Goal: Check status: Check status

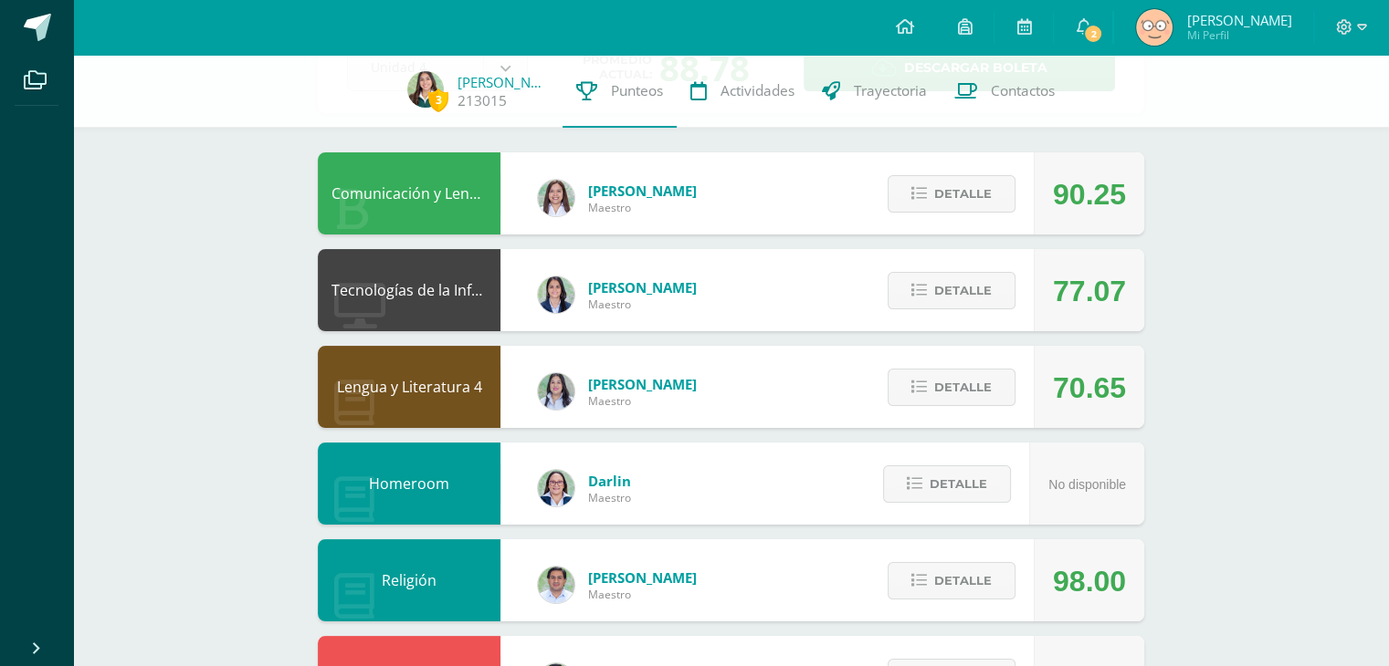
scroll to position [152, 0]
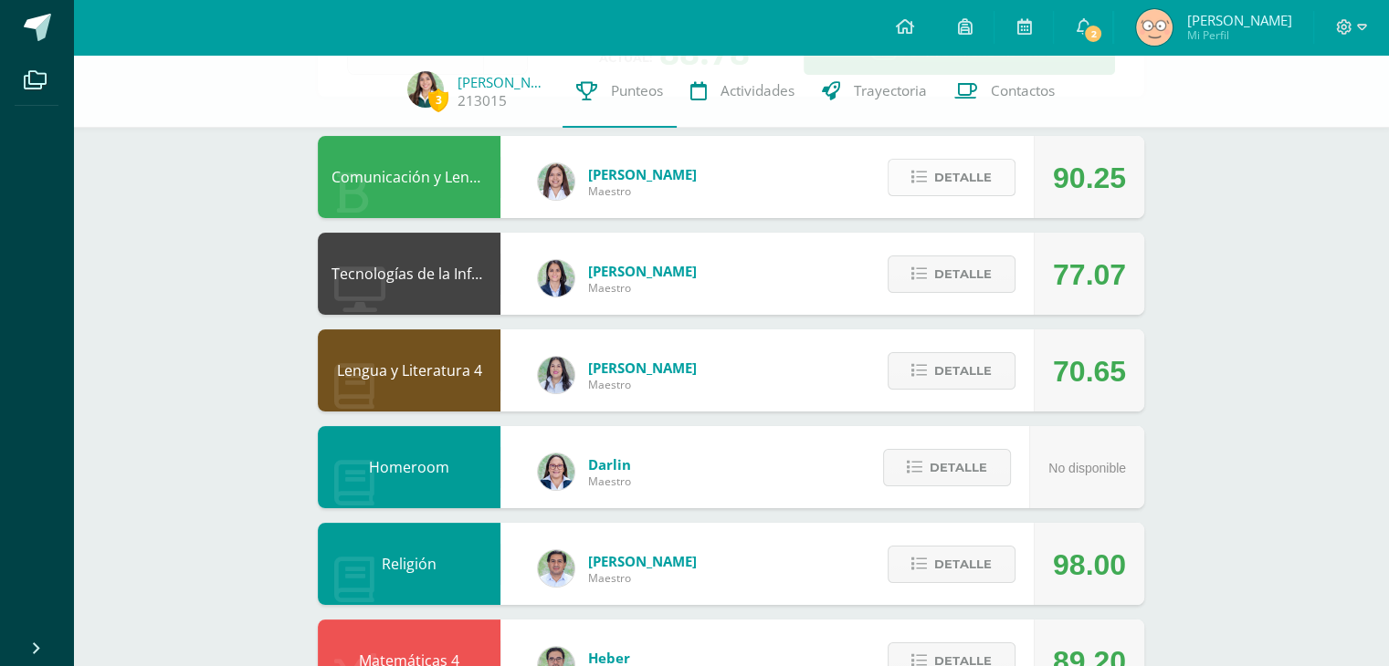
click at [957, 171] on span "Detalle" at bounding box center [963, 178] width 58 height 34
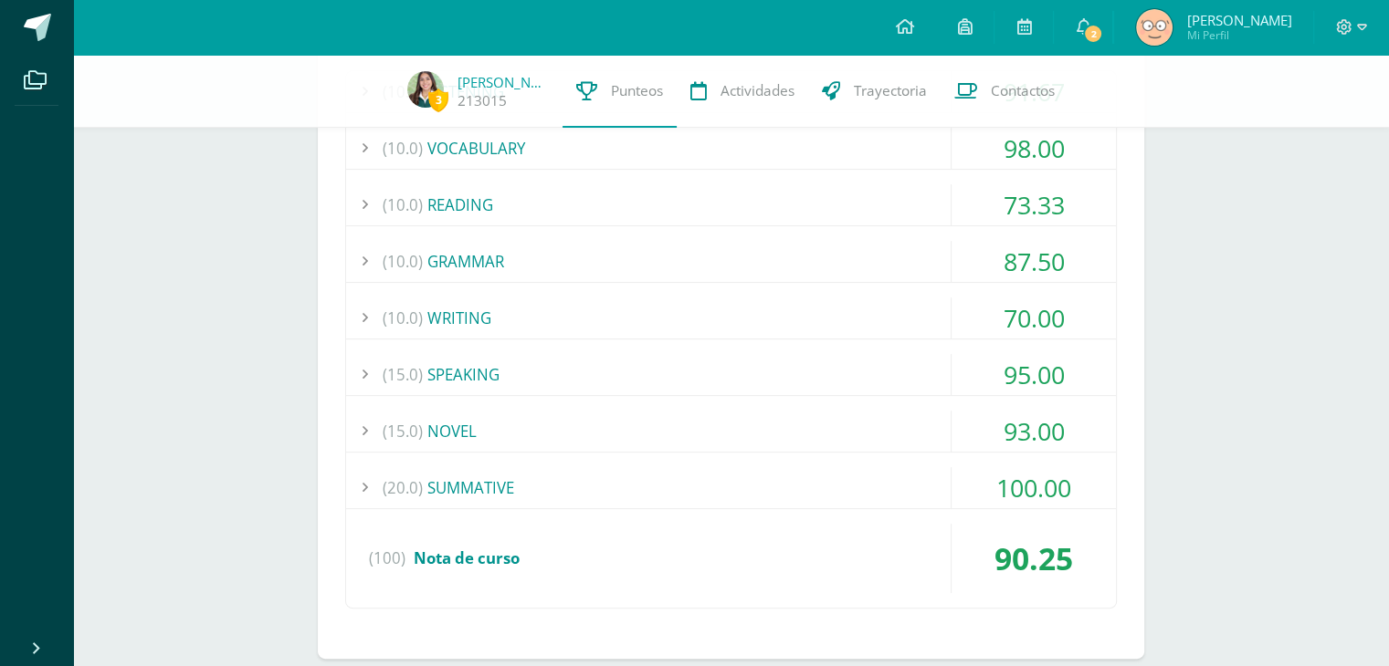
scroll to position [405, 0]
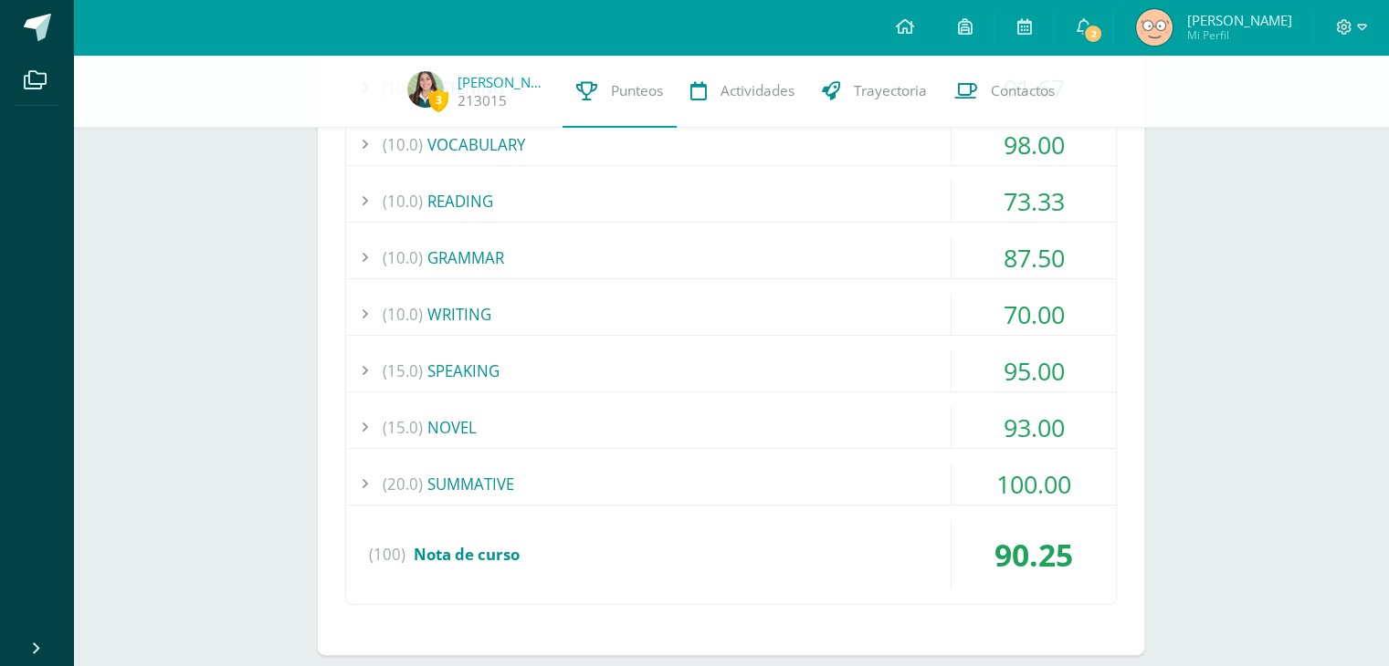
click at [473, 490] on div "(20.0) SUMMATIVE" at bounding box center [731, 484] width 770 height 41
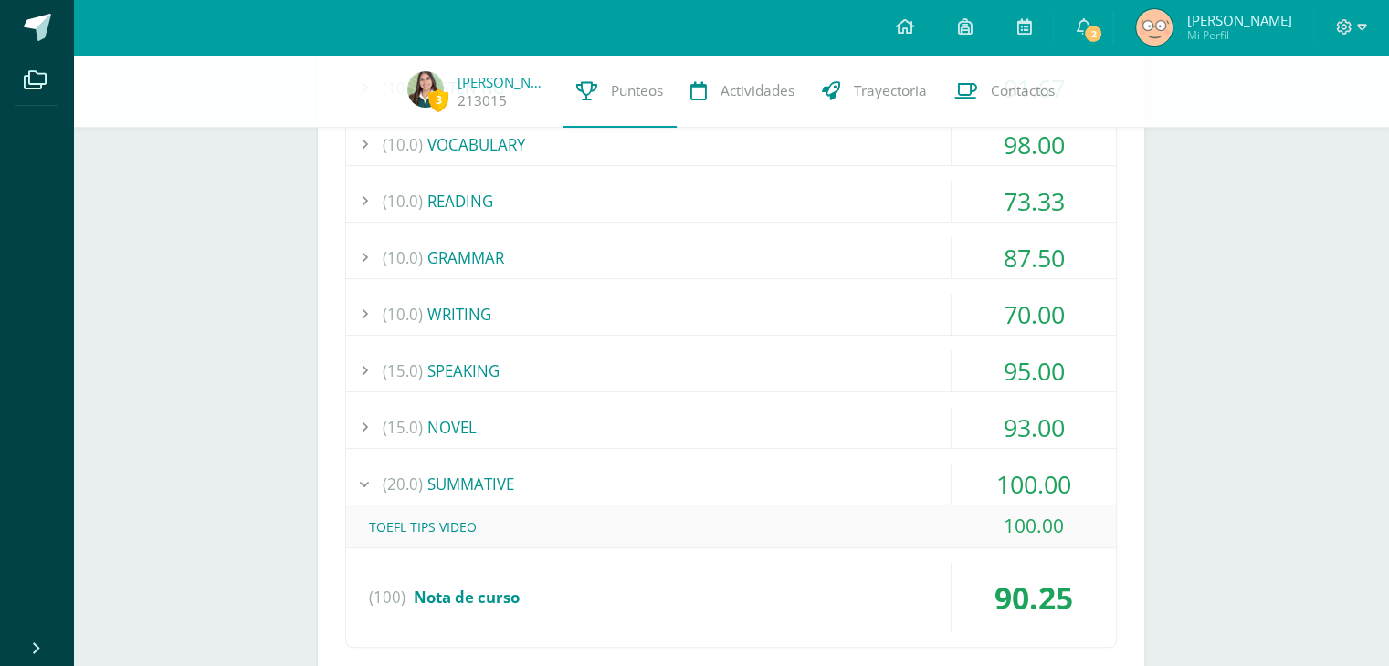
click at [478, 489] on div "(20.0) SUMMATIVE" at bounding box center [731, 484] width 770 height 41
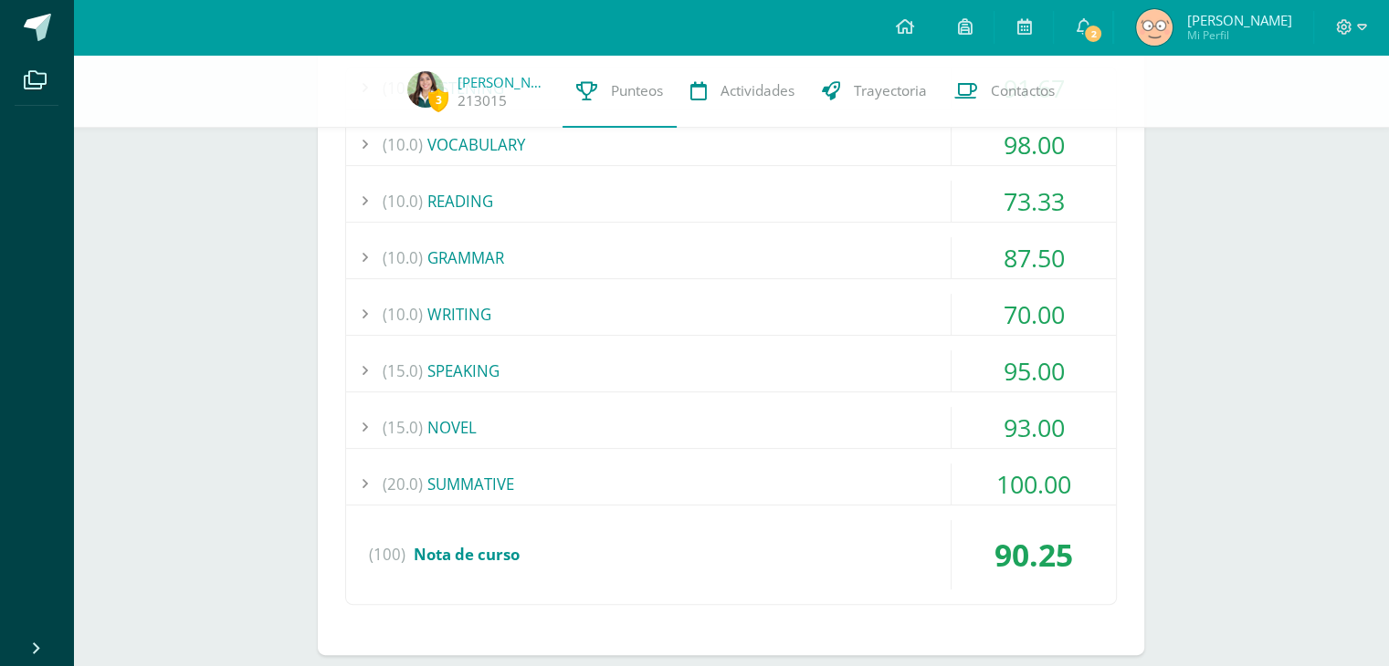
click at [442, 423] on div "(15.0) NOVEL" at bounding box center [731, 427] width 770 height 41
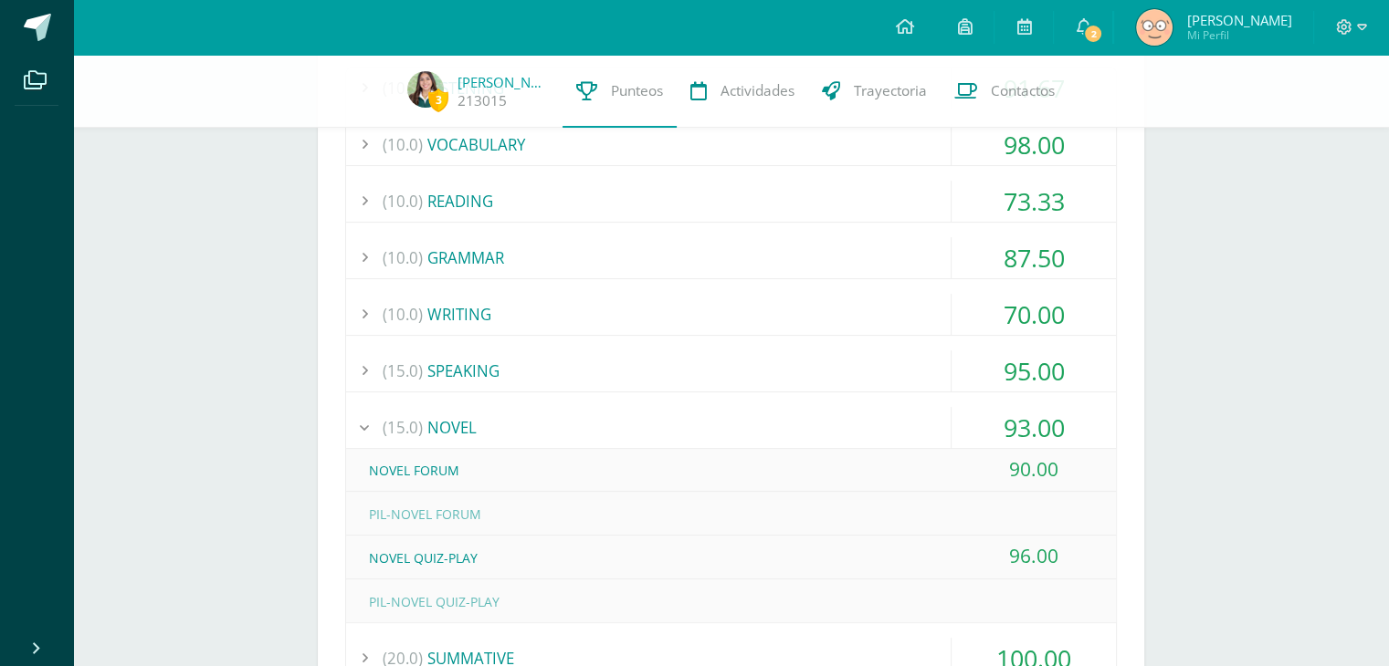
click at [442, 423] on div "(15.0) NOVEL" at bounding box center [731, 427] width 770 height 41
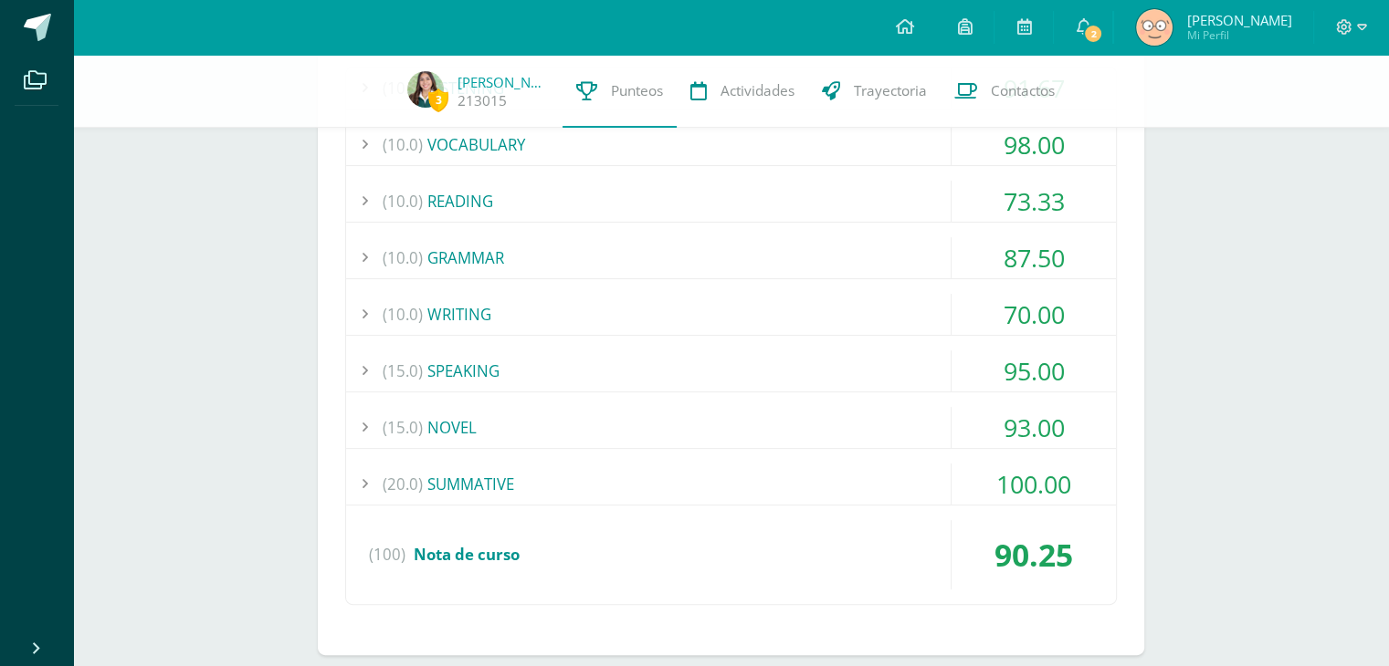
click at [425, 369] on div "(15.0) SPEAKING" at bounding box center [731, 371] width 770 height 41
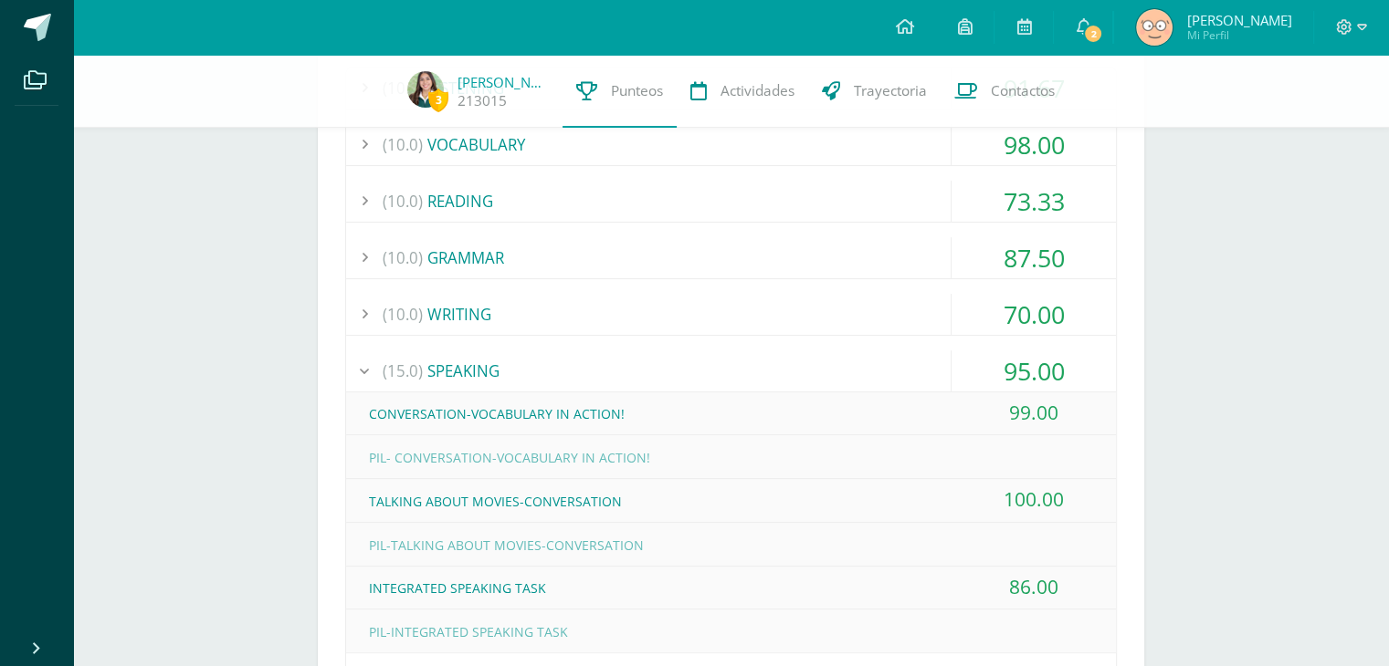
click at [425, 369] on div "(15.0) SPEAKING" at bounding box center [731, 371] width 770 height 41
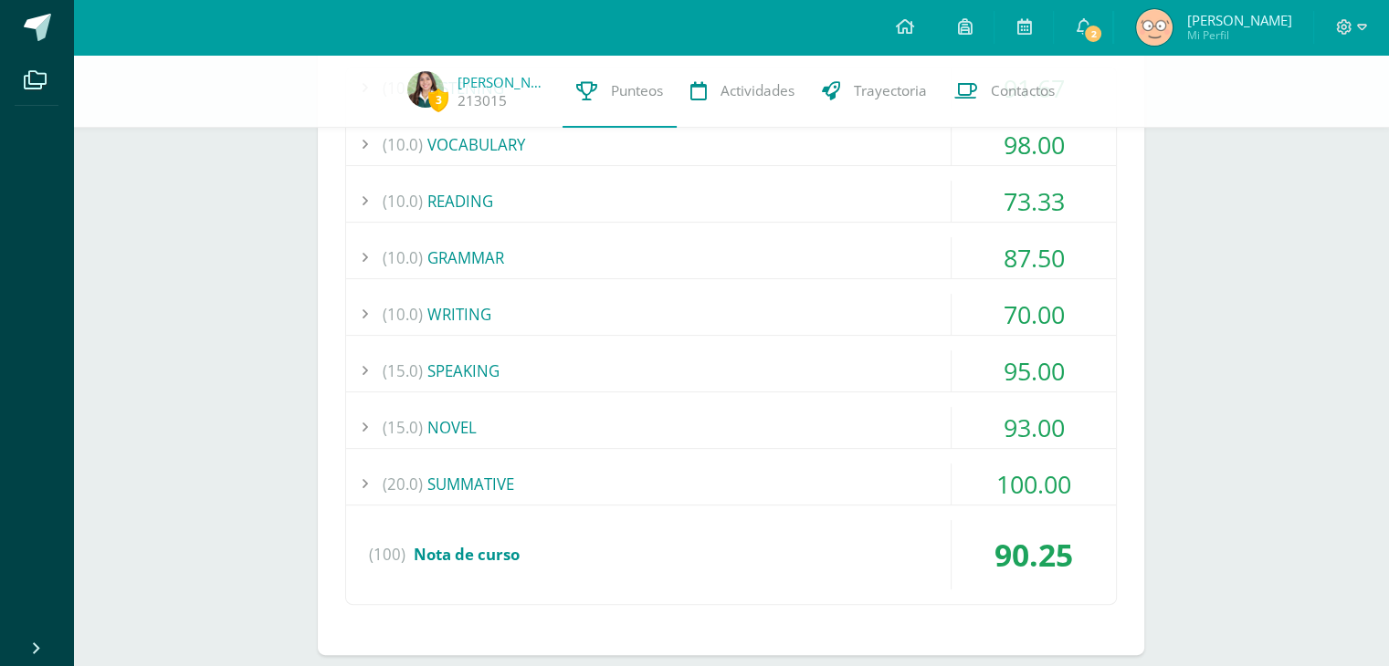
click at [425, 321] on div "(10.0) WRITING" at bounding box center [731, 314] width 770 height 41
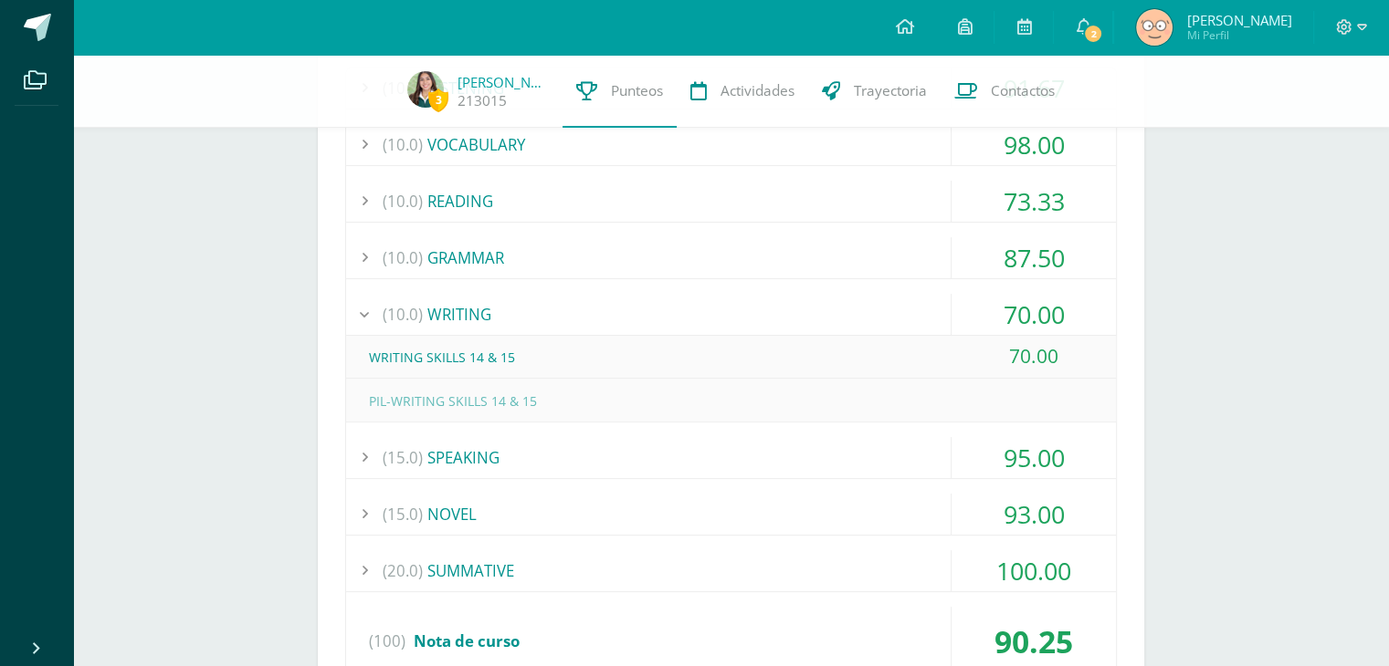
click at [425, 321] on div "(10.0) WRITING" at bounding box center [731, 314] width 770 height 41
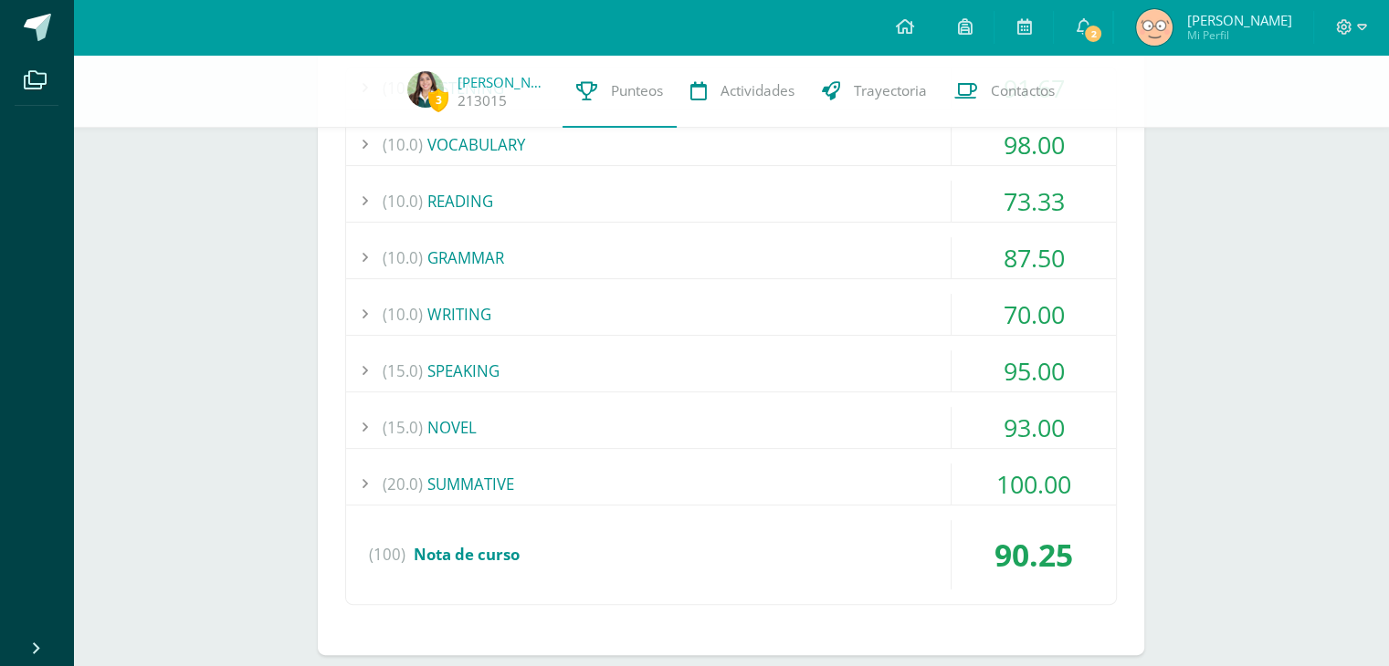
click at [430, 251] on div "(10.0) GRAMMAR" at bounding box center [731, 257] width 770 height 41
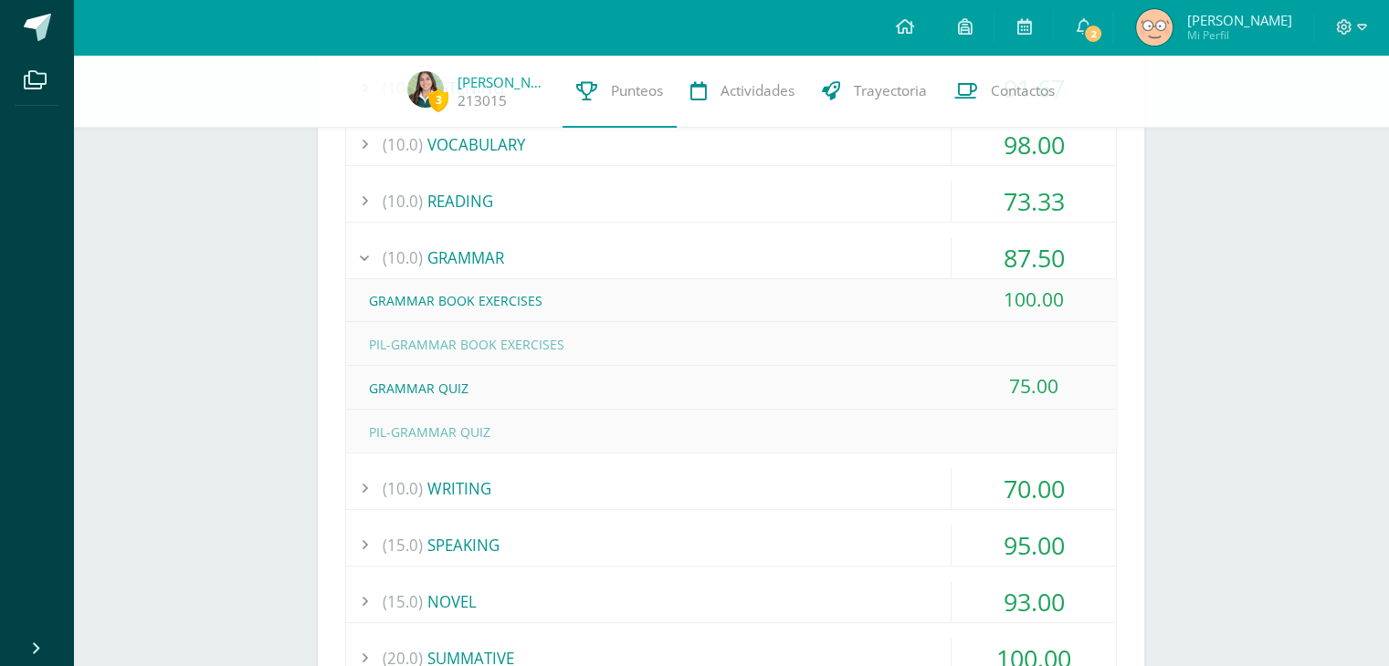
click at [436, 249] on div "(10.0) GRAMMAR" at bounding box center [731, 257] width 770 height 41
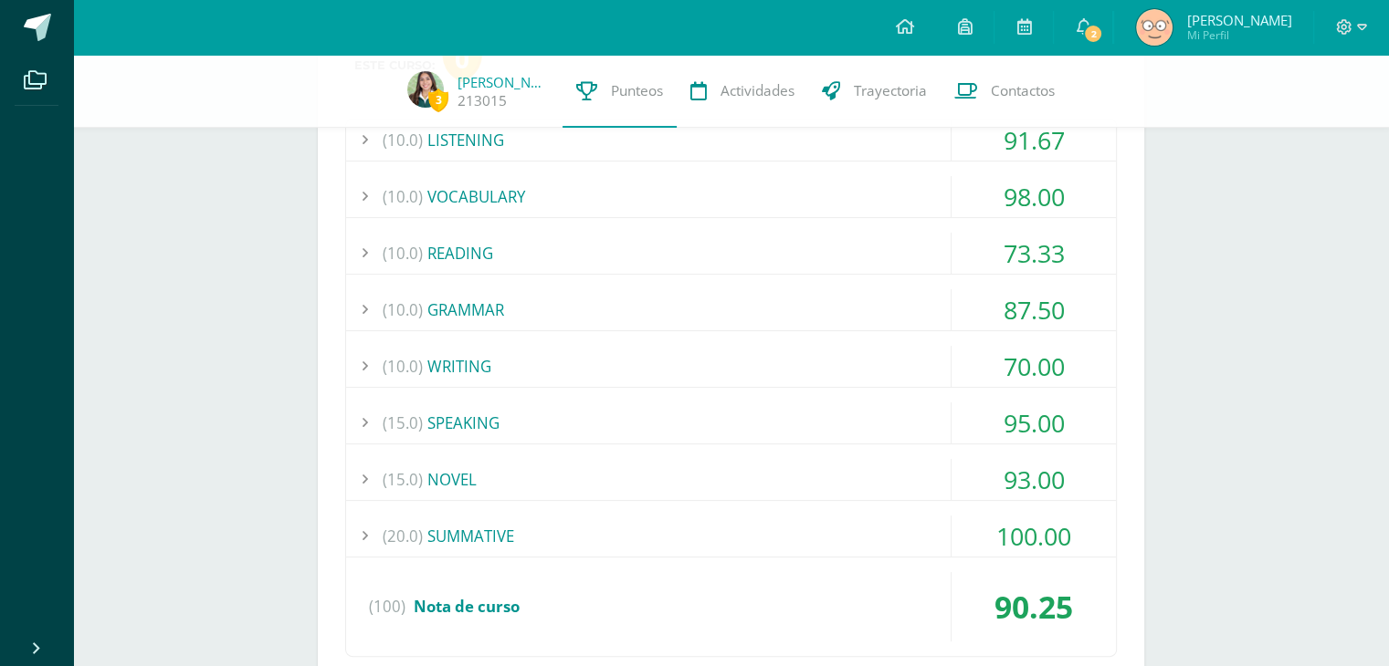
scroll to position [346, 0]
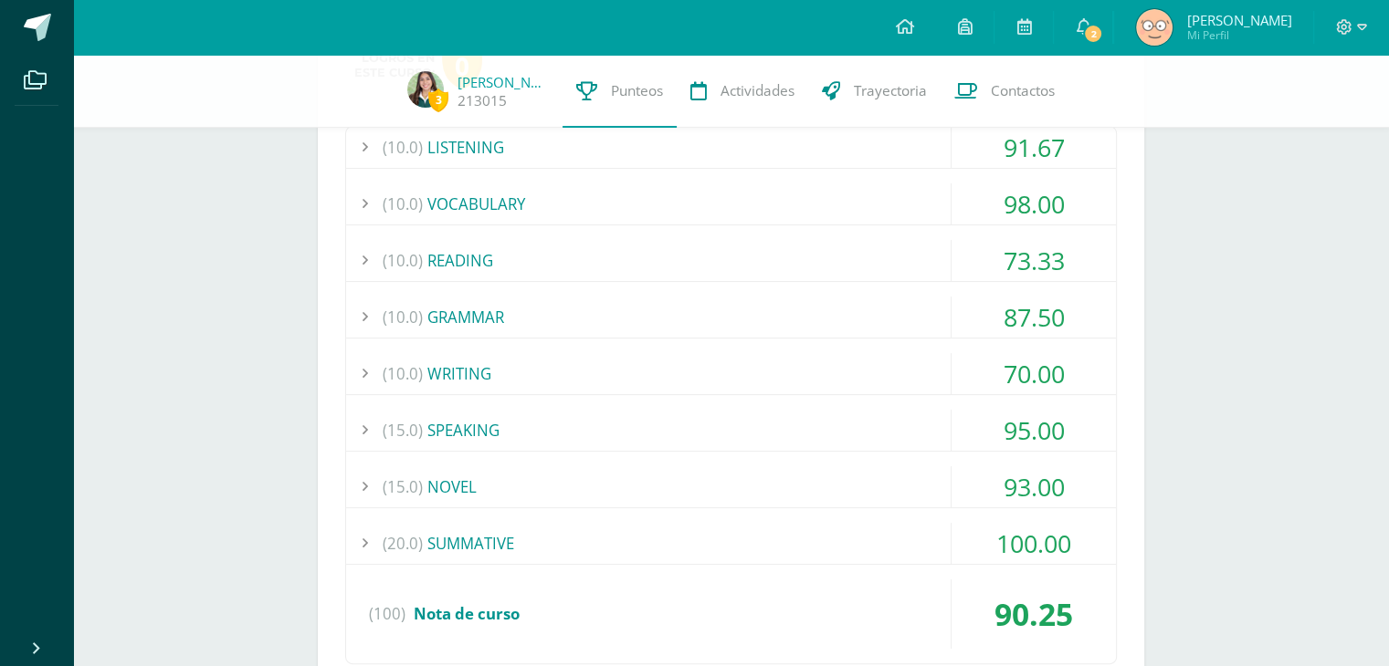
click at [433, 253] on div "(10.0) READING" at bounding box center [731, 260] width 770 height 41
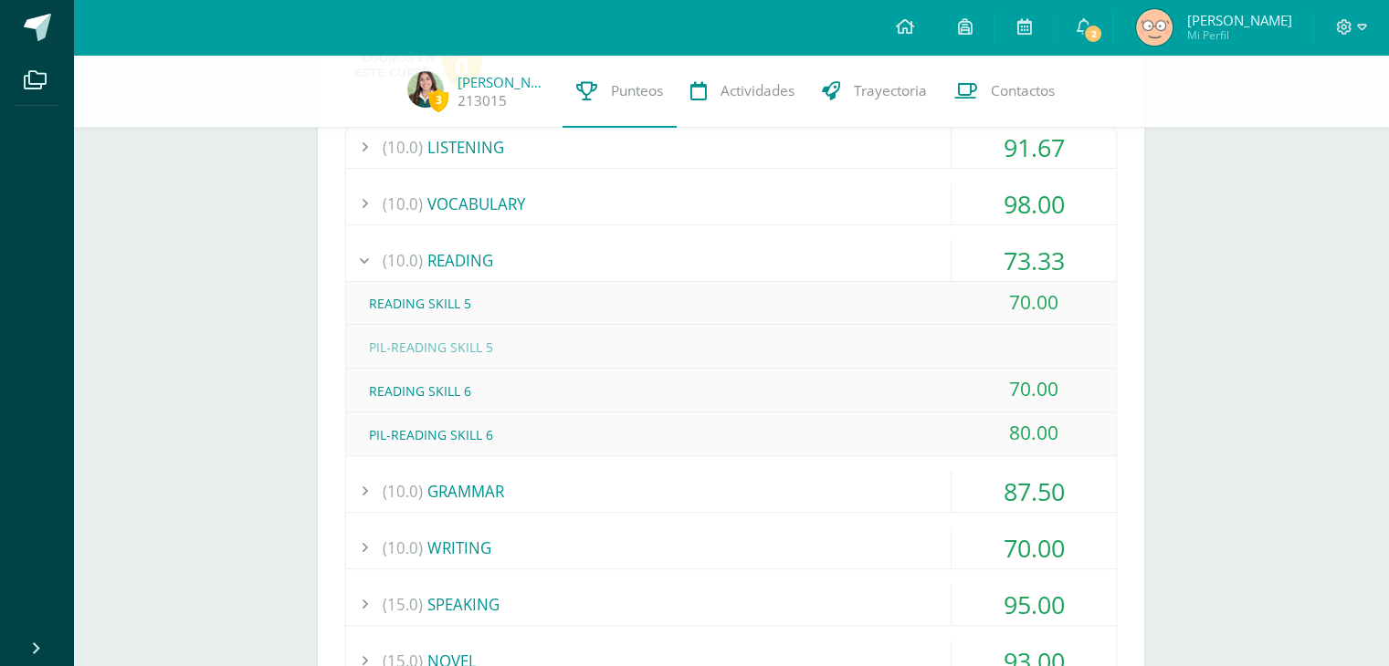
click at [434, 259] on div "(10.0) READING" at bounding box center [731, 260] width 770 height 41
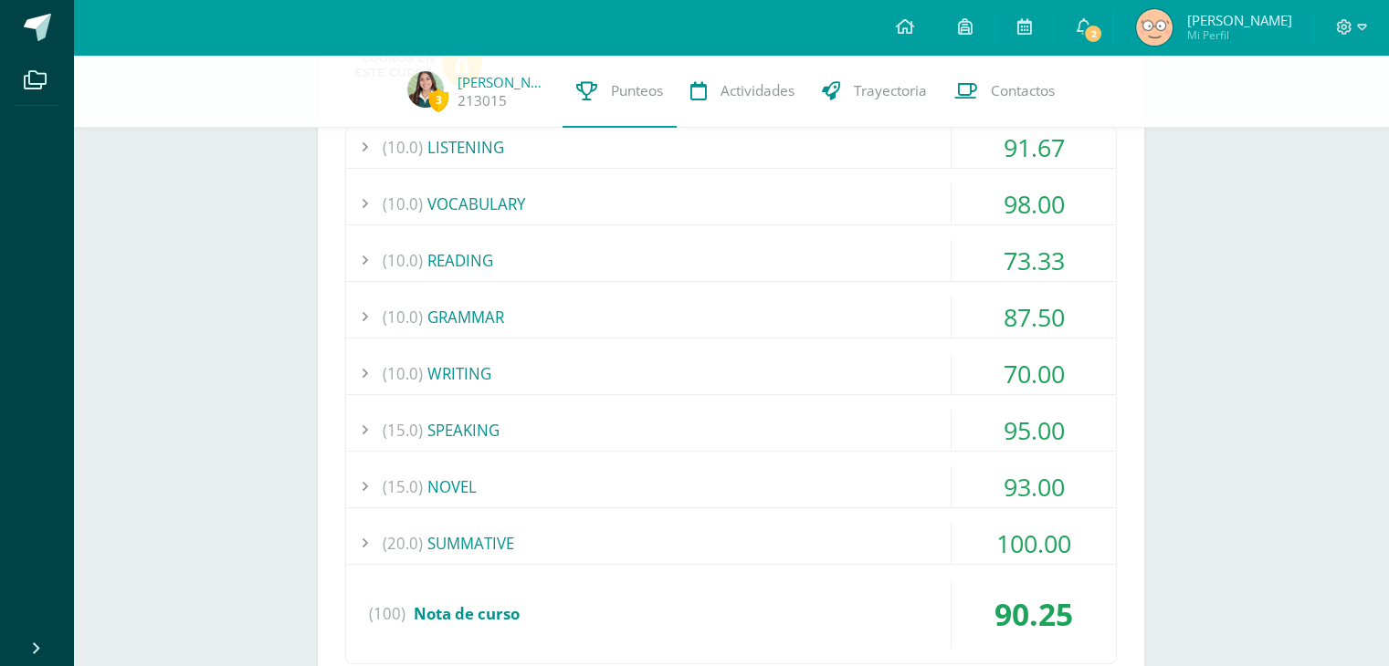
scroll to position [244, 0]
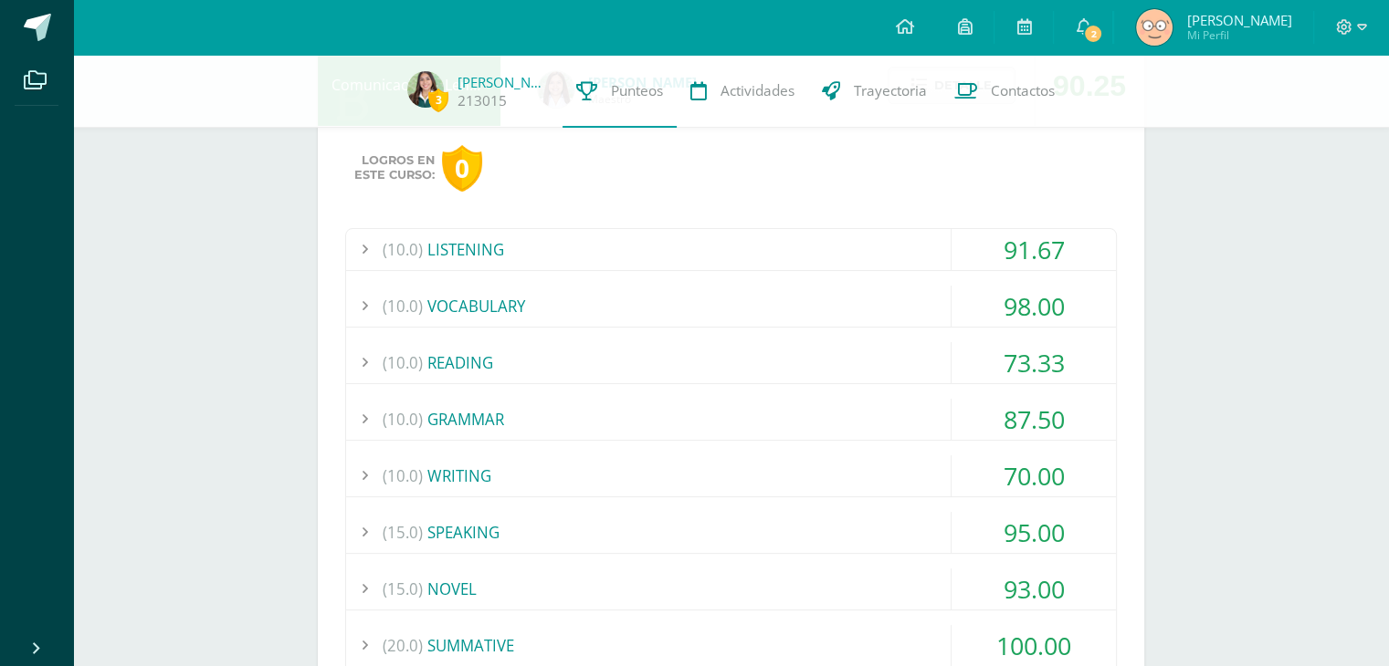
click at [436, 294] on div "(10.0) VOCABULARY" at bounding box center [731, 306] width 770 height 41
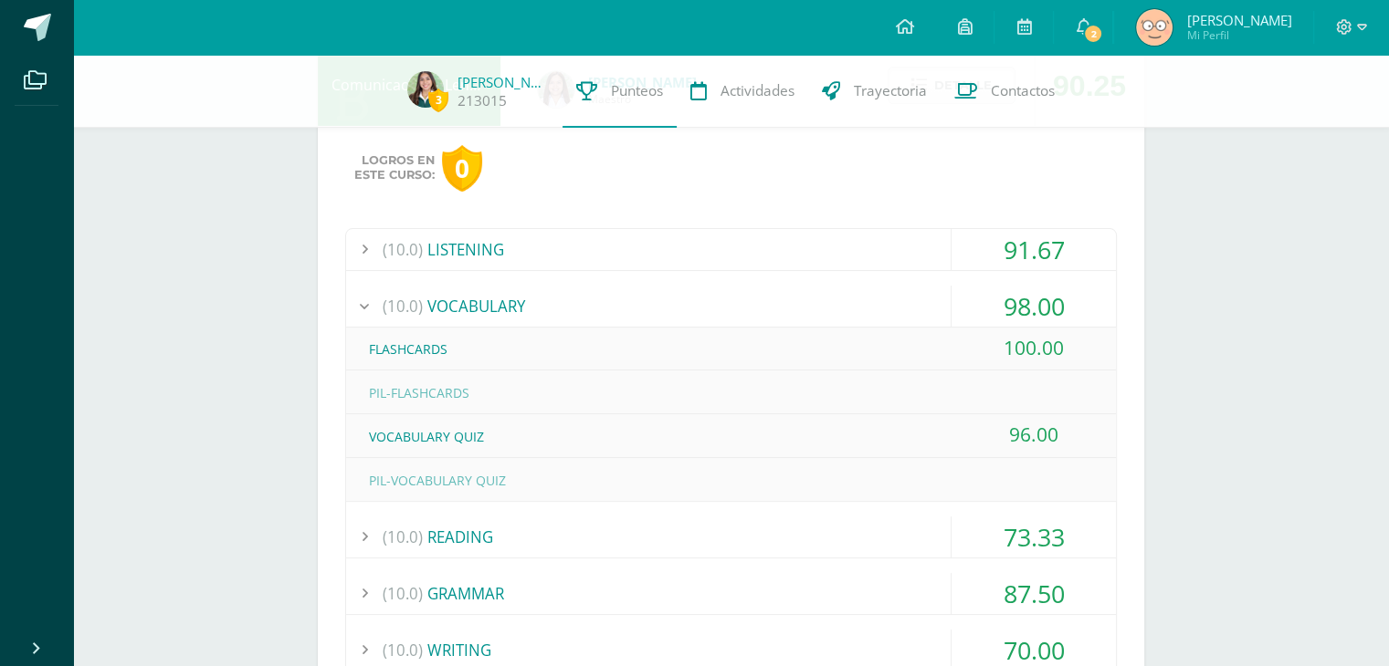
click at [436, 294] on div "(10.0) VOCABULARY" at bounding box center [731, 306] width 770 height 41
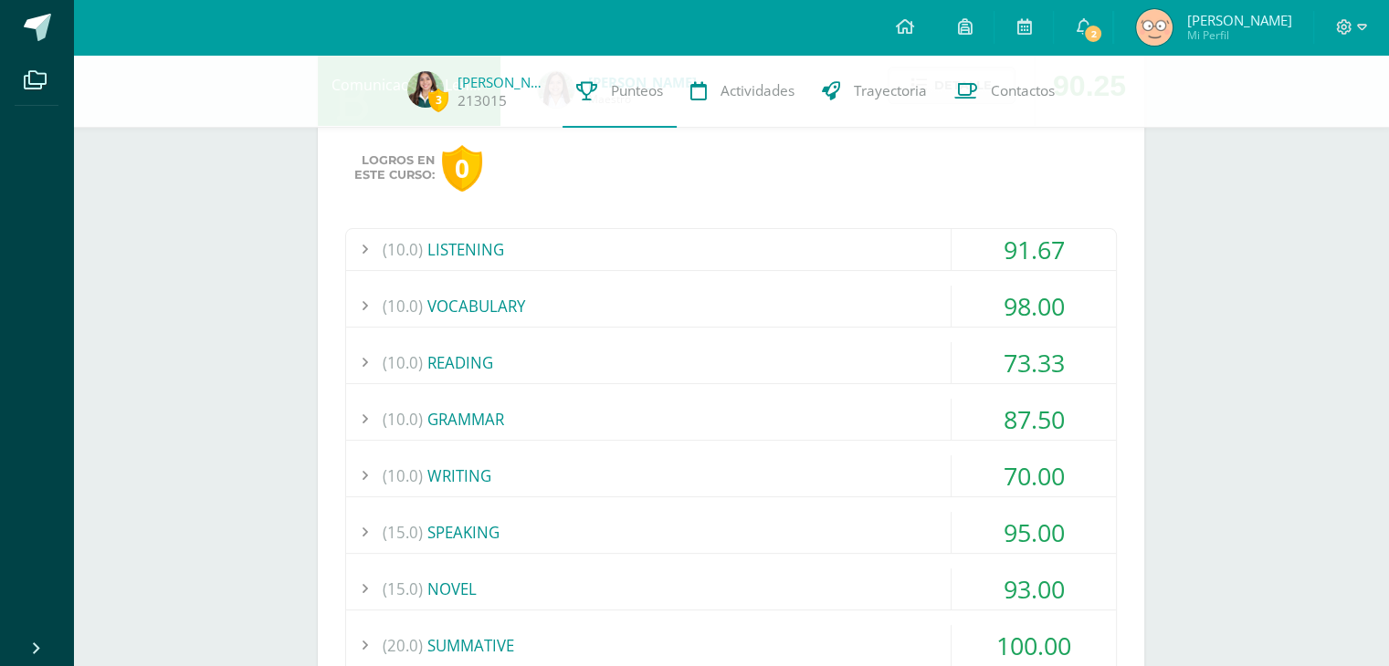
click at [428, 248] on div "(10.0) LISTENING" at bounding box center [731, 249] width 770 height 41
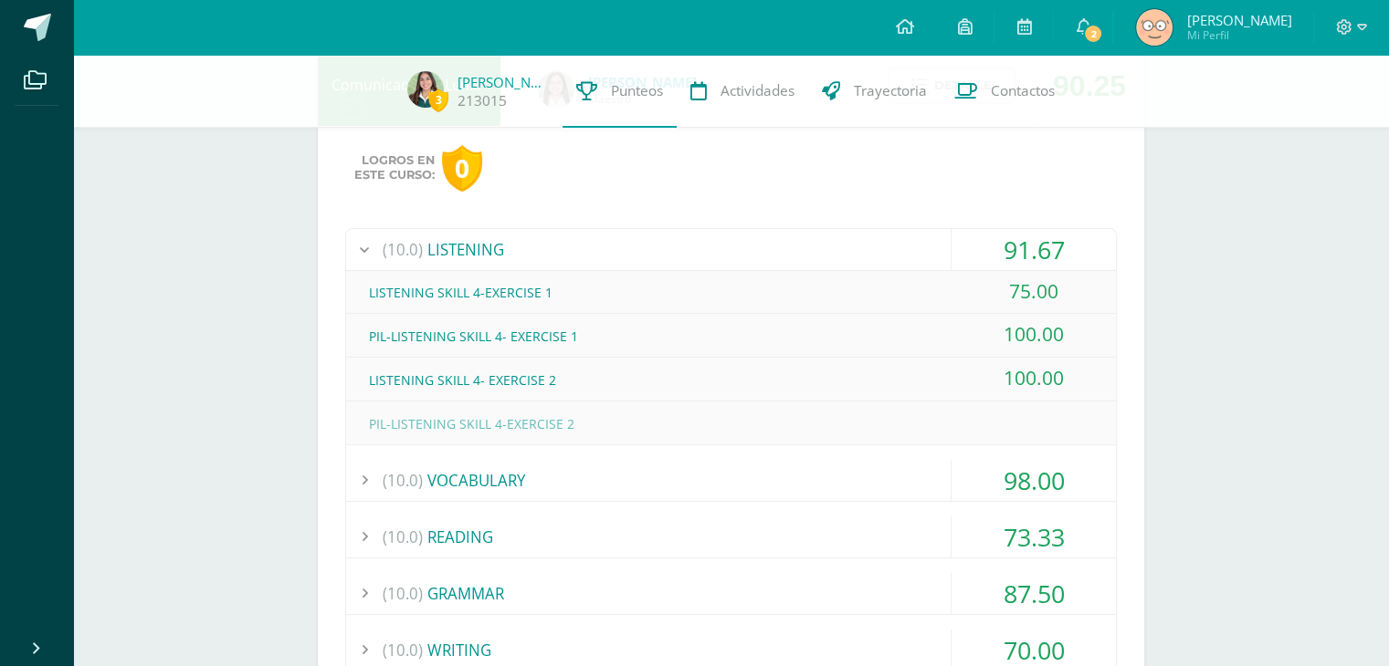
click at [428, 248] on div "(10.0) LISTENING" at bounding box center [731, 249] width 770 height 41
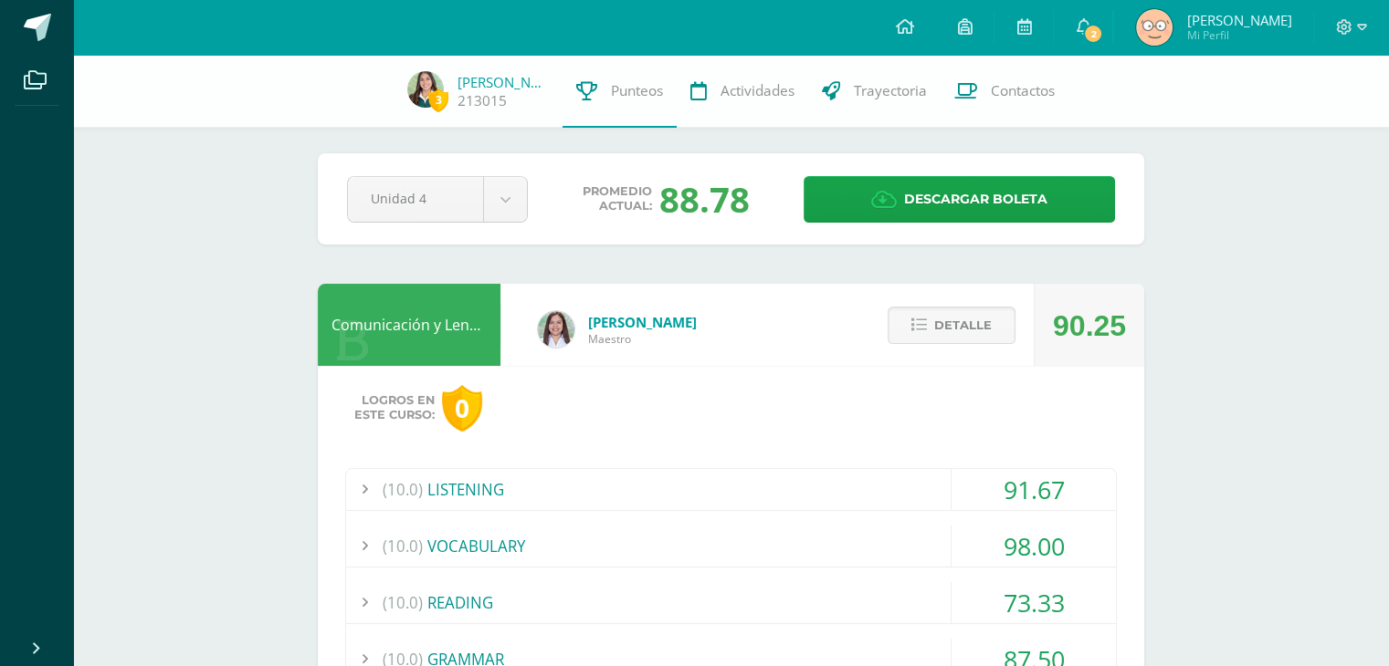
scroll to position [0, 0]
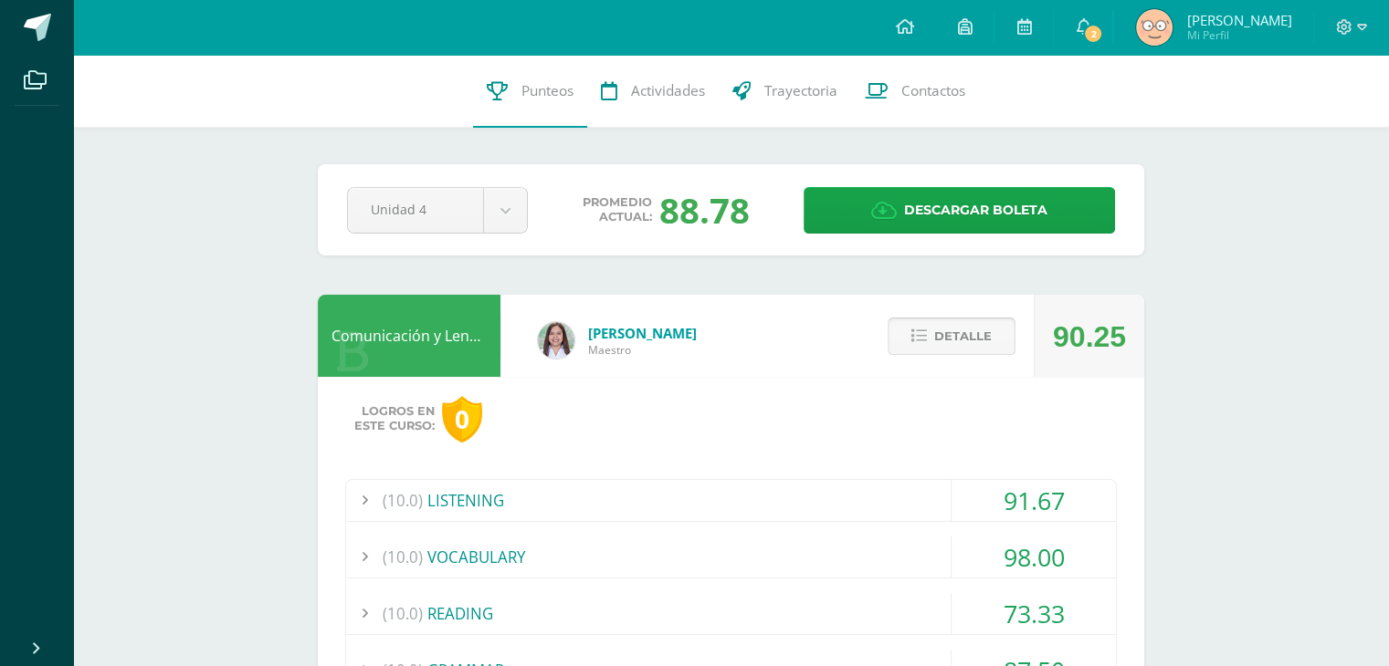
click at [933, 347] on button "Detalle" at bounding box center [951, 336] width 128 height 37
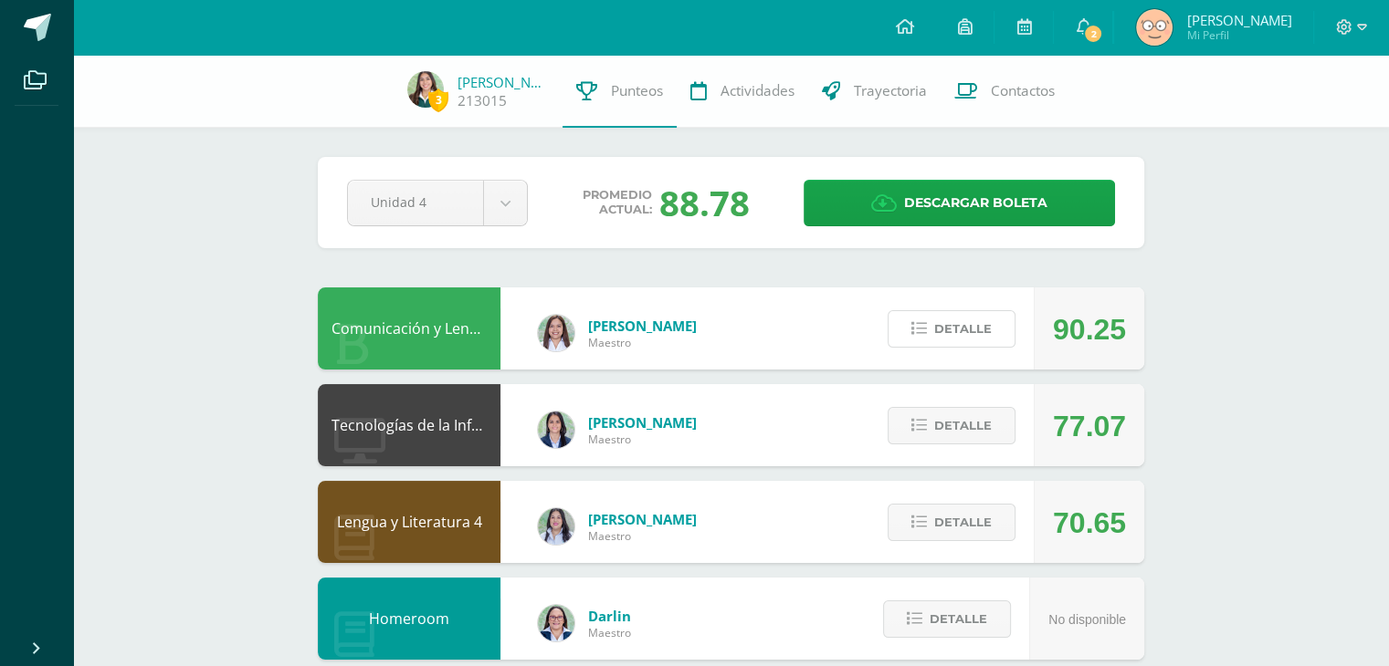
scroll to position [73, 0]
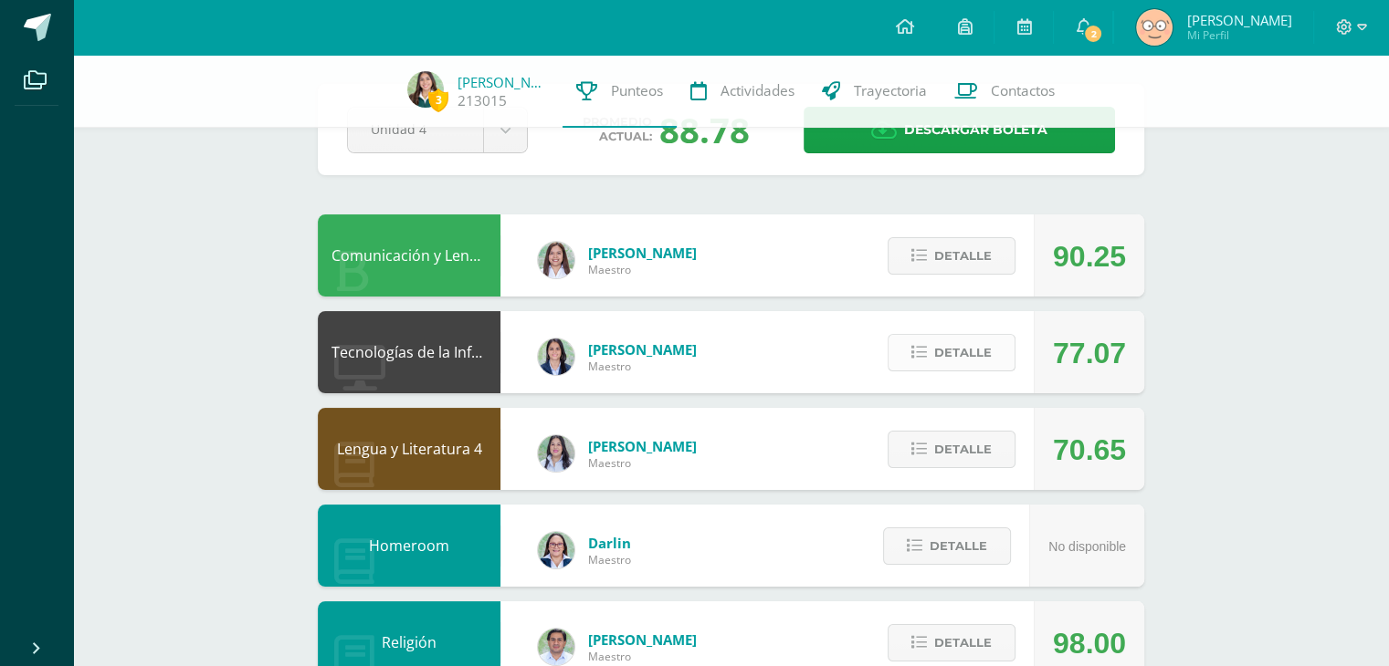
click at [921, 343] on button "Detalle" at bounding box center [951, 352] width 128 height 37
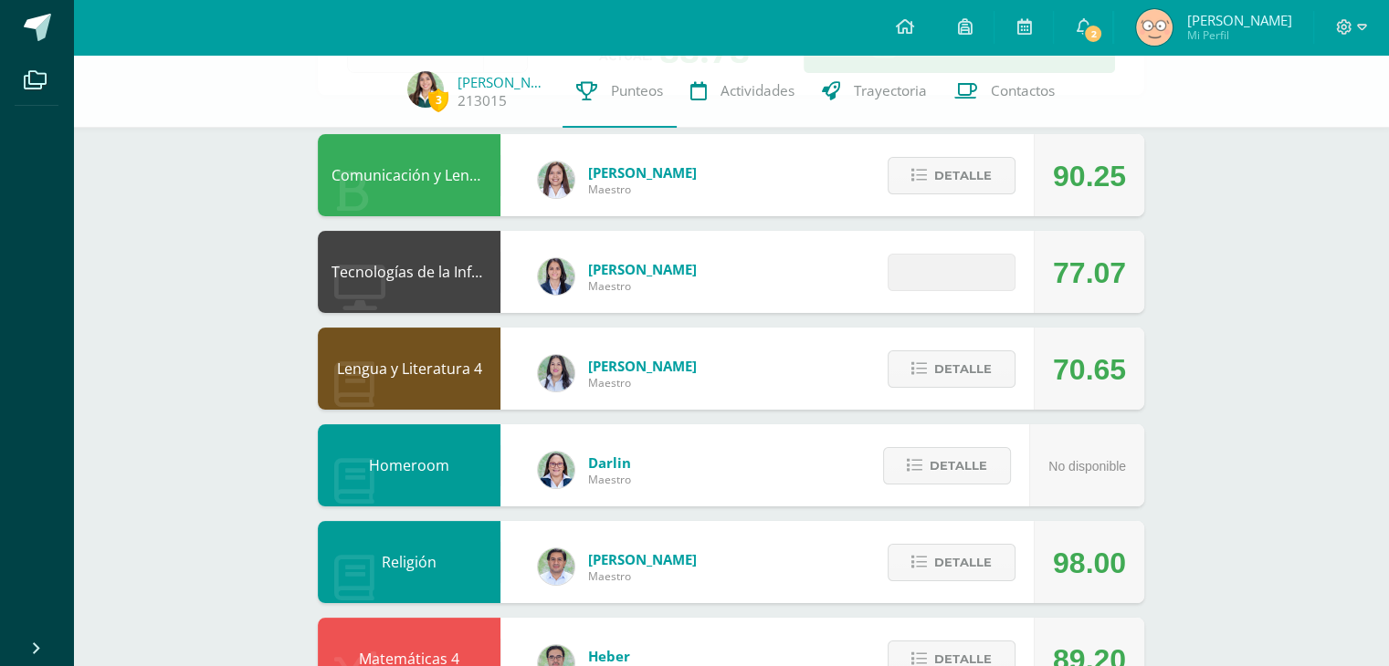
scroll to position [245, 0]
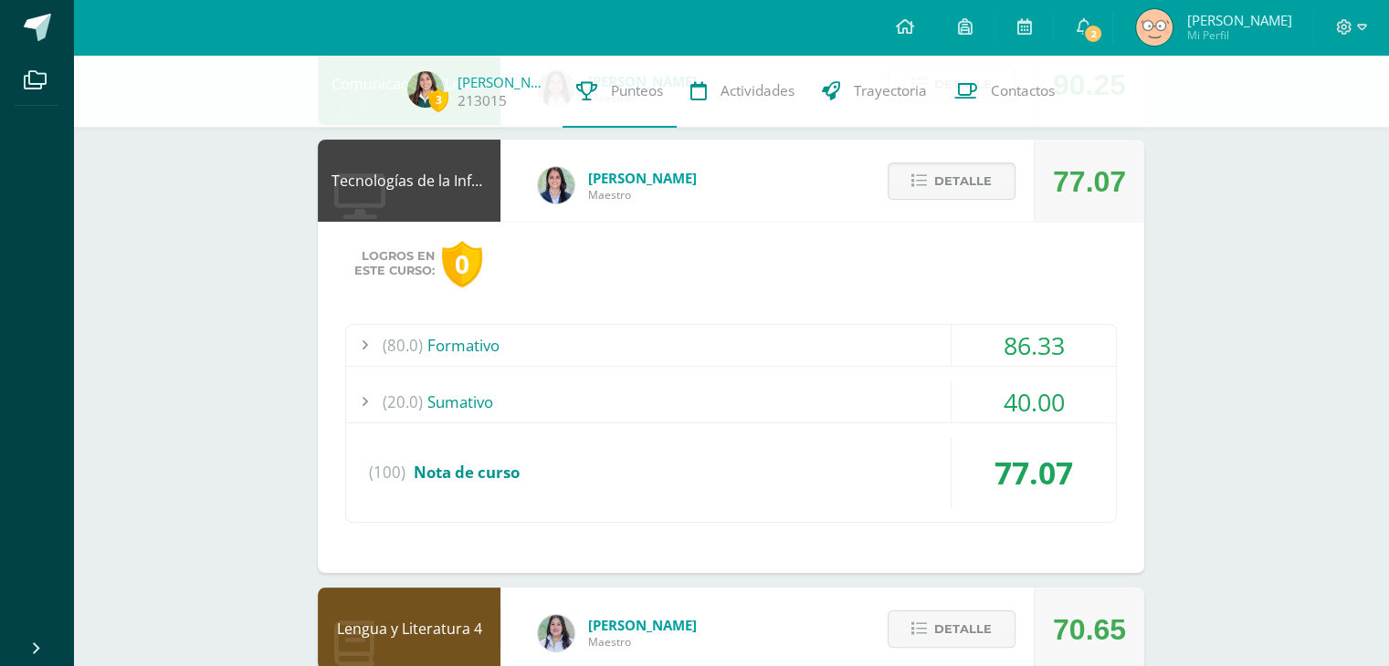
click at [622, 344] on div "(80.0) Formativo" at bounding box center [731, 345] width 770 height 41
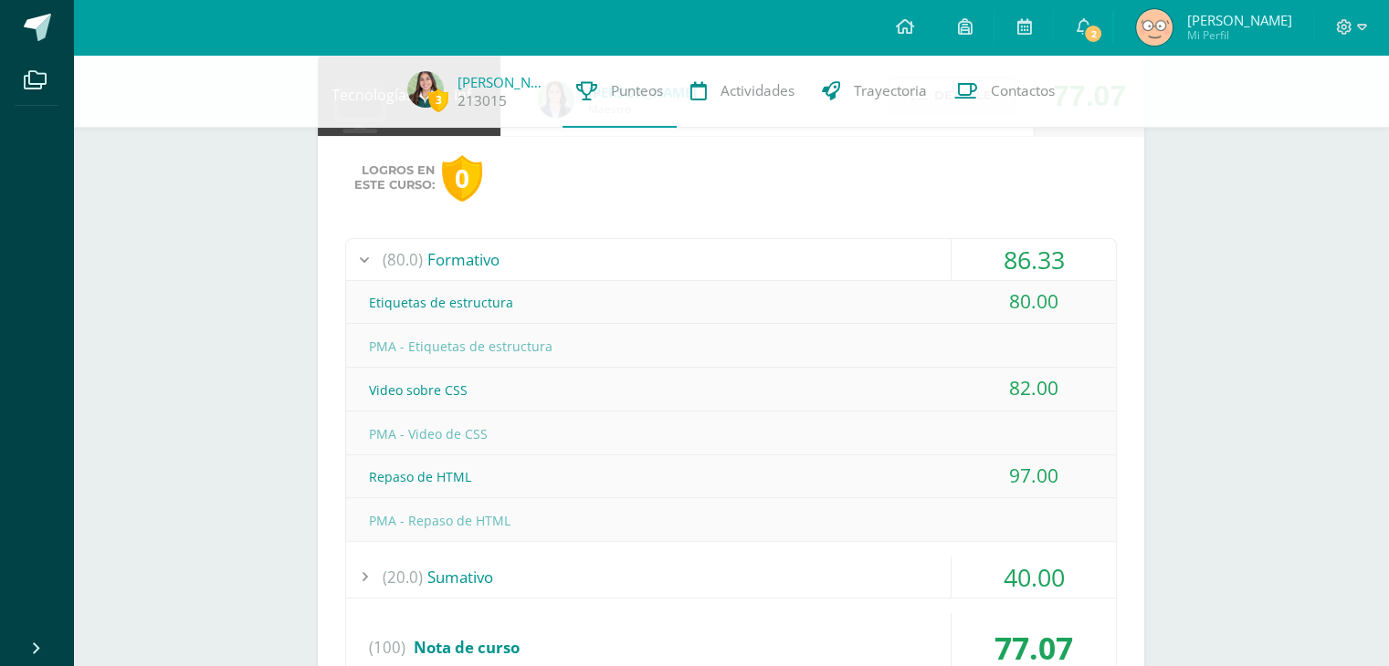
scroll to position [331, 0]
click at [561, 248] on div "(80.0) Formativo" at bounding box center [731, 258] width 770 height 41
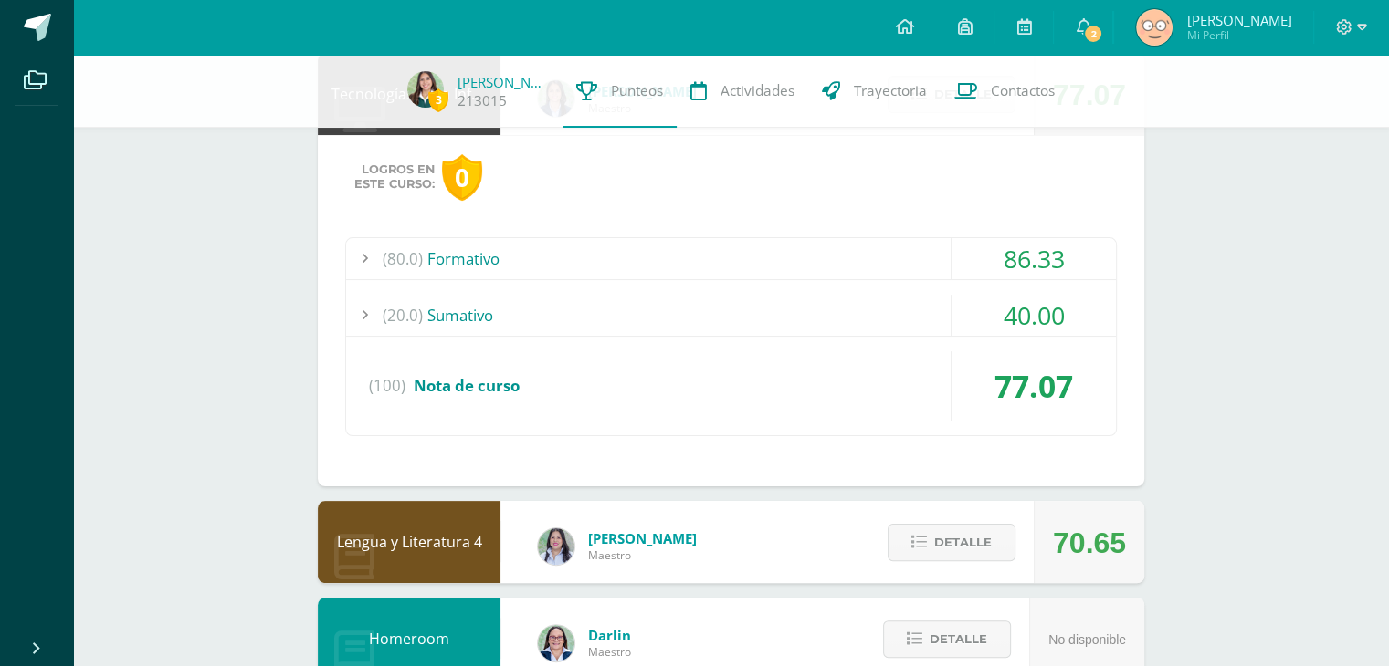
click at [499, 313] on div "(20.0) [GEOGRAPHIC_DATA]" at bounding box center [731, 315] width 770 height 41
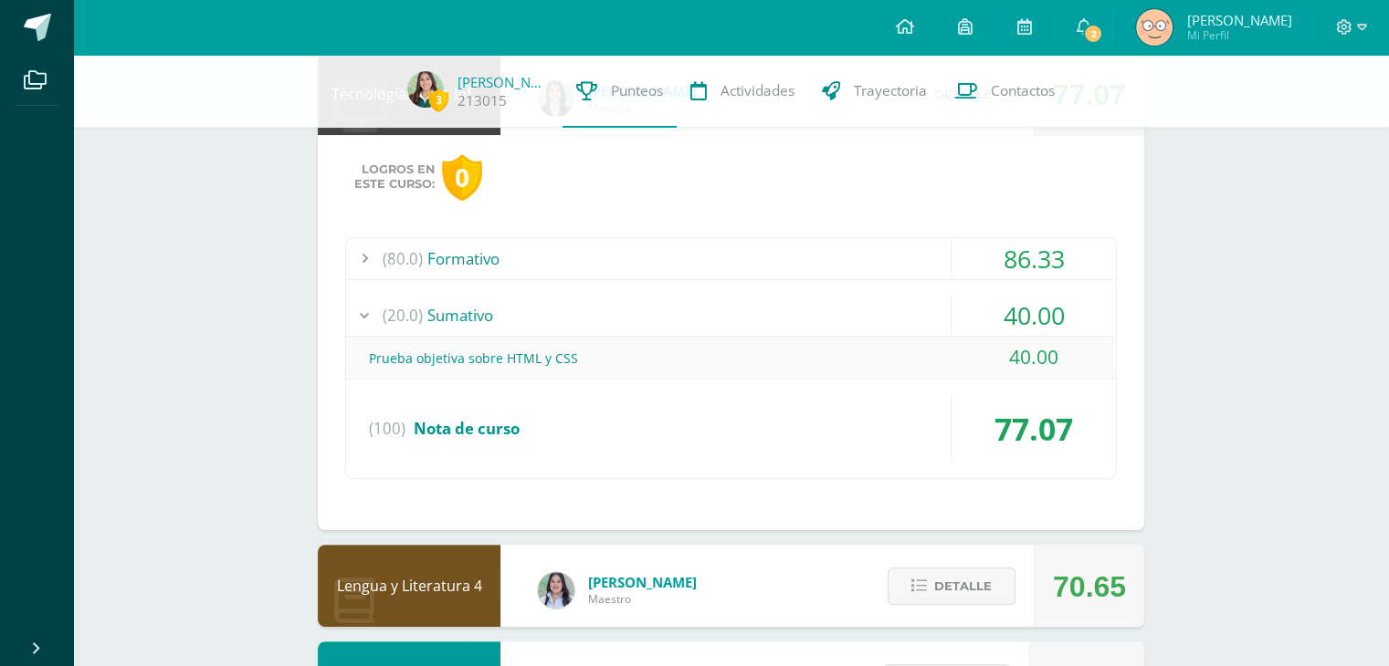
click at [499, 313] on div "(20.0) [GEOGRAPHIC_DATA]" at bounding box center [731, 315] width 770 height 41
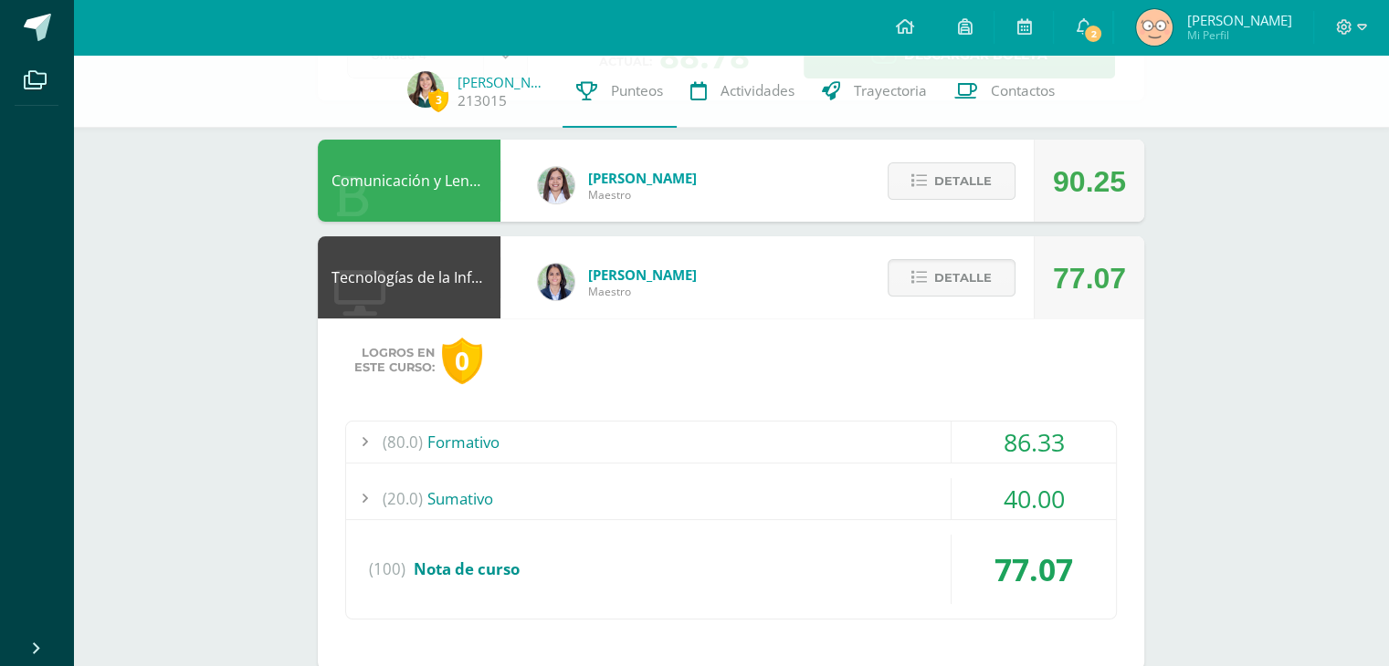
scroll to position [146, 0]
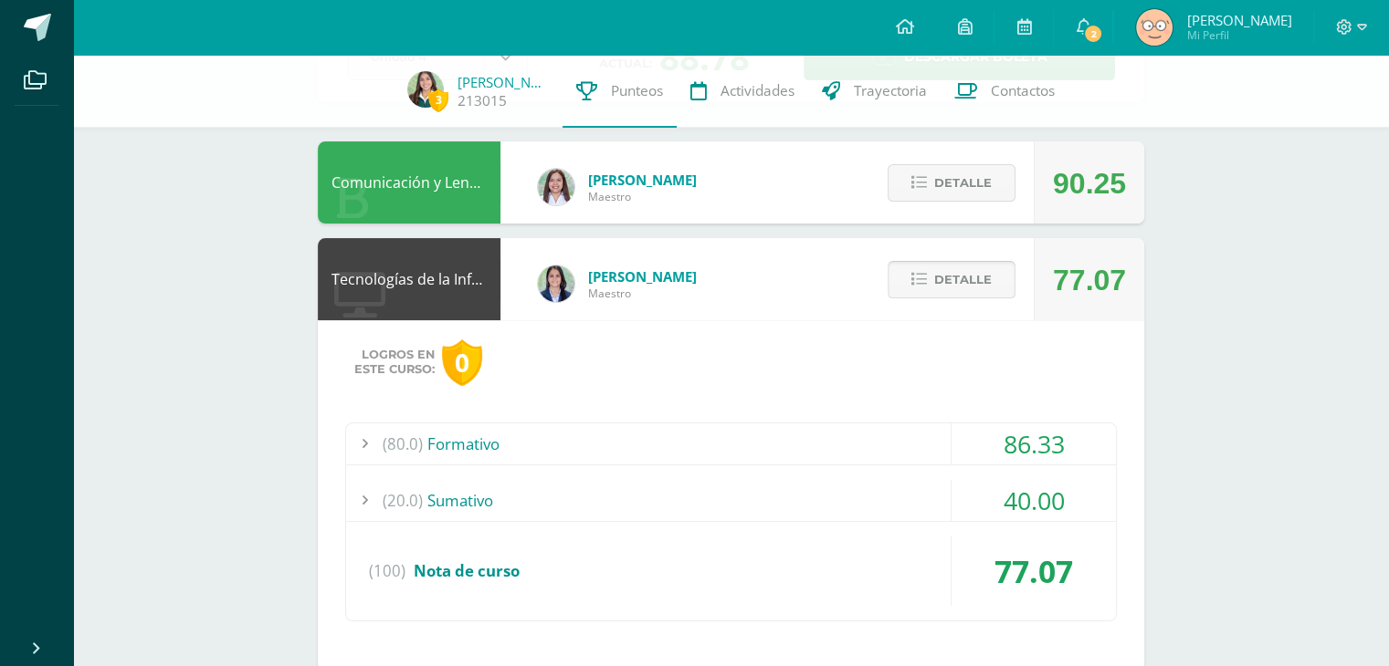
click at [930, 274] on button "Detalle" at bounding box center [951, 279] width 128 height 37
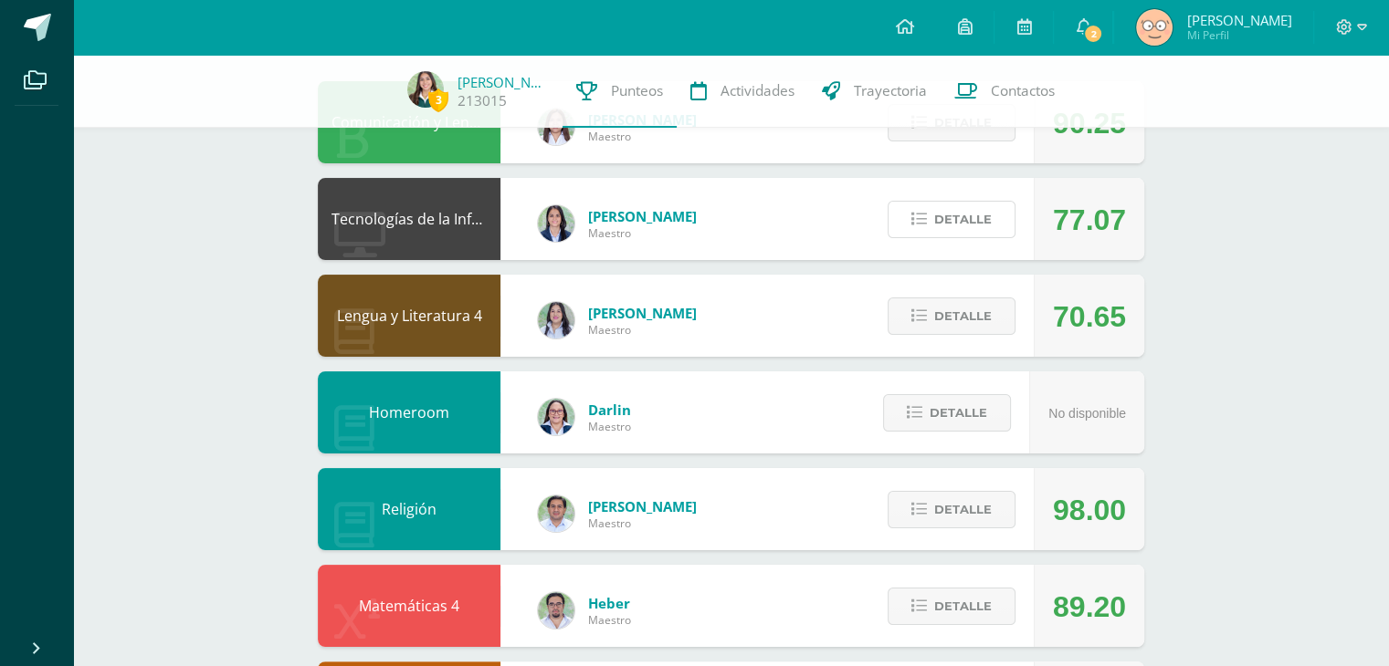
scroll to position [207, 0]
click at [928, 322] on button "Detalle" at bounding box center [951, 315] width 128 height 37
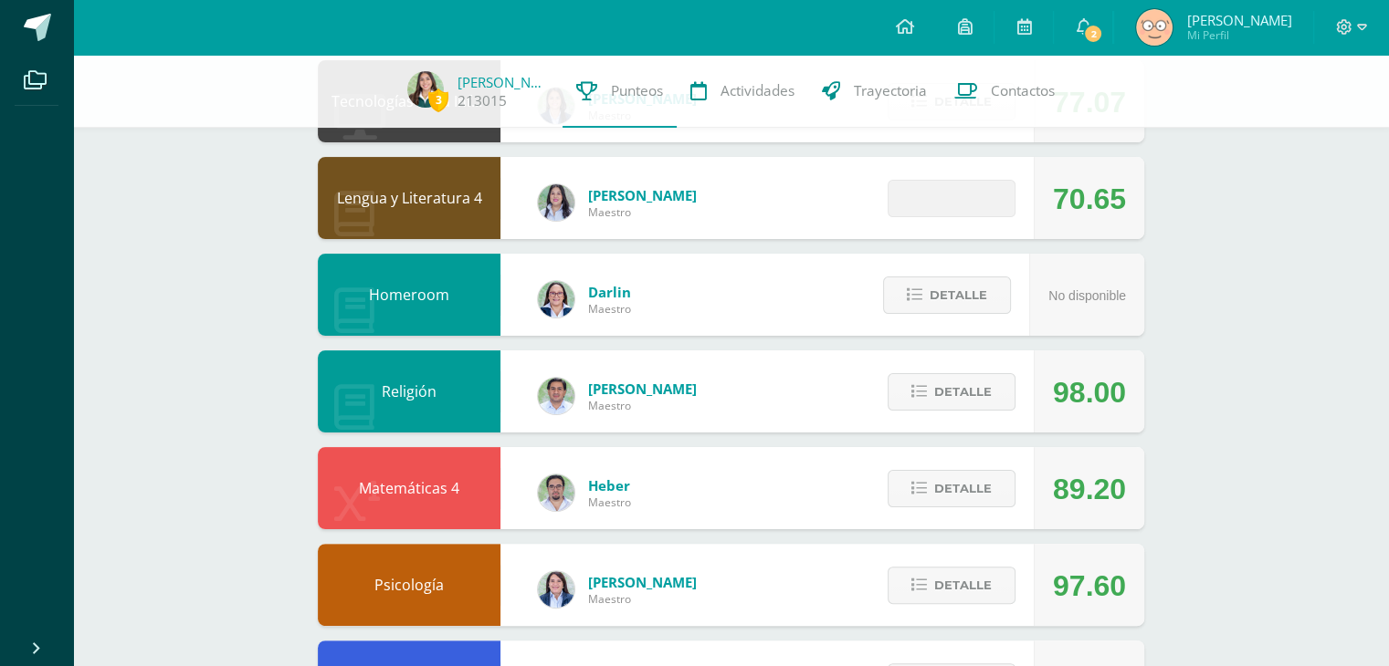
scroll to position [354, 0]
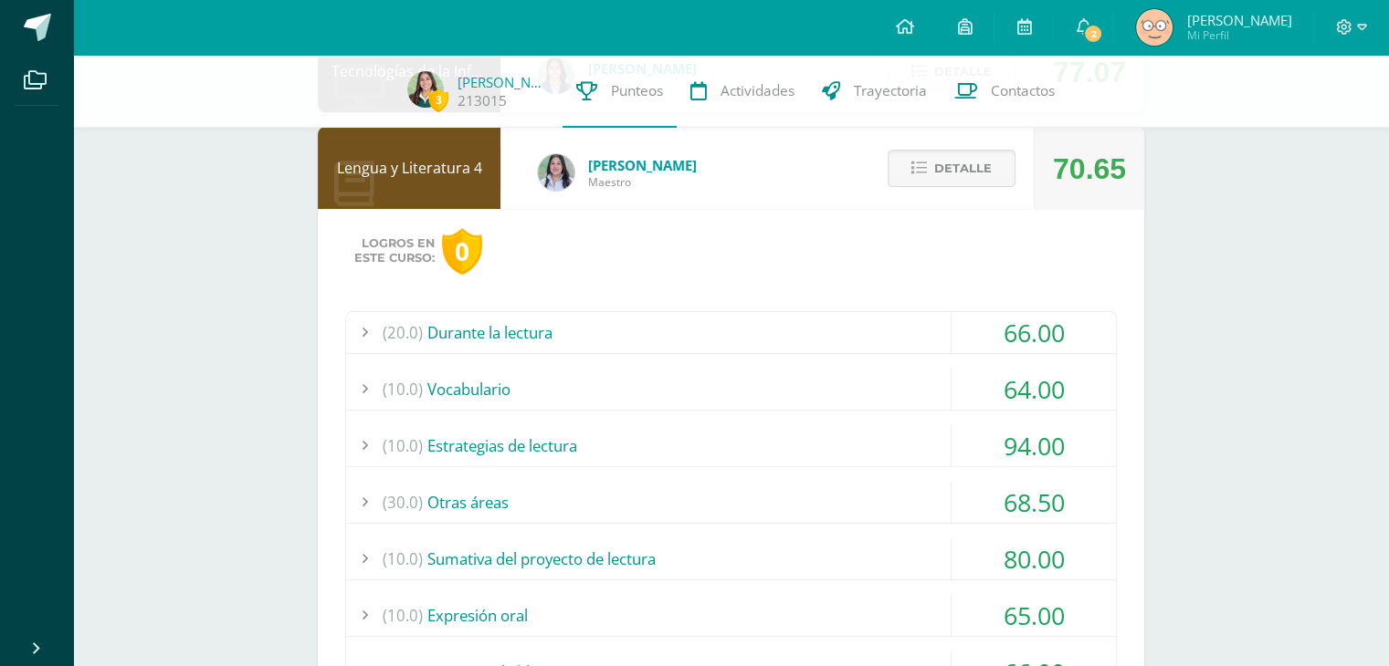
click at [622, 336] on div "(20.0) Durante la lectura" at bounding box center [731, 332] width 770 height 41
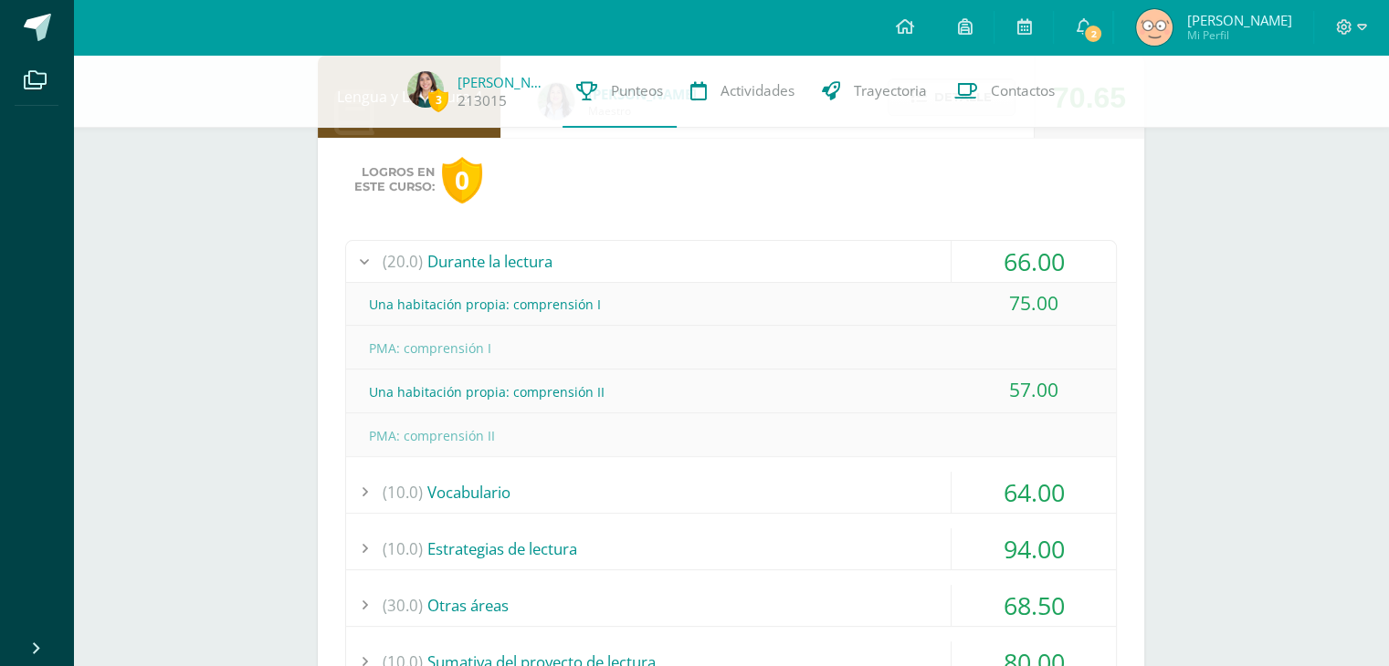
scroll to position [426, 0]
click at [532, 263] on div "(20.0) Durante la lectura" at bounding box center [731, 260] width 770 height 41
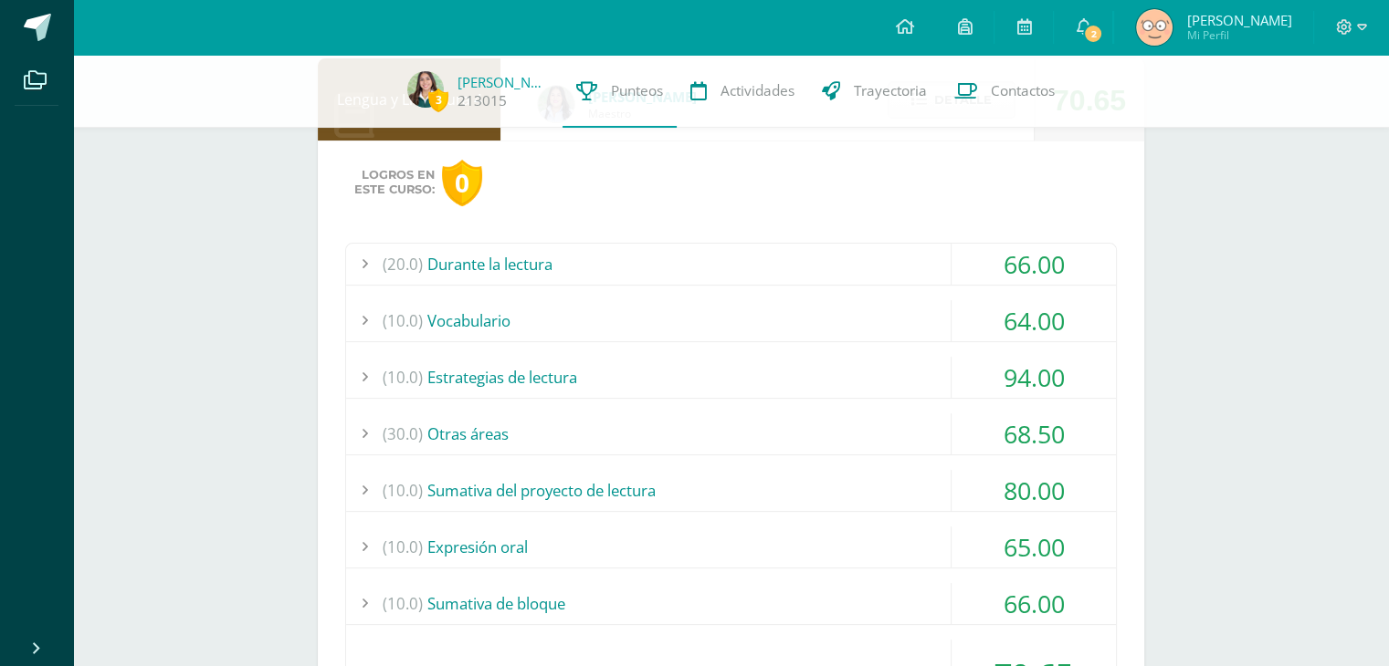
click at [482, 313] on div "(10.0) Vocabulario" at bounding box center [731, 320] width 770 height 41
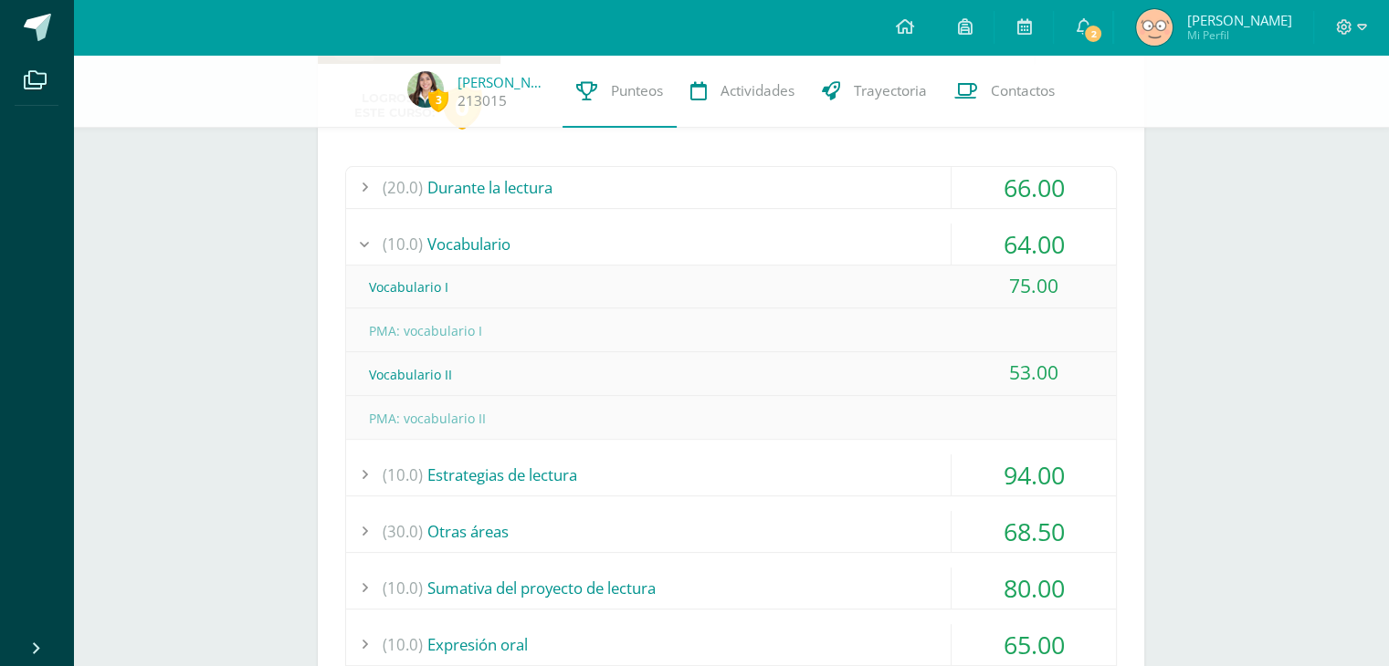
scroll to position [500, 0]
click at [471, 238] on div "(10.0) Vocabulario" at bounding box center [731, 243] width 770 height 41
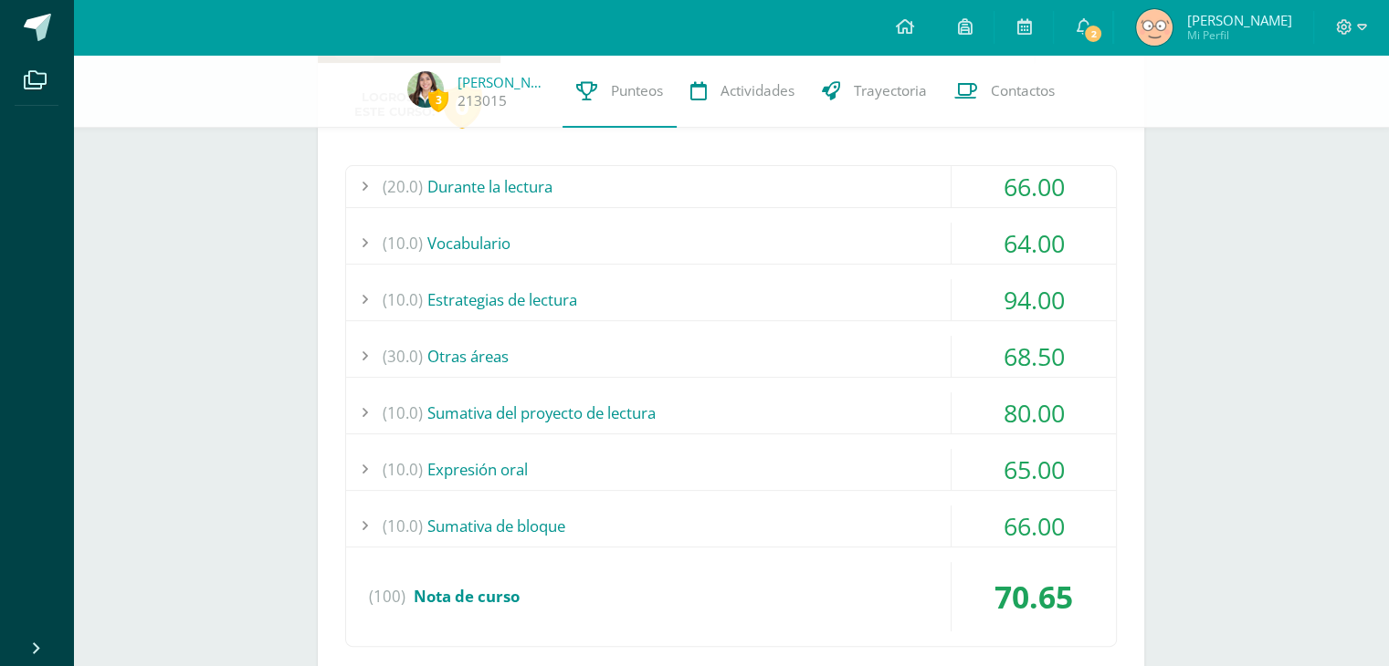
click at [477, 287] on div "(10.0) Estrategias de lectura" at bounding box center [731, 299] width 770 height 41
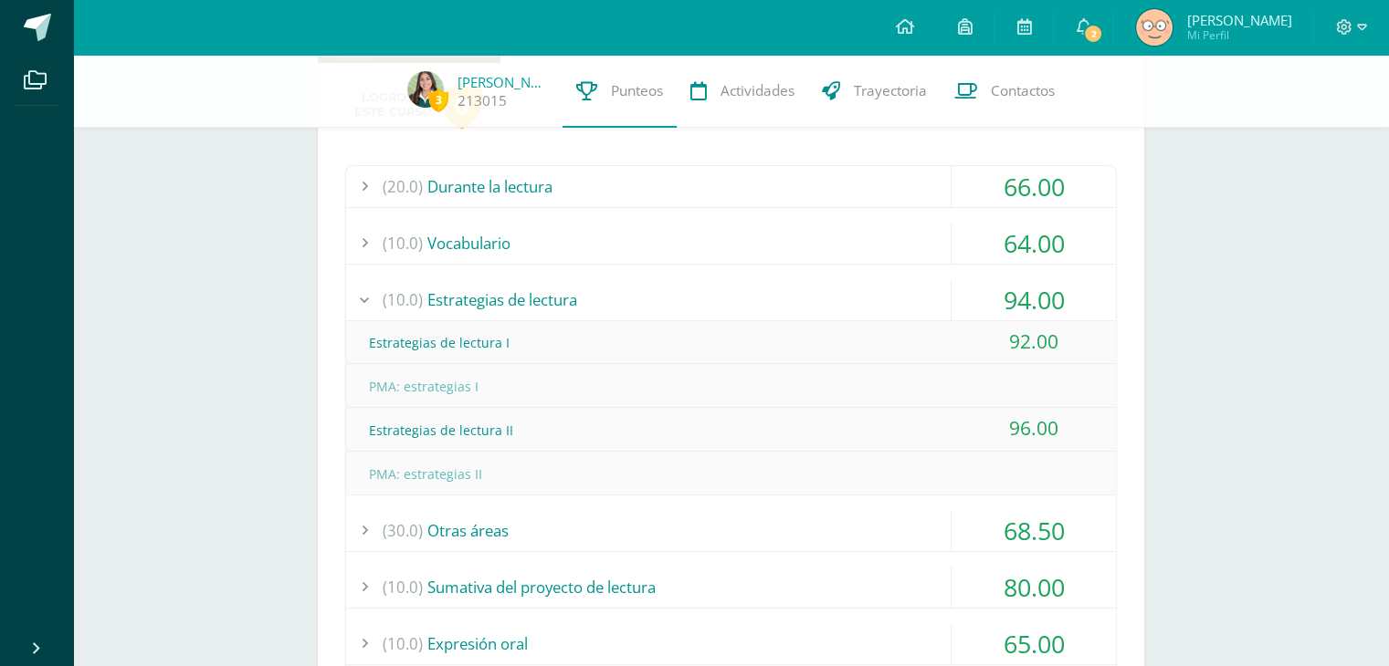
click at [494, 287] on div "(10.0) Estrategias de lectura" at bounding box center [731, 299] width 770 height 41
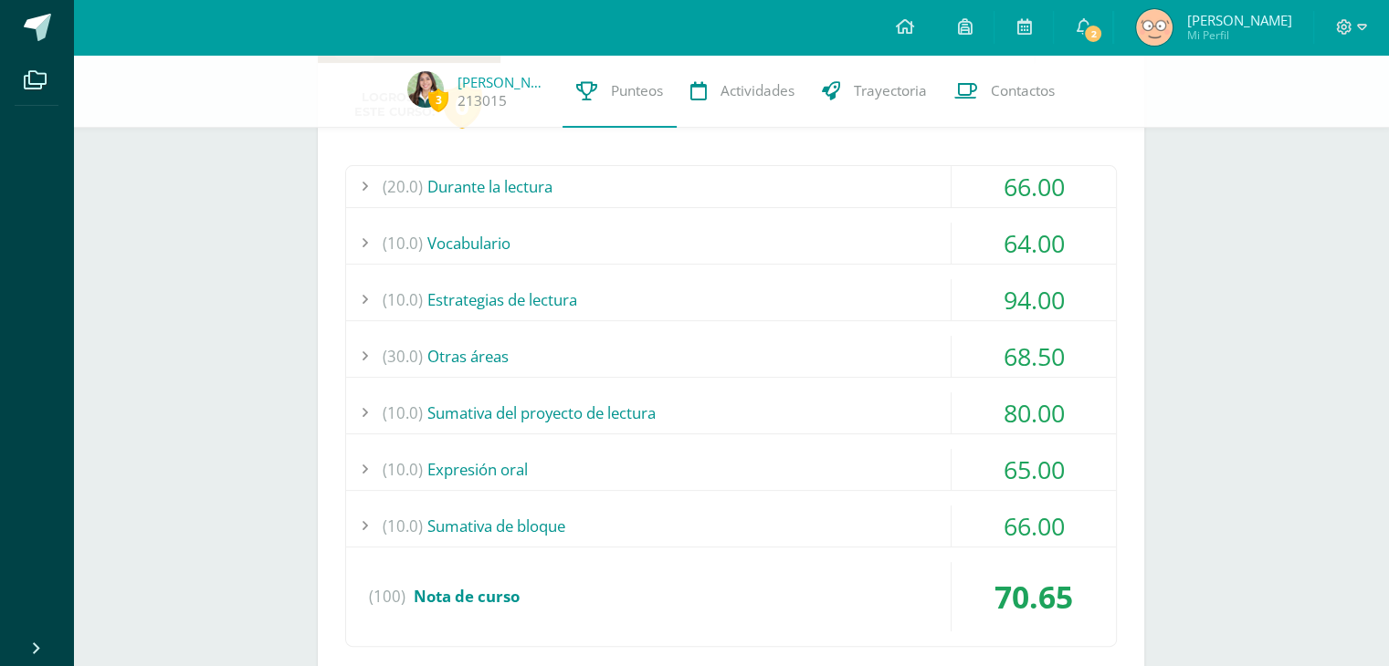
click at [464, 352] on div "(30.0) Otras áreas" at bounding box center [731, 356] width 770 height 41
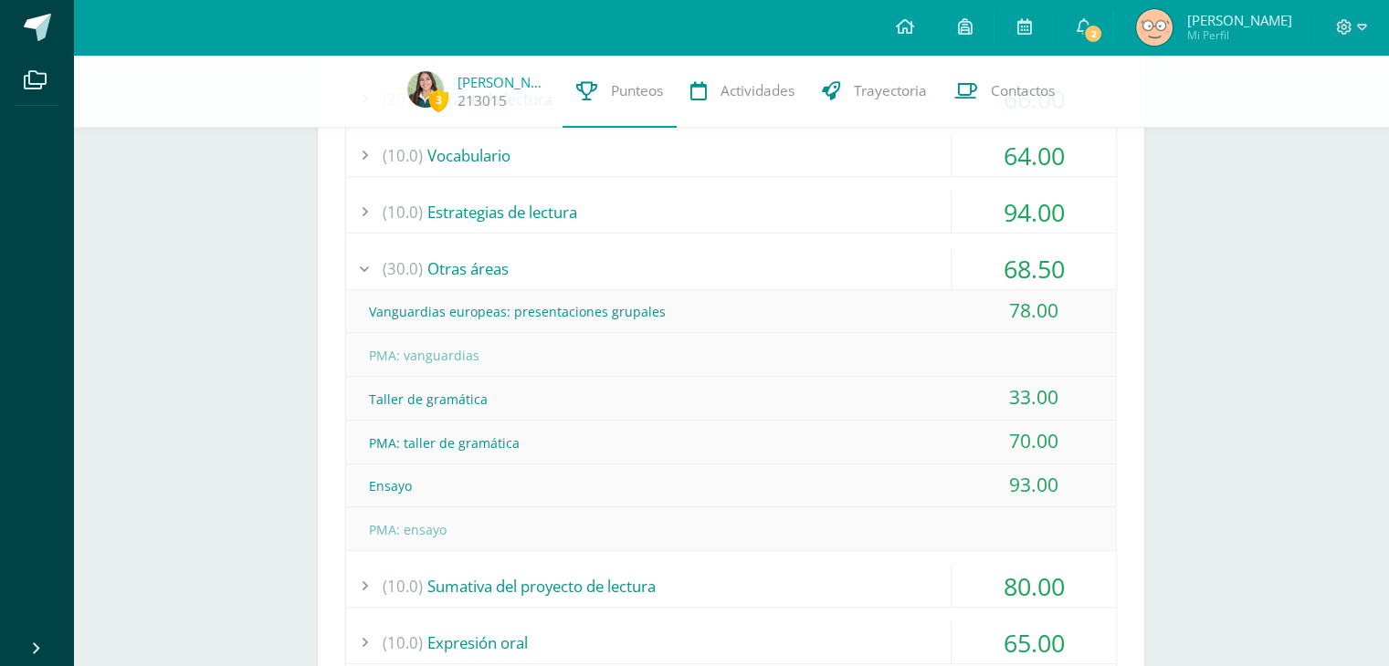
scroll to position [588, 0]
click at [1293, 435] on div "3 [PERSON_NAME] 213015 Punteos Actividades Trayectoria Contactos Pendiente Unid…" at bounding box center [730, 622] width 1315 height 2311
click at [1256, 461] on div "3 [PERSON_NAME] 213015 Punteos Actividades Trayectoria Contactos Pendiente Unid…" at bounding box center [730, 622] width 1315 height 2311
click at [368, 260] on div at bounding box center [364, 268] width 37 height 41
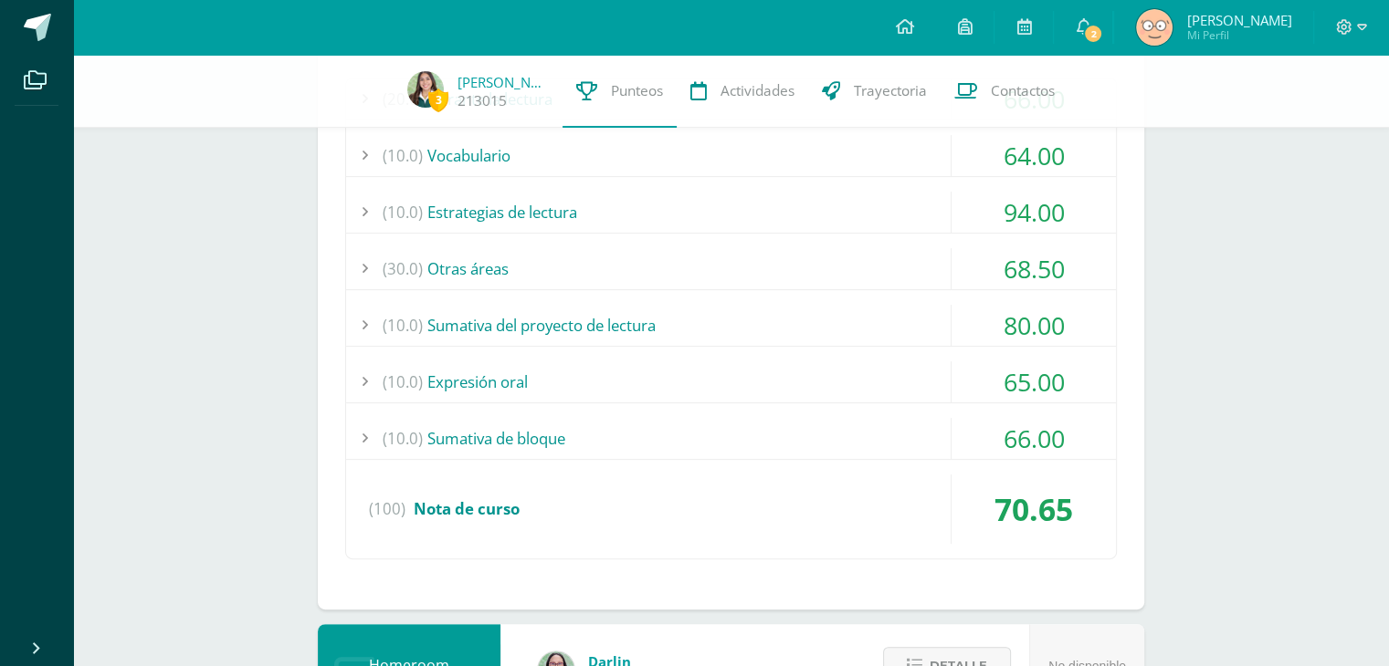
click at [418, 324] on span "(10.0)" at bounding box center [403, 325] width 40 height 41
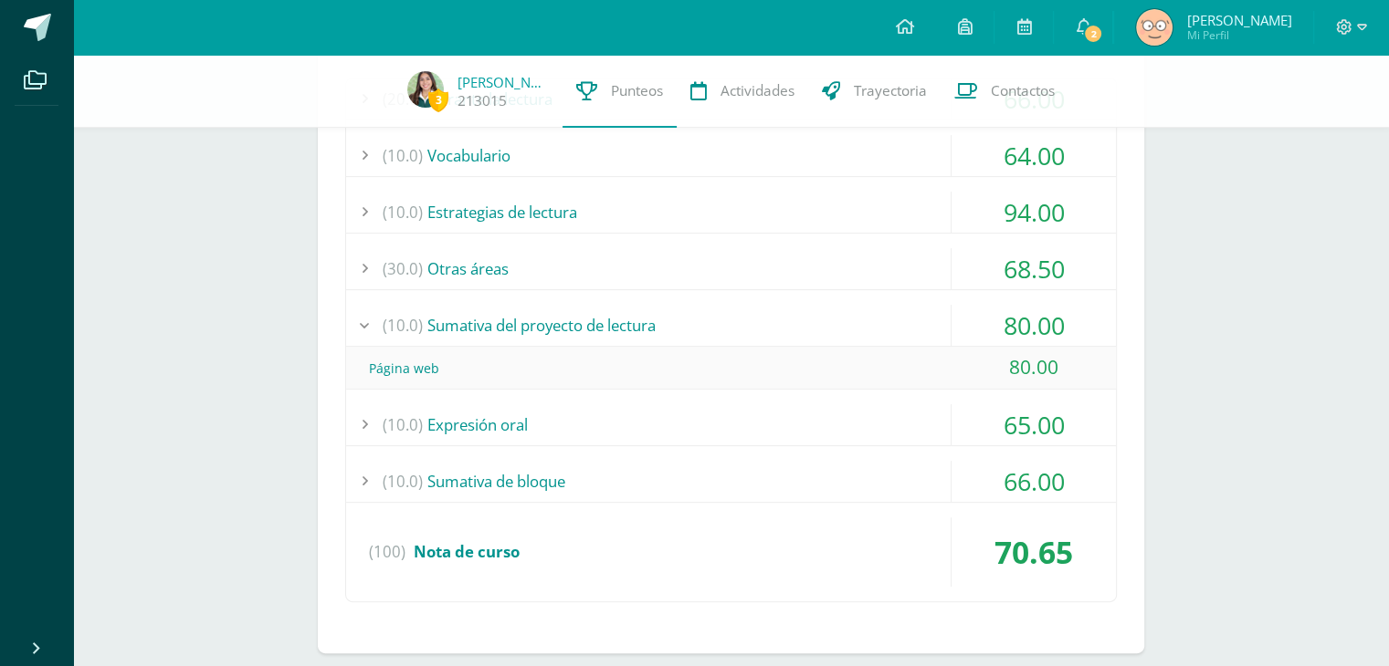
click at [418, 324] on span "(10.0)" at bounding box center [403, 325] width 40 height 41
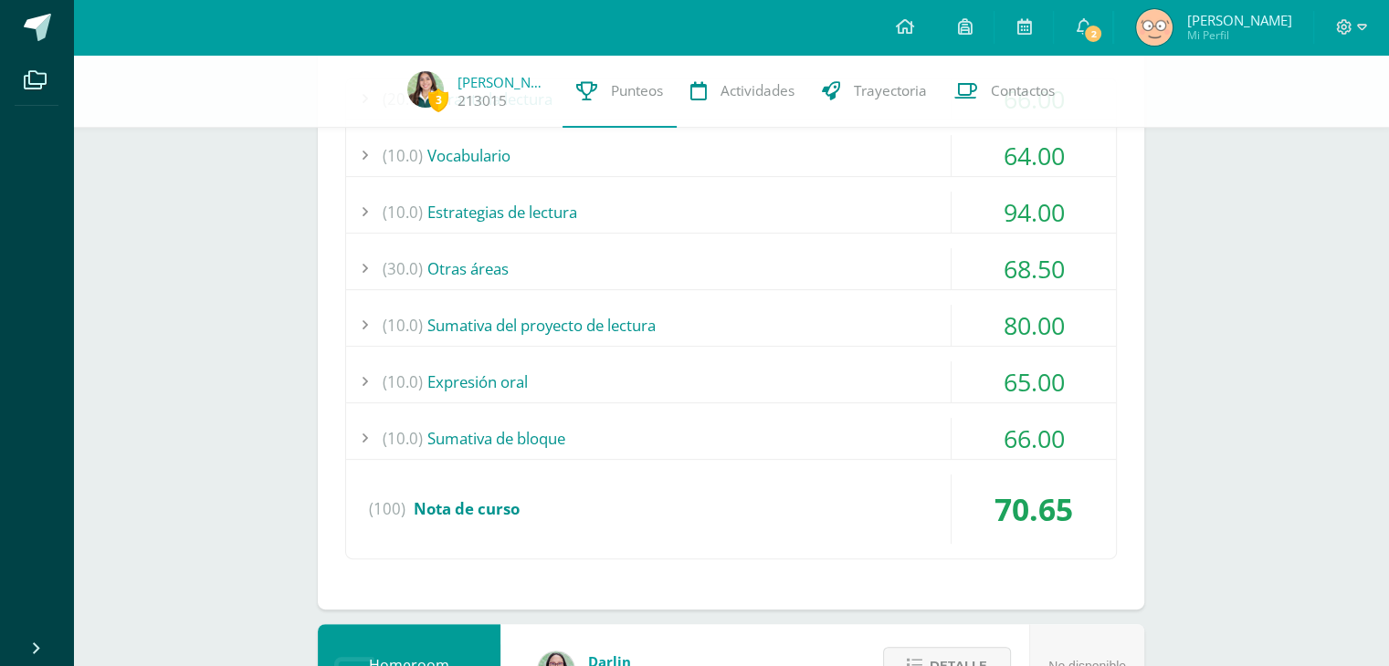
click at [455, 365] on div "(10.0) Expresión oral" at bounding box center [731, 382] width 770 height 41
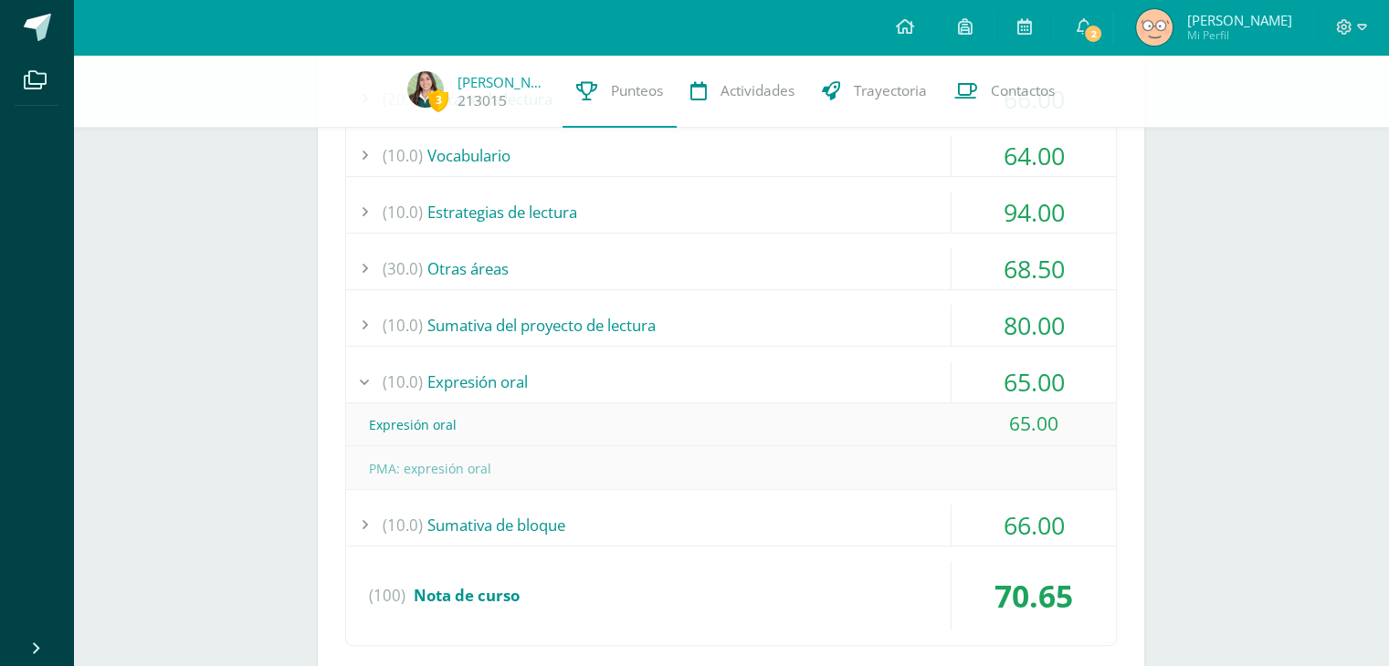
click at [474, 383] on div "(10.0) Expresión oral" at bounding box center [731, 382] width 770 height 41
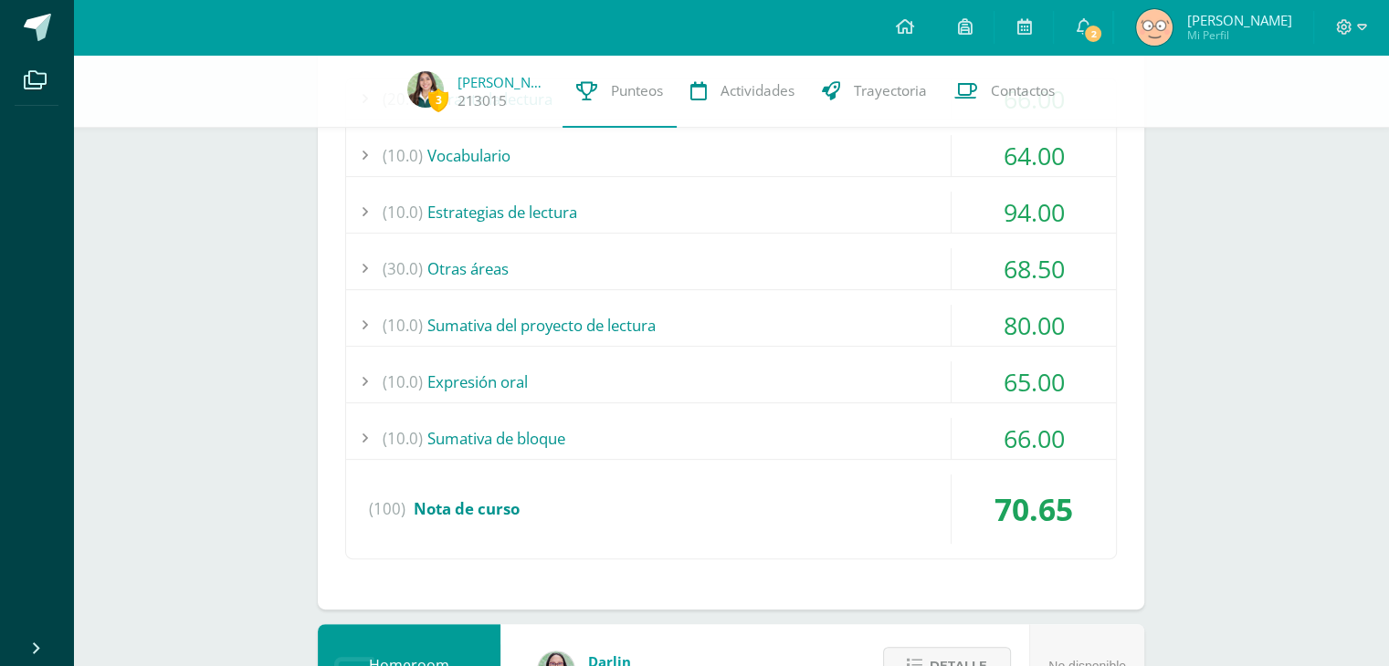
click at [468, 430] on div "(10.0) Sumativa de bloque" at bounding box center [731, 438] width 770 height 41
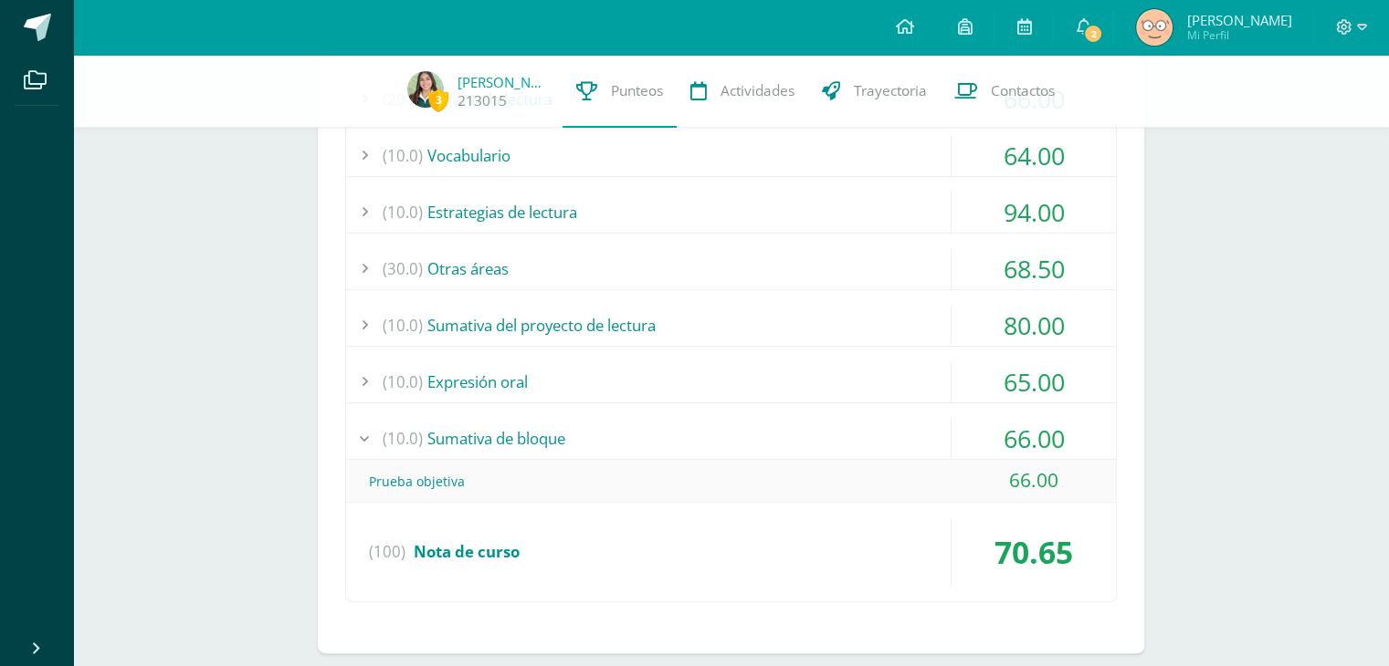
click at [468, 430] on div "(10.0) Sumativa de bloque" at bounding box center [731, 438] width 770 height 41
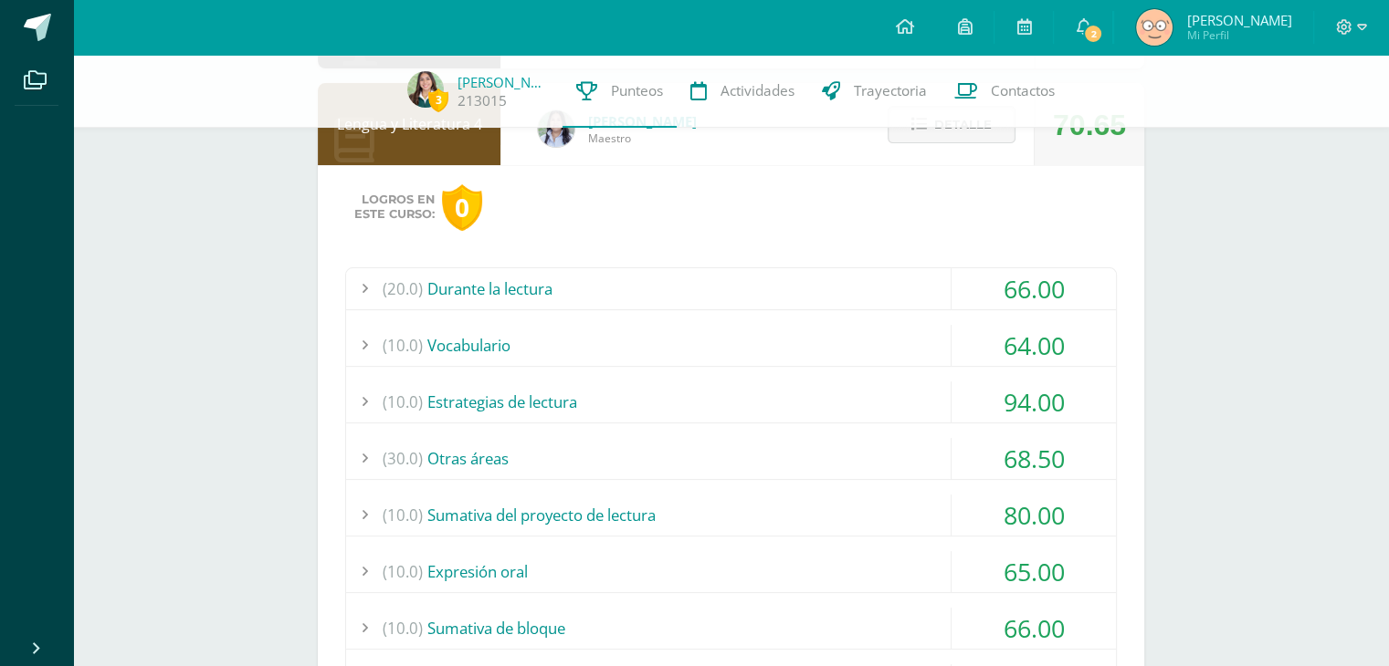
scroll to position [307, 0]
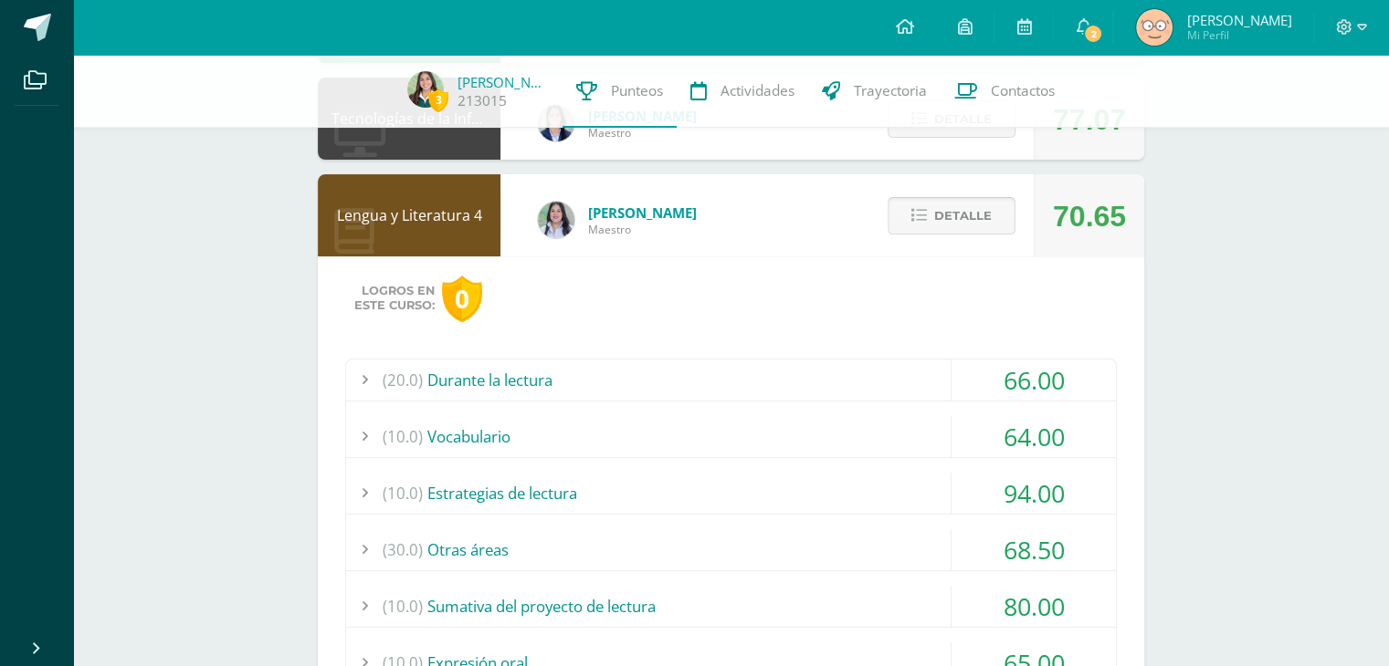
click at [899, 227] on button "Detalle" at bounding box center [951, 215] width 128 height 37
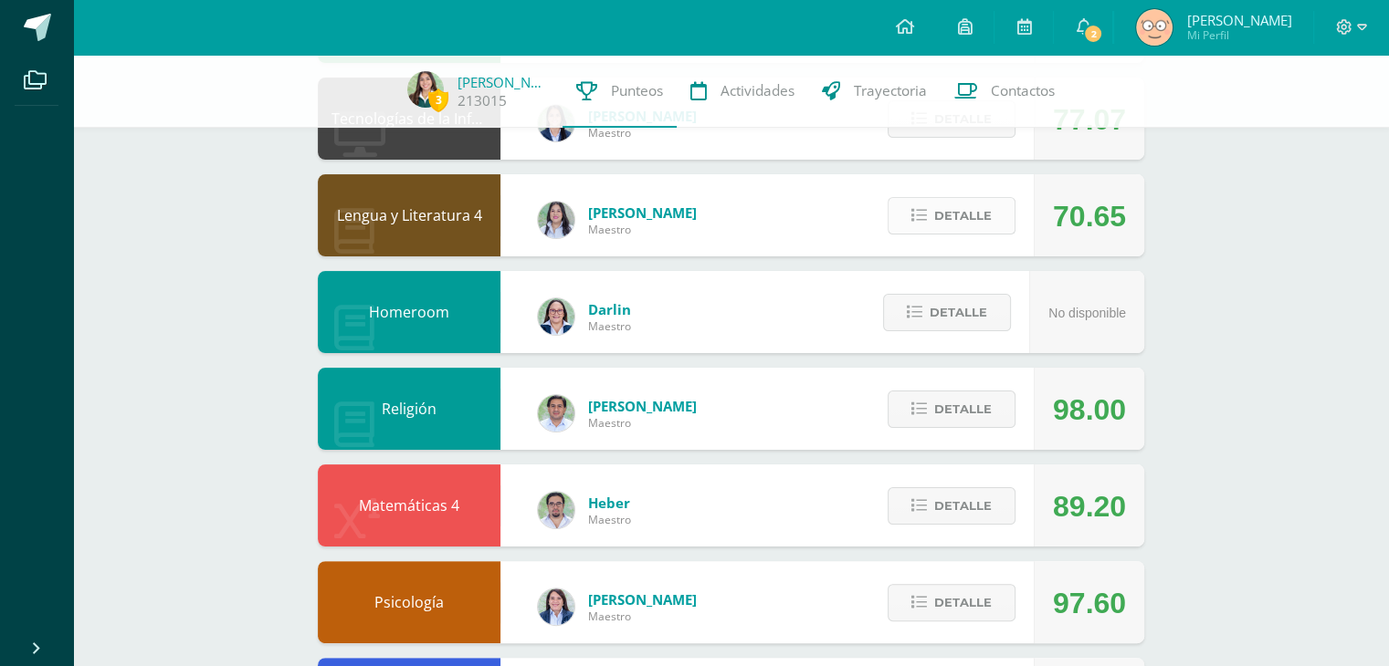
click at [906, 206] on button "Detalle" at bounding box center [951, 215] width 128 height 37
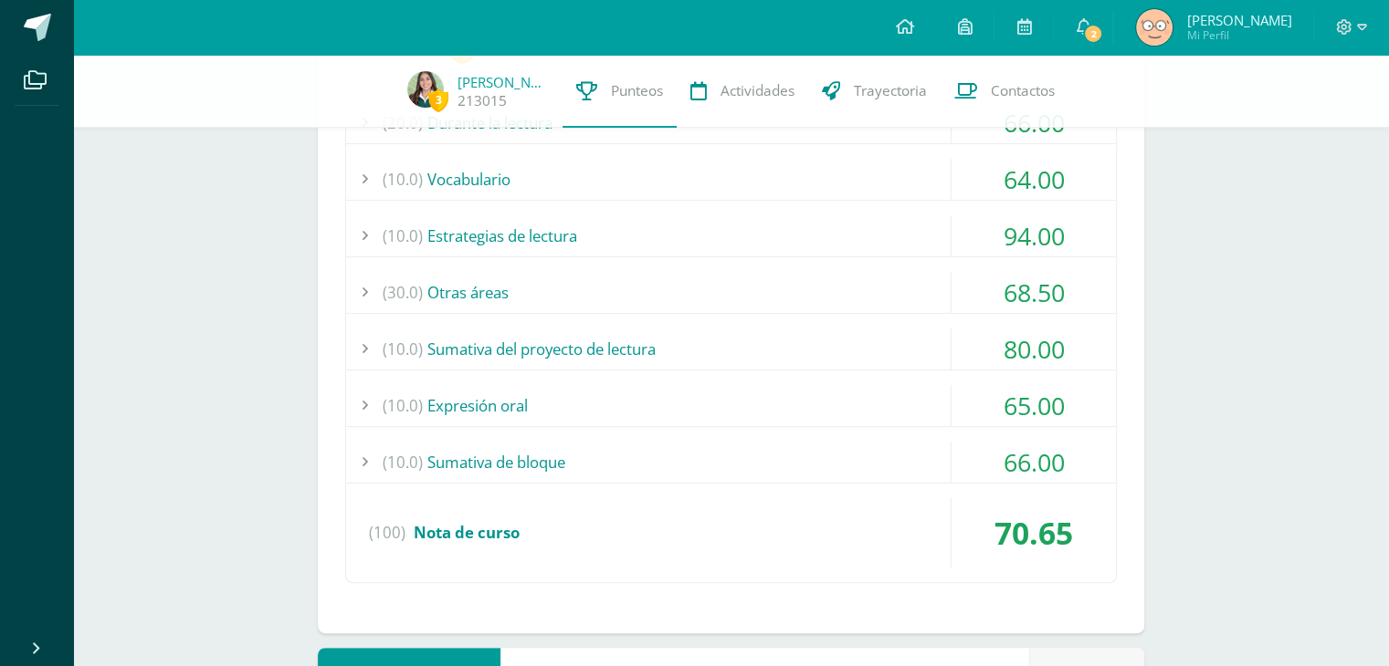
scroll to position [565, 0]
click at [431, 472] on div "(10.0) Sumativa de bloque" at bounding box center [731, 461] width 770 height 41
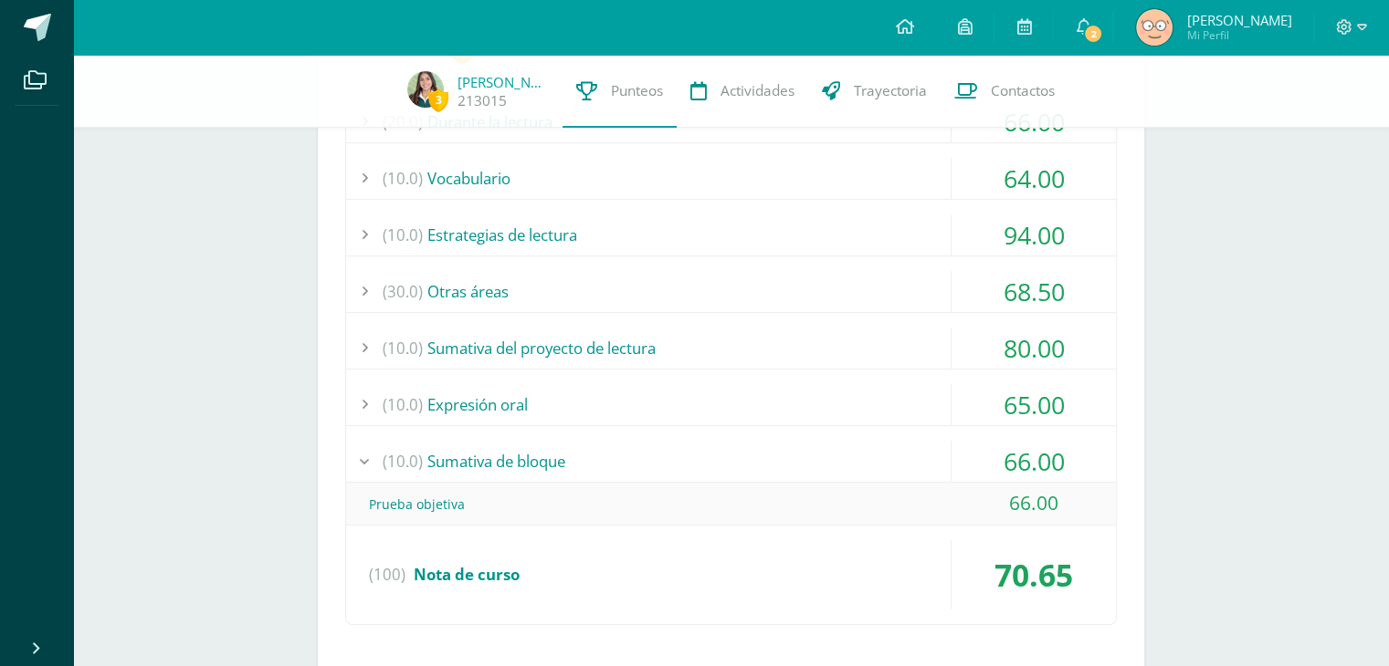
click at [435, 395] on div "(10.0) Expresión oral" at bounding box center [731, 404] width 770 height 41
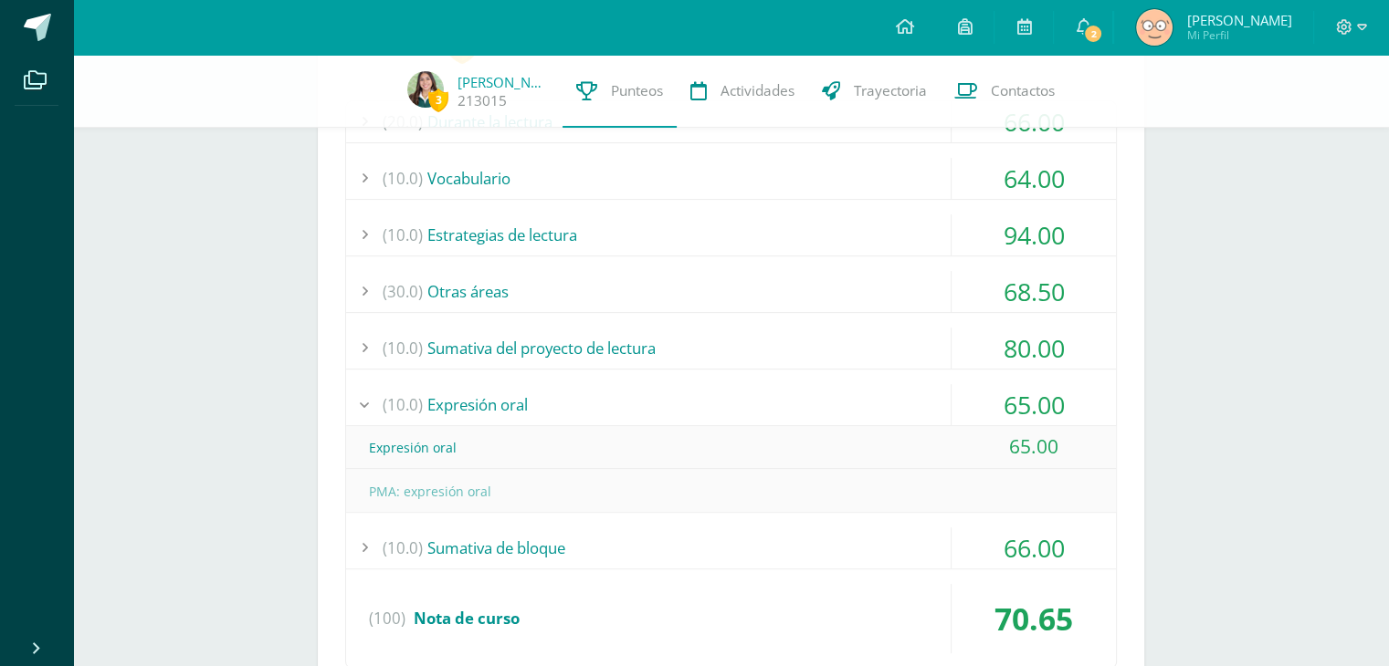
scroll to position [186, 0]
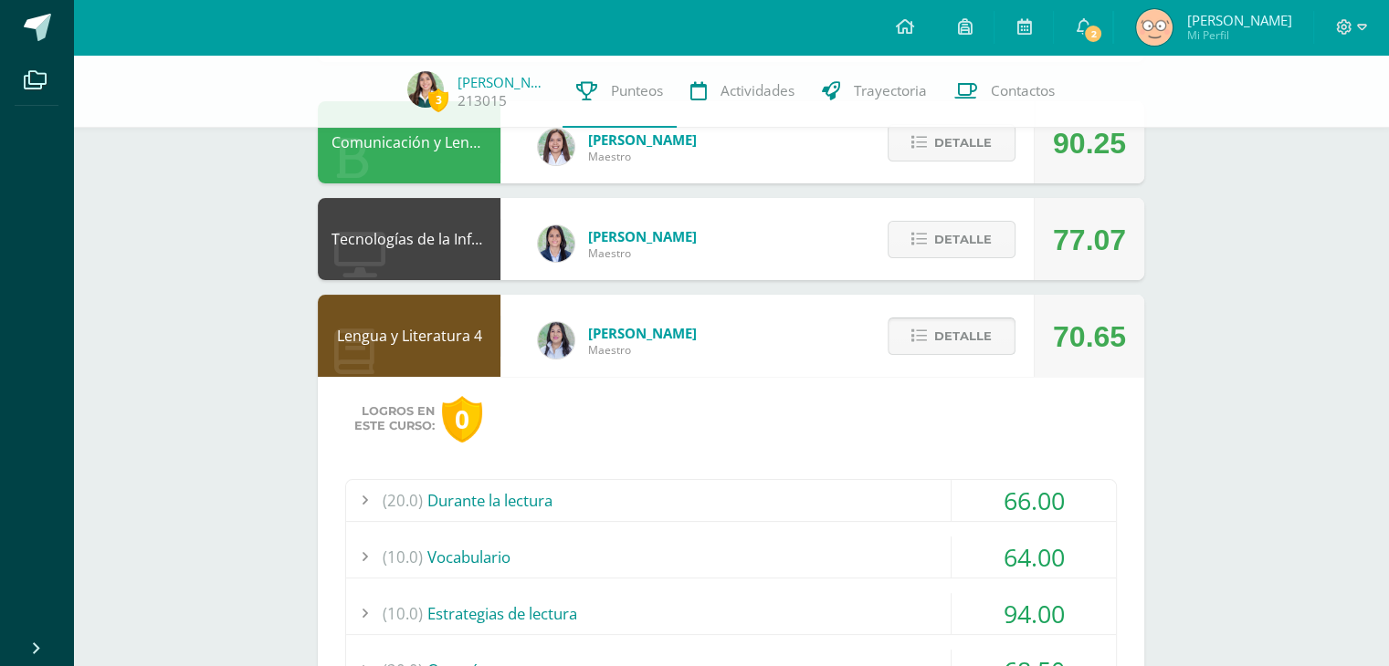
click at [961, 352] on span "Detalle" at bounding box center [963, 337] width 58 height 34
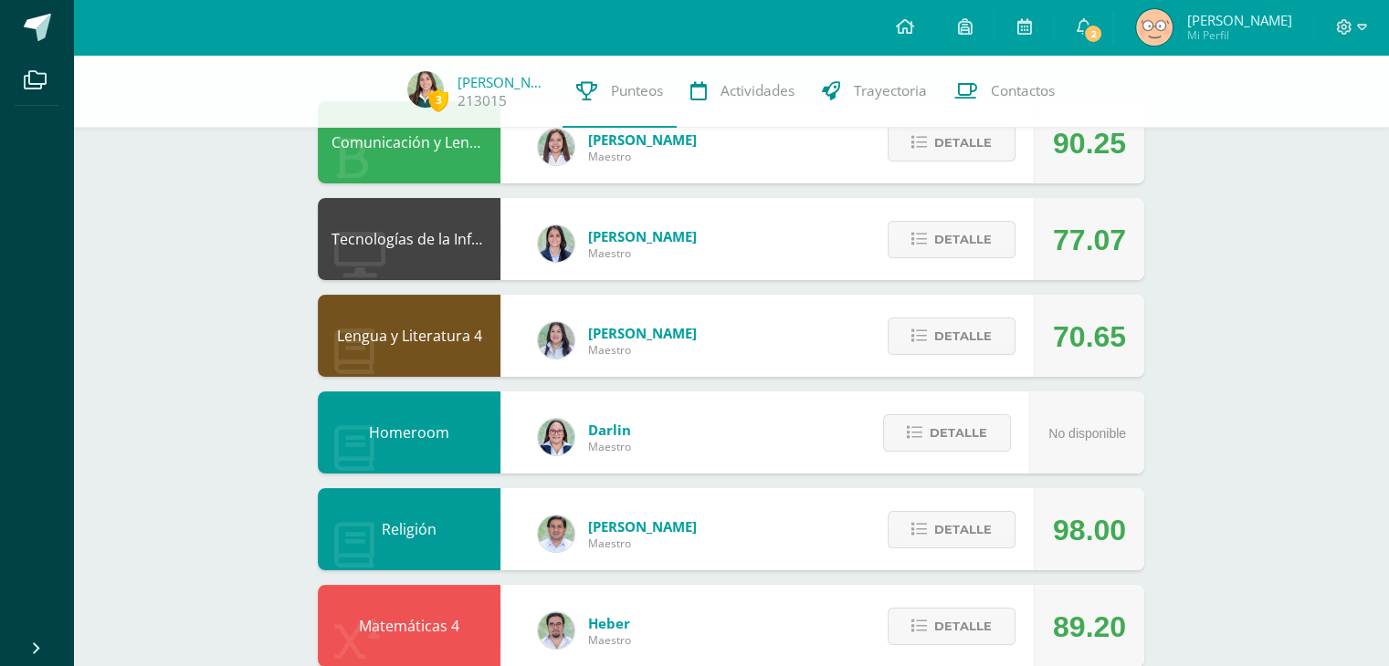
click at [1294, 242] on div "3 [PERSON_NAME] 213015 Punteos Actividades Trayectoria Contactos Pendiente Unid…" at bounding box center [730, 577] width 1315 height 1416
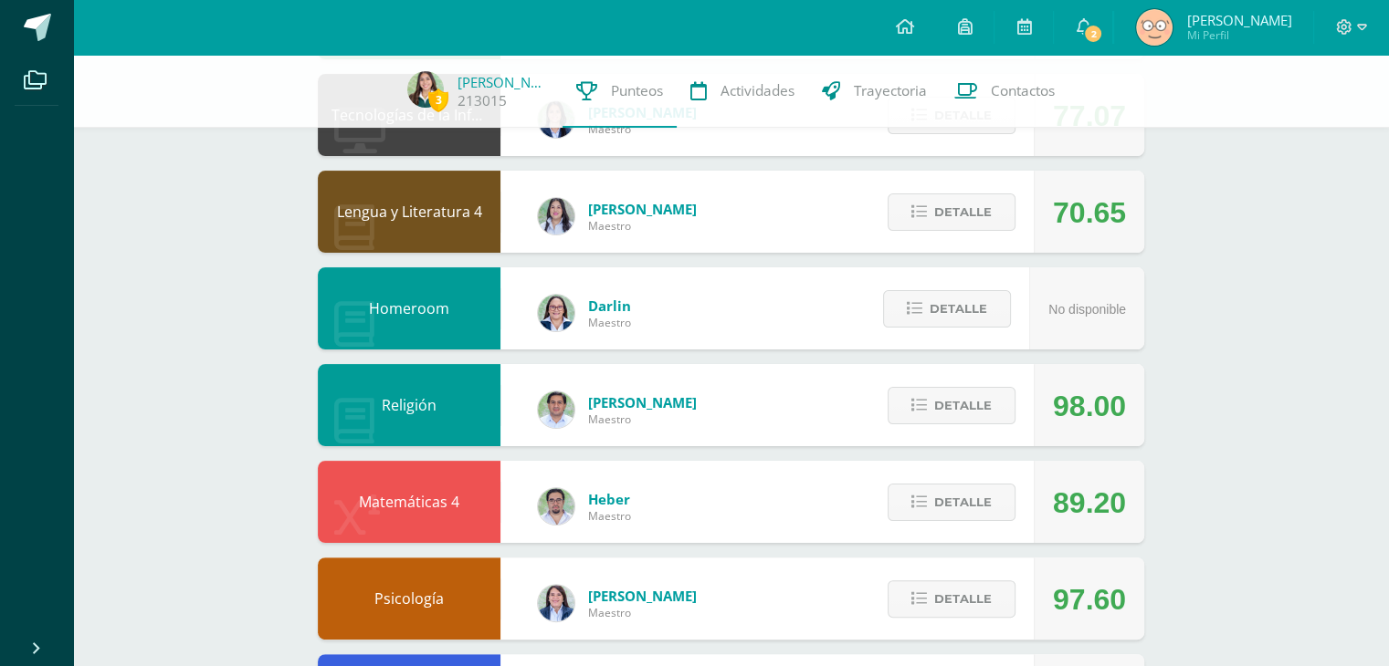
scroll to position [350, 0]
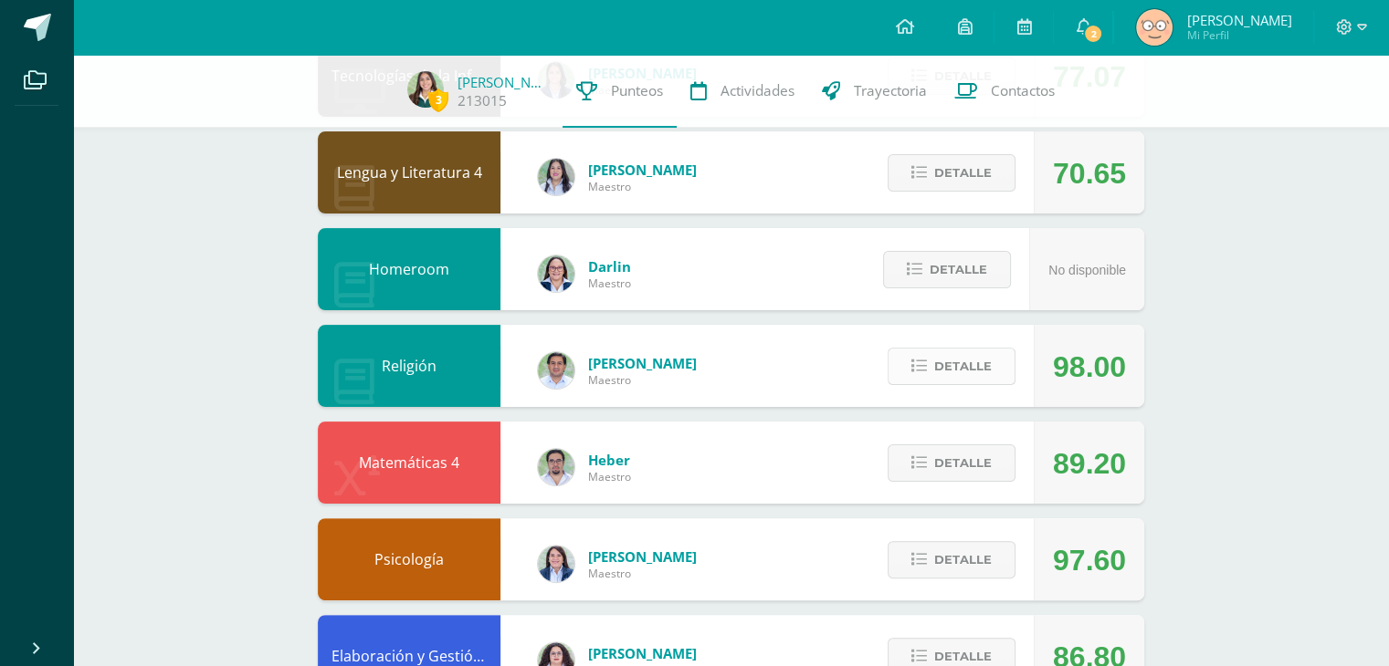
click at [938, 360] on span "Detalle" at bounding box center [963, 367] width 58 height 34
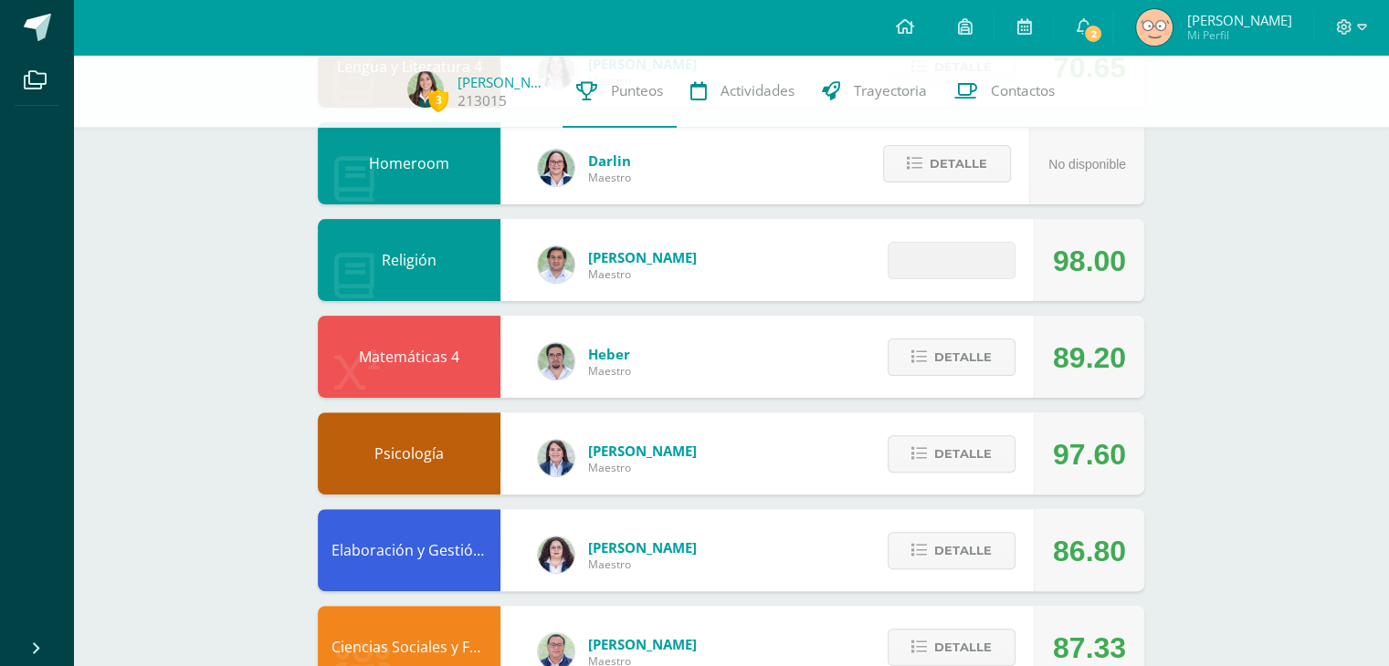
scroll to position [464, 0]
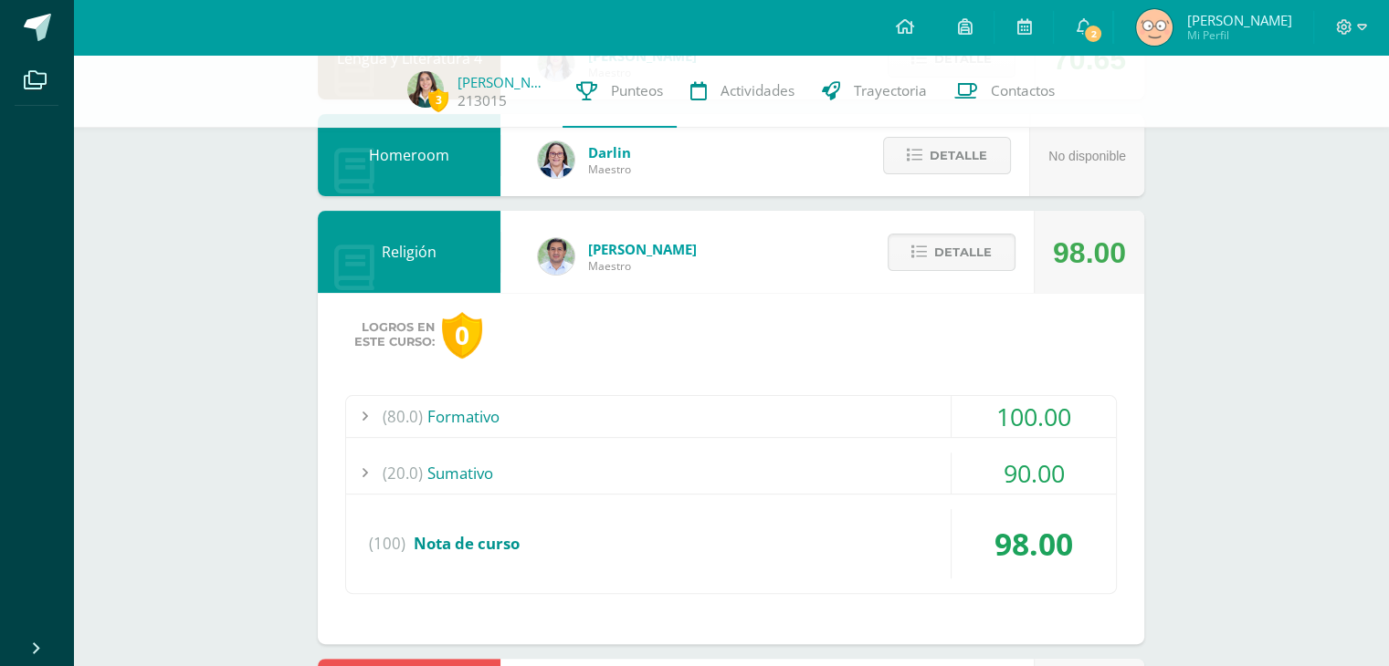
click at [499, 407] on div "(80.0) Formativo" at bounding box center [731, 416] width 770 height 41
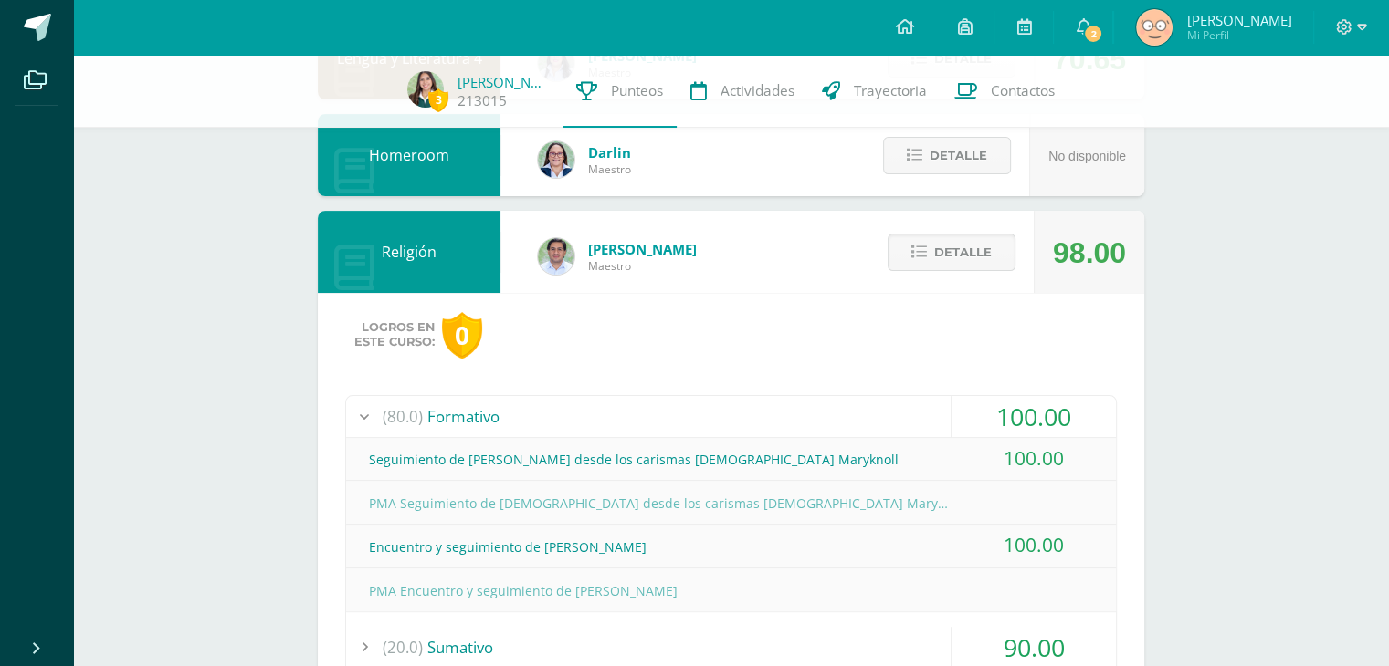
scroll to position [522, 0]
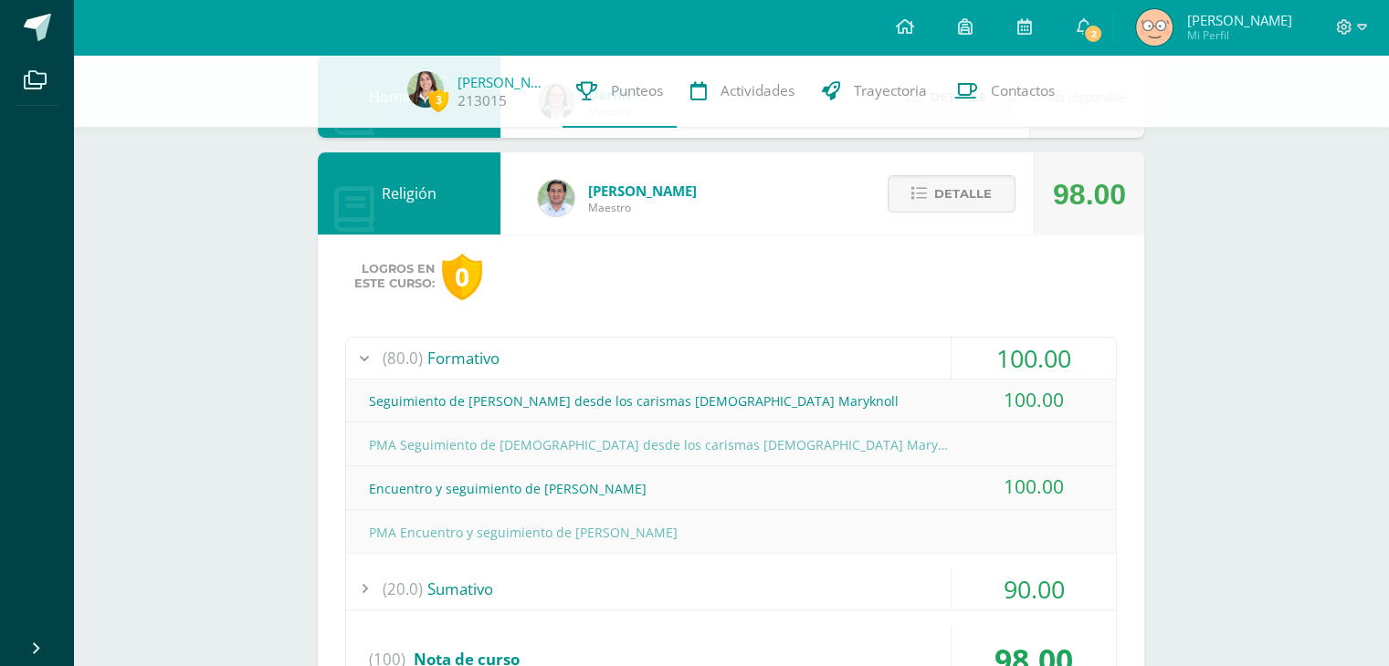
click at [444, 351] on div "(80.0) Formativo" at bounding box center [731, 358] width 770 height 41
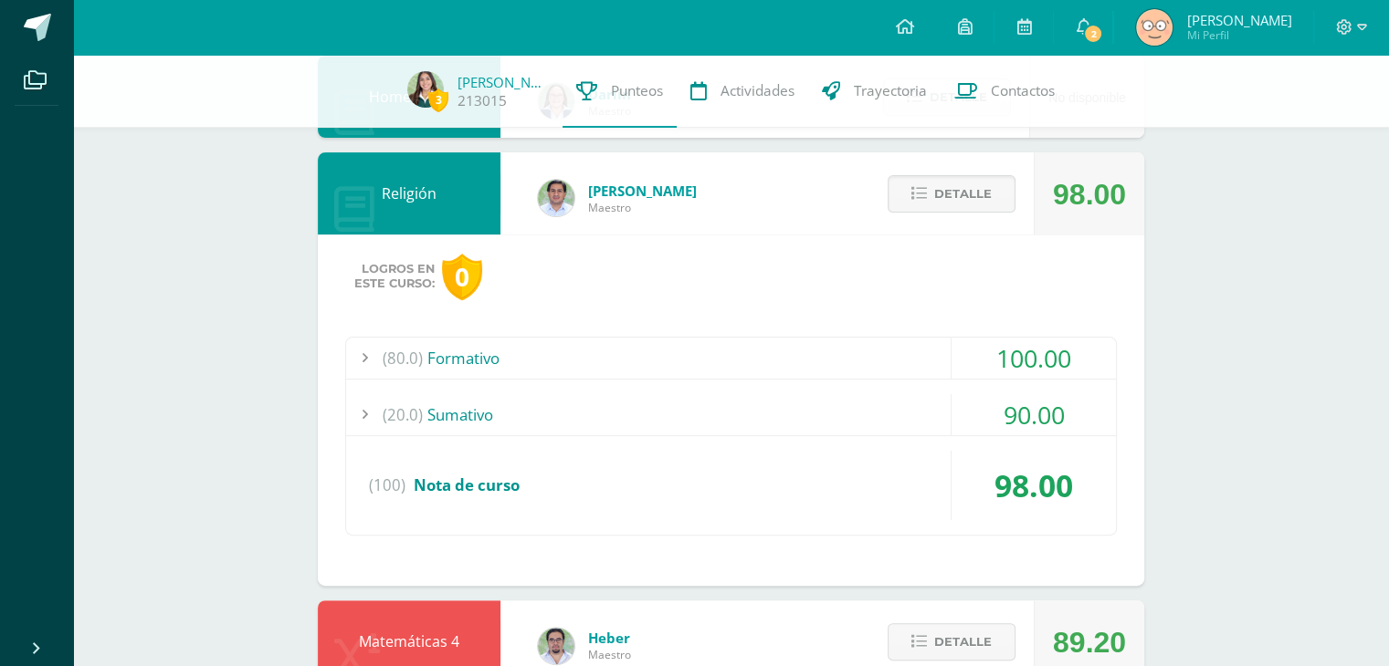
click at [433, 413] on div "(20.0) [GEOGRAPHIC_DATA]" at bounding box center [731, 414] width 770 height 41
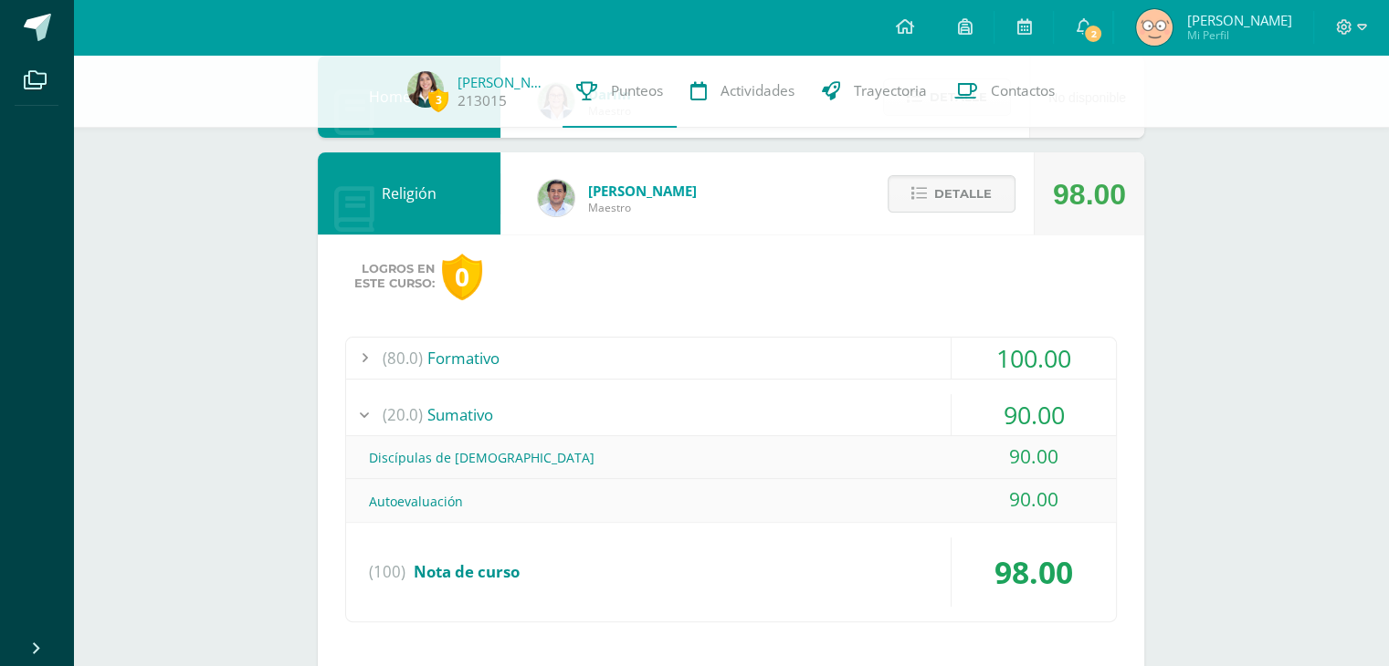
click at [434, 414] on div "(20.0) [GEOGRAPHIC_DATA]" at bounding box center [731, 414] width 770 height 41
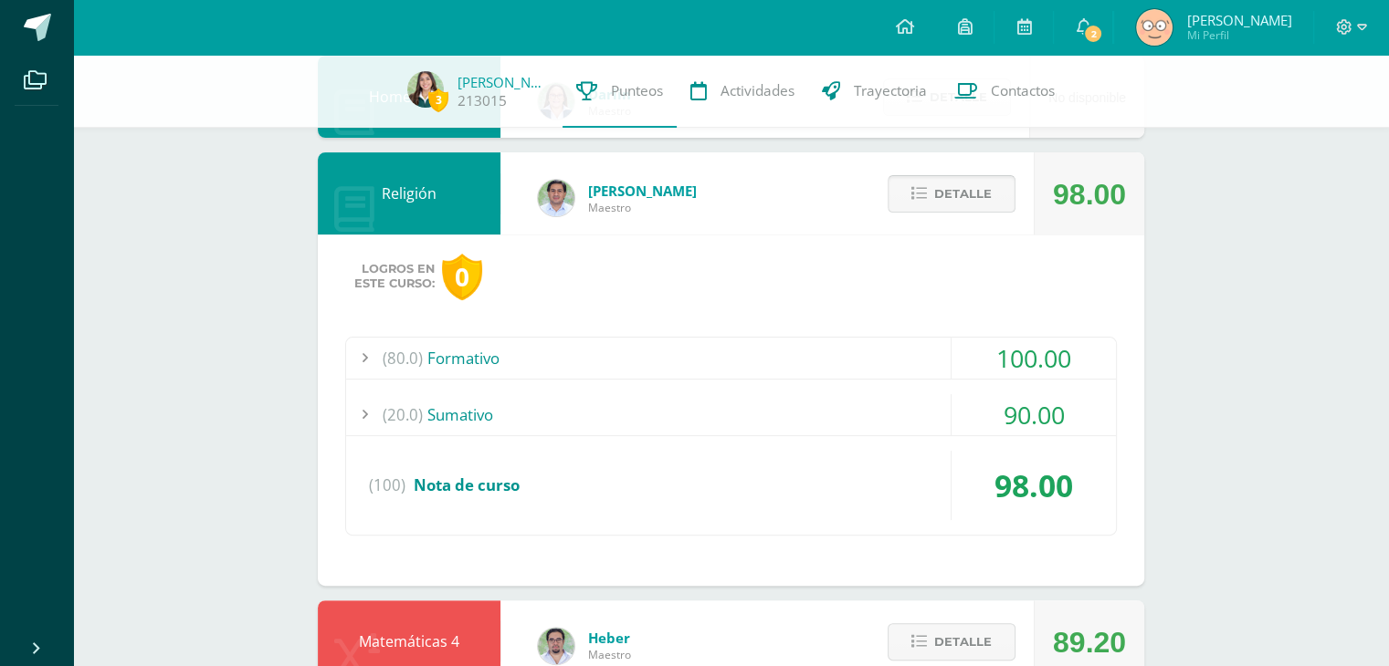
click at [978, 195] on span "Detalle" at bounding box center [963, 194] width 58 height 34
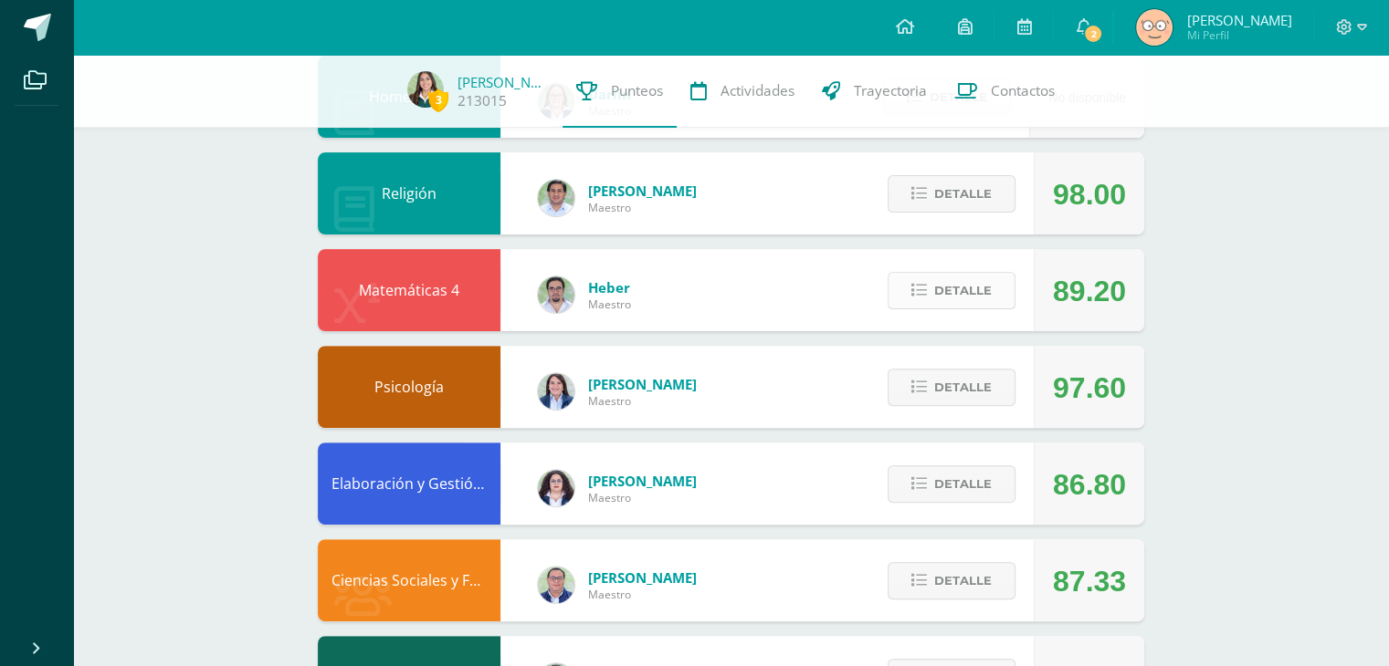
drag, startPoint x: 948, startPoint y: 321, endPoint x: 921, endPoint y: 305, distance: 31.2
click at [921, 305] on button "Detalle" at bounding box center [951, 290] width 128 height 37
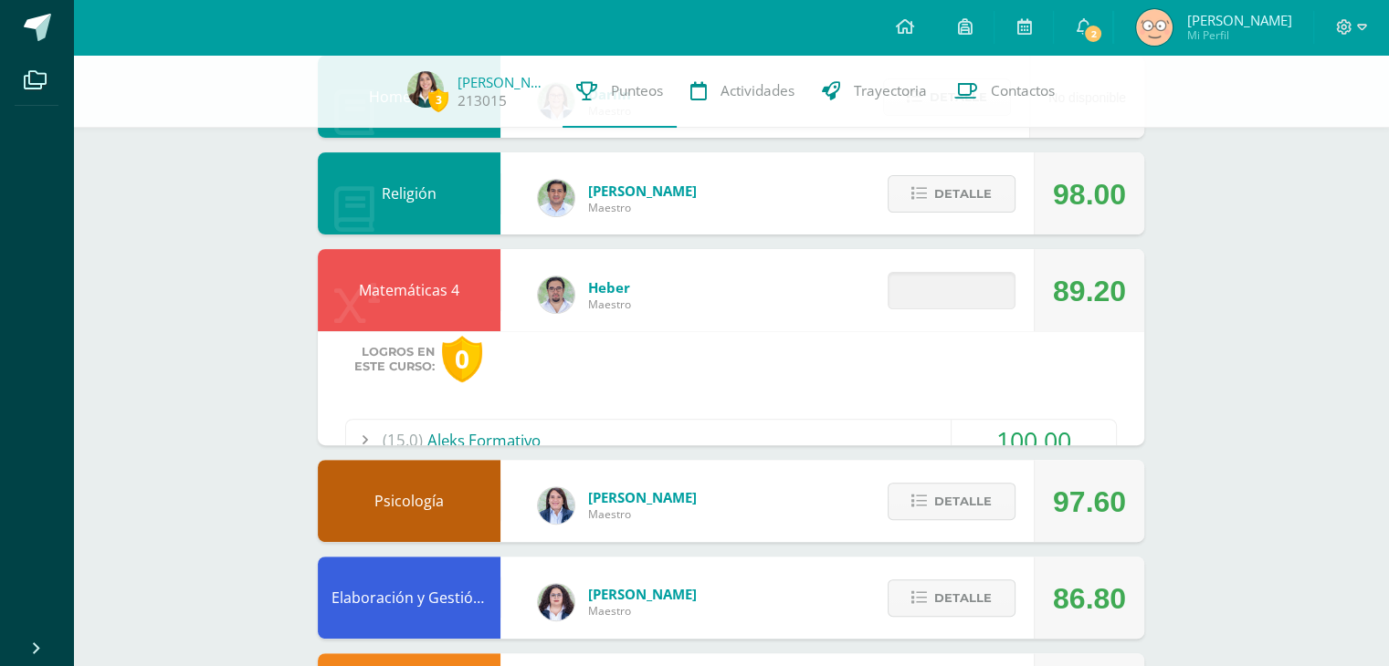
scroll to position [638, 0]
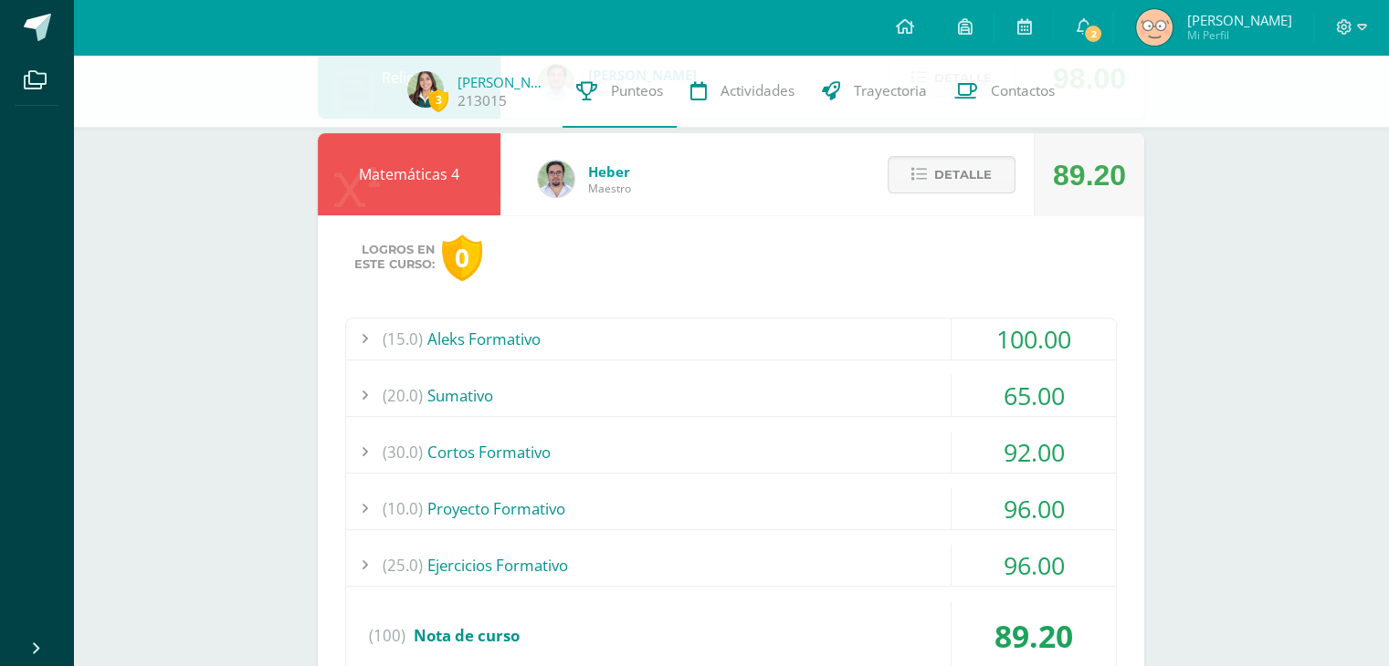
click at [715, 331] on div "(15.0) Aleks Formativo" at bounding box center [731, 339] width 770 height 41
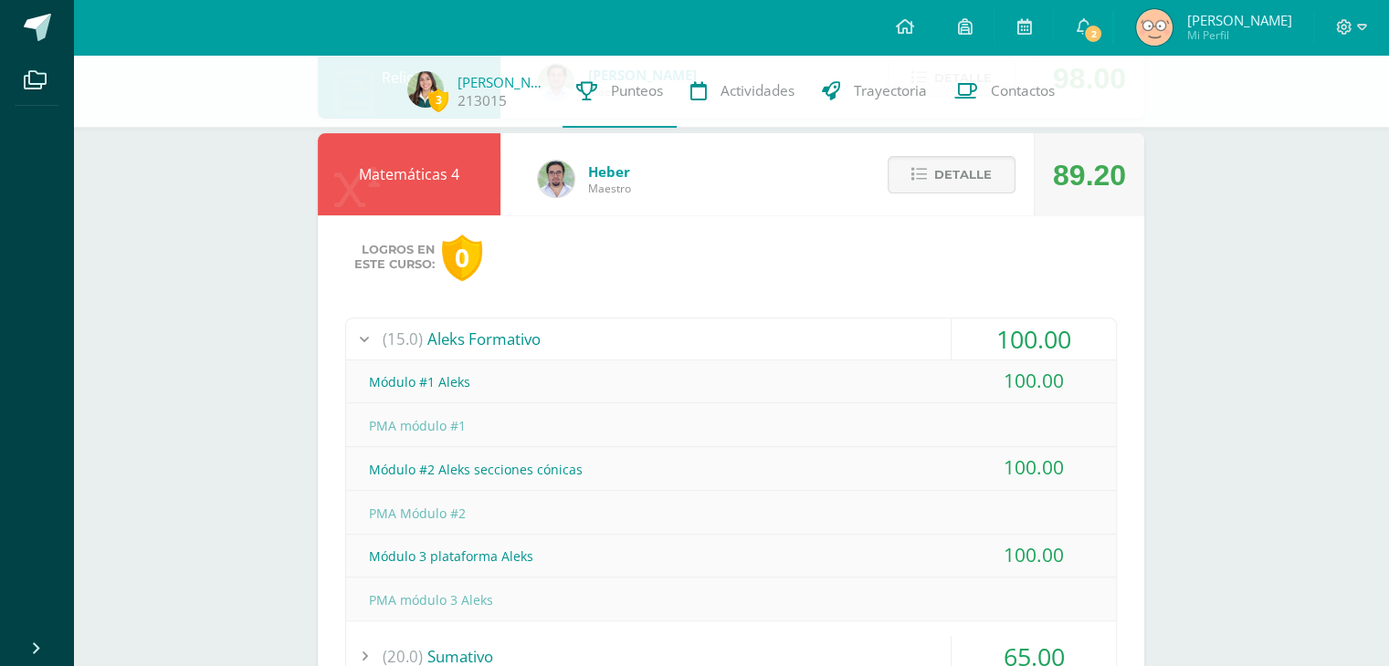
scroll to position [748, 0]
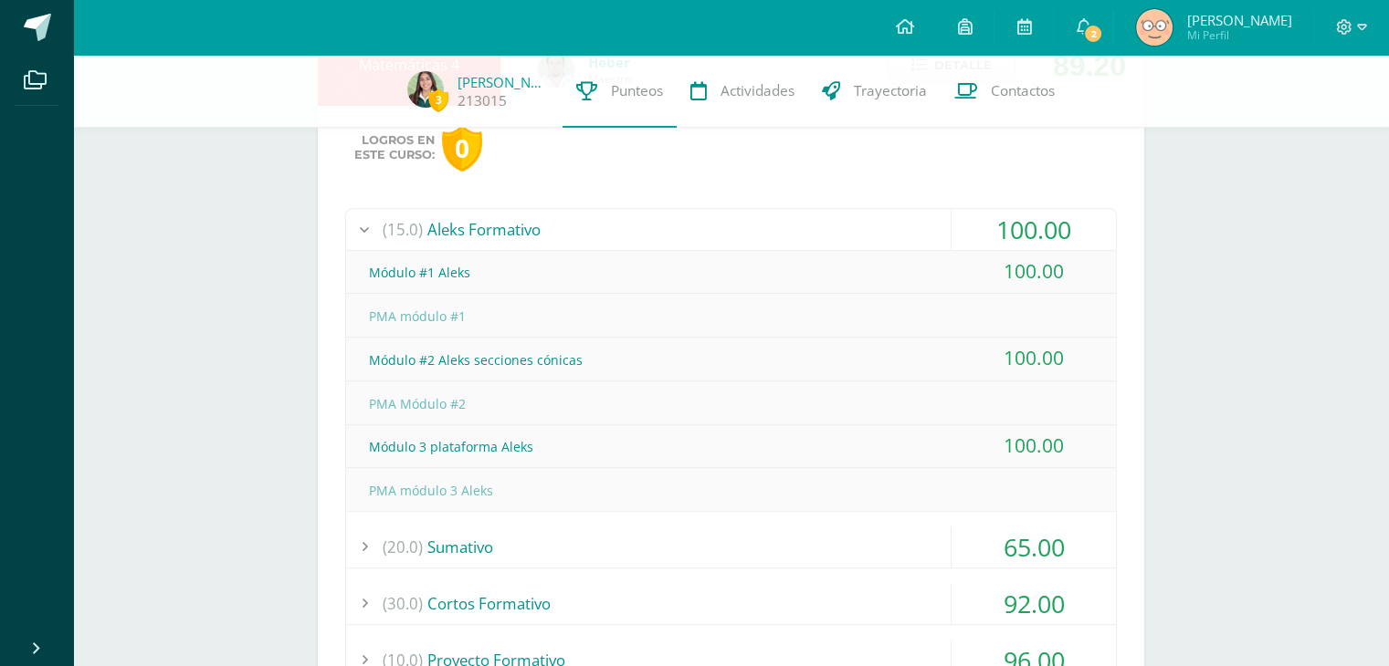
click at [613, 238] on div "(15.0) Aleks Formativo" at bounding box center [731, 229] width 770 height 41
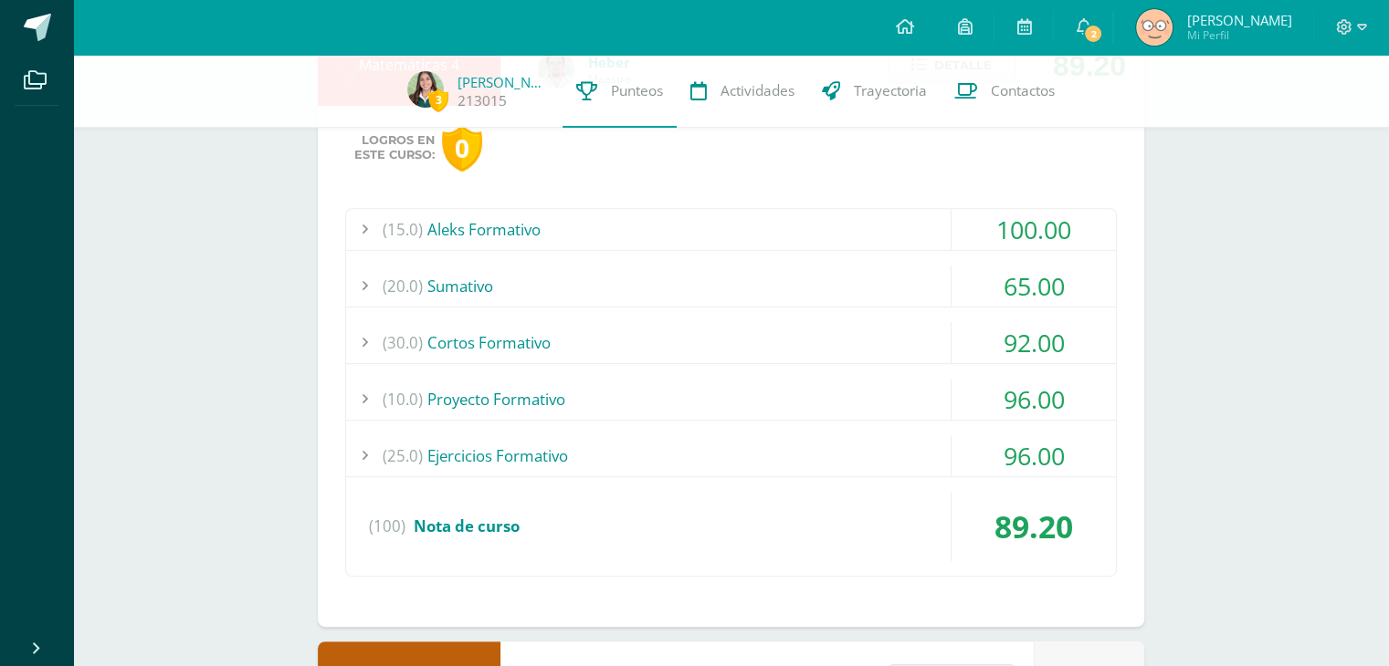
click at [572, 282] on div "(20.0) [GEOGRAPHIC_DATA]" at bounding box center [731, 286] width 770 height 41
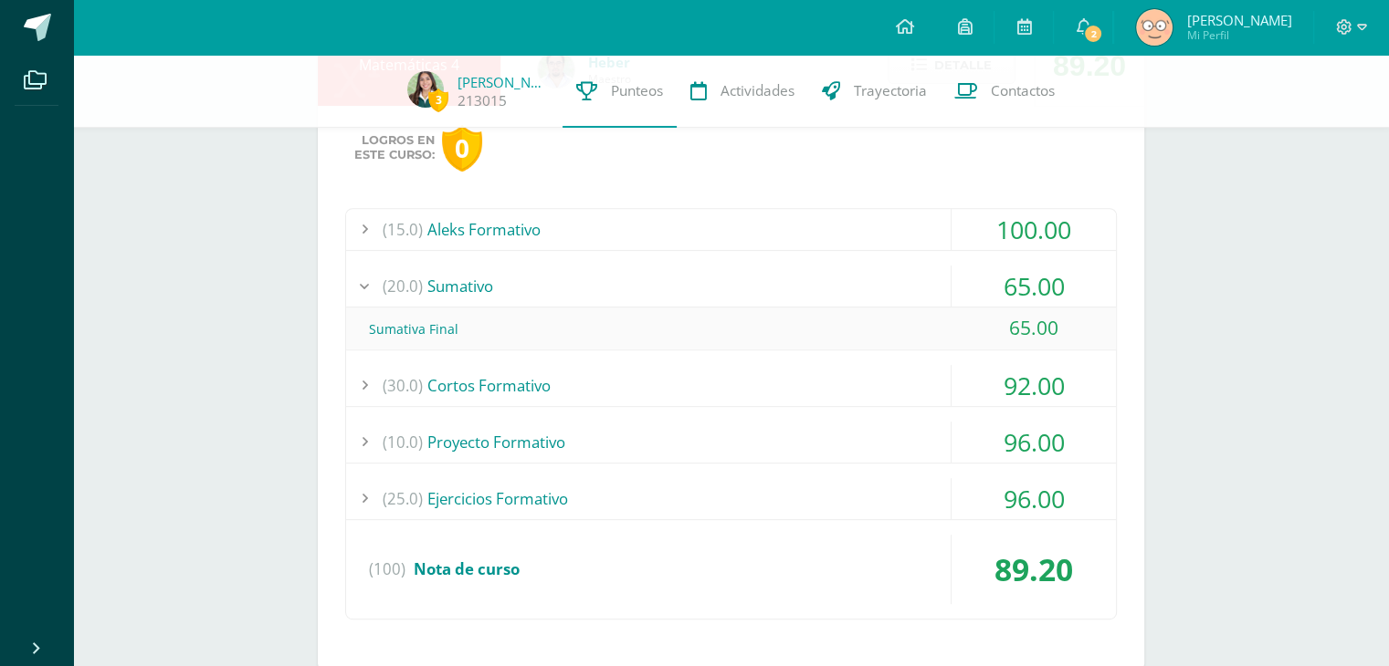
click at [572, 282] on div "(20.0) [GEOGRAPHIC_DATA]" at bounding box center [731, 286] width 770 height 41
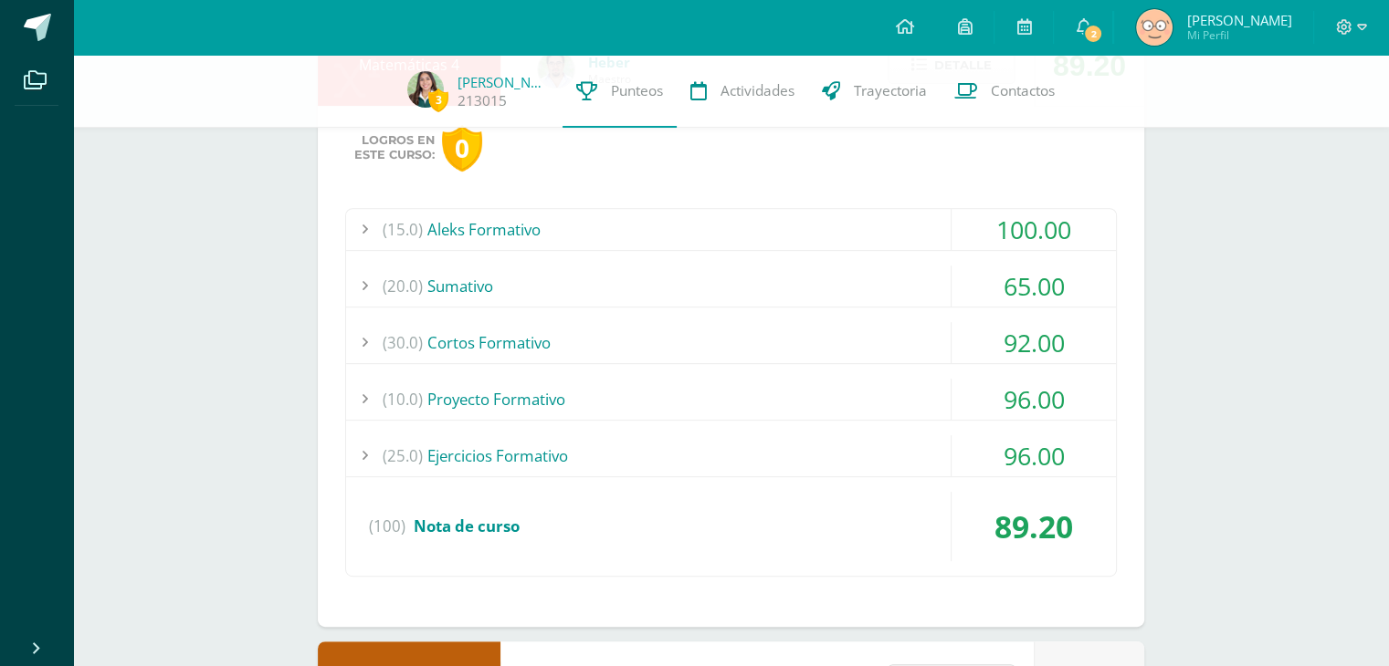
click at [479, 334] on div "(30.0) Cortos Formativo" at bounding box center [731, 342] width 770 height 41
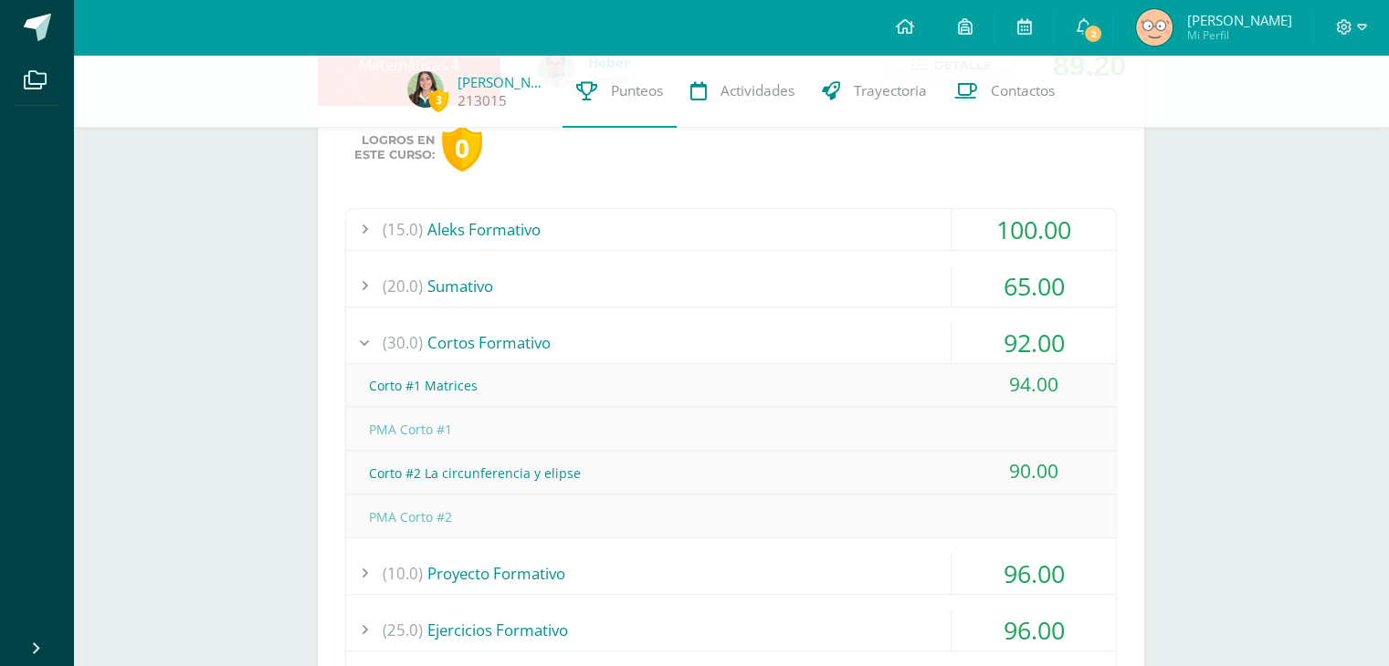
click at [495, 339] on div "(30.0) Cortos Formativo" at bounding box center [731, 342] width 770 height 41
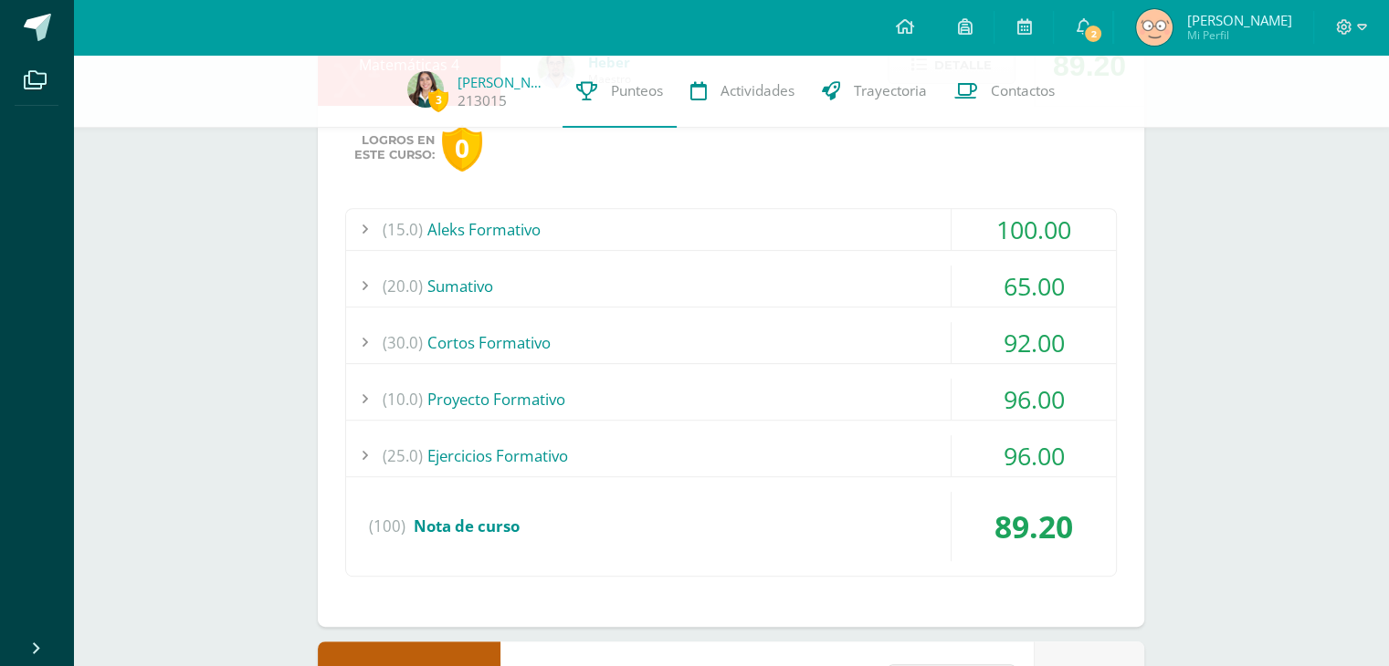
click at [471, 395] on div "(10.0) Proyecto Formativo" at bounding box center [731, 399] width 770 height 41
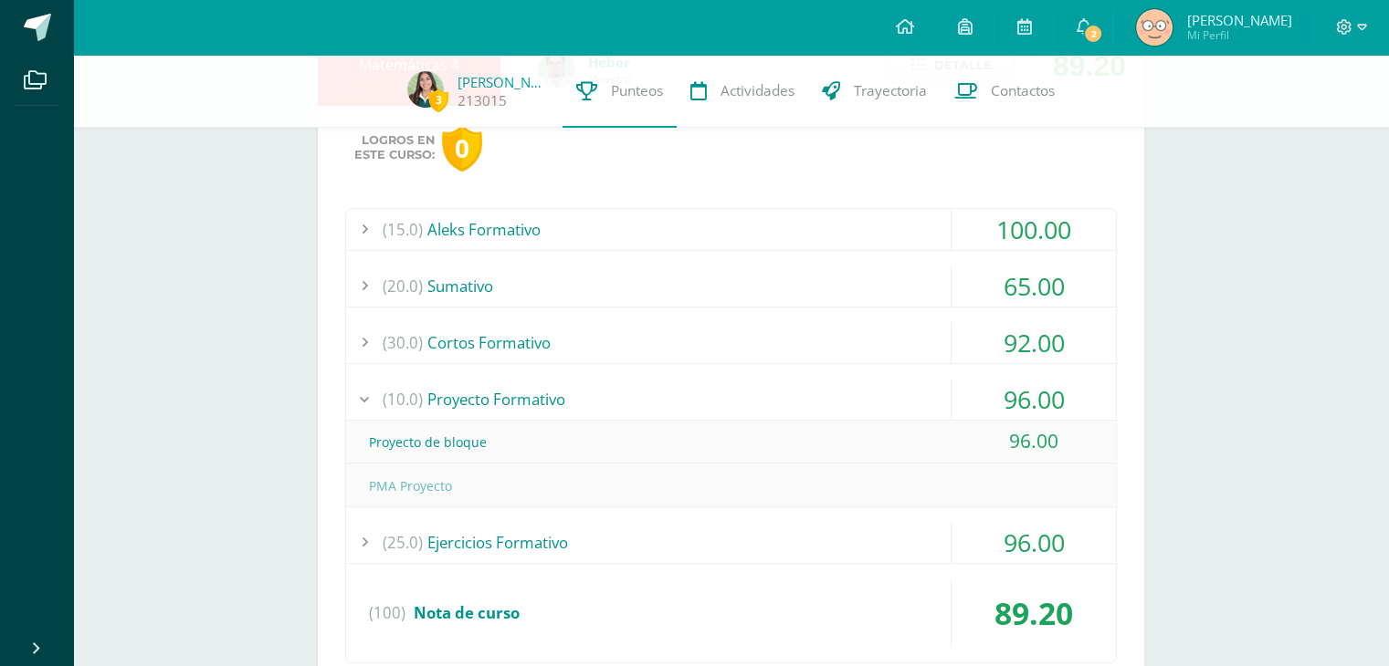
click at [471, 395] on div "(10.0) Proyecto Formativo" at bounding box center [731, 399] width 770 height 41
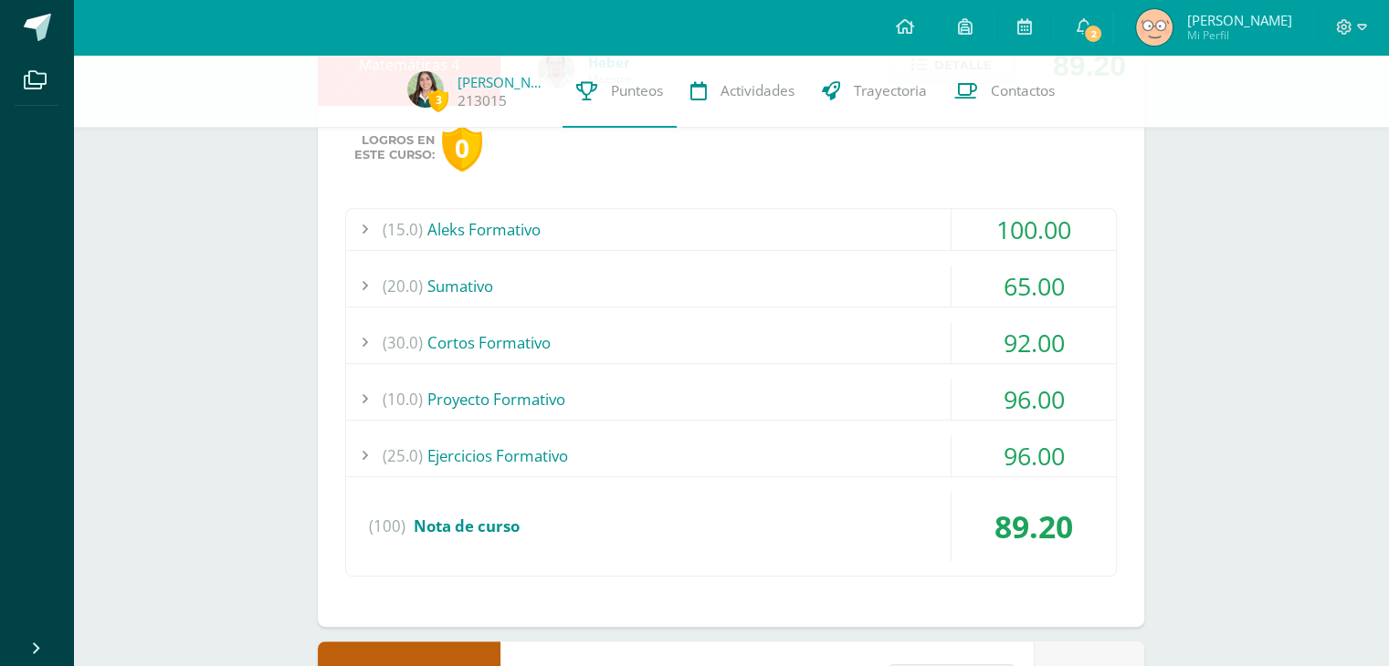
click at [466, 454] on div "(25.0) Ejercicios Formativo" at bounding box center [731, 455] width 770 height 41
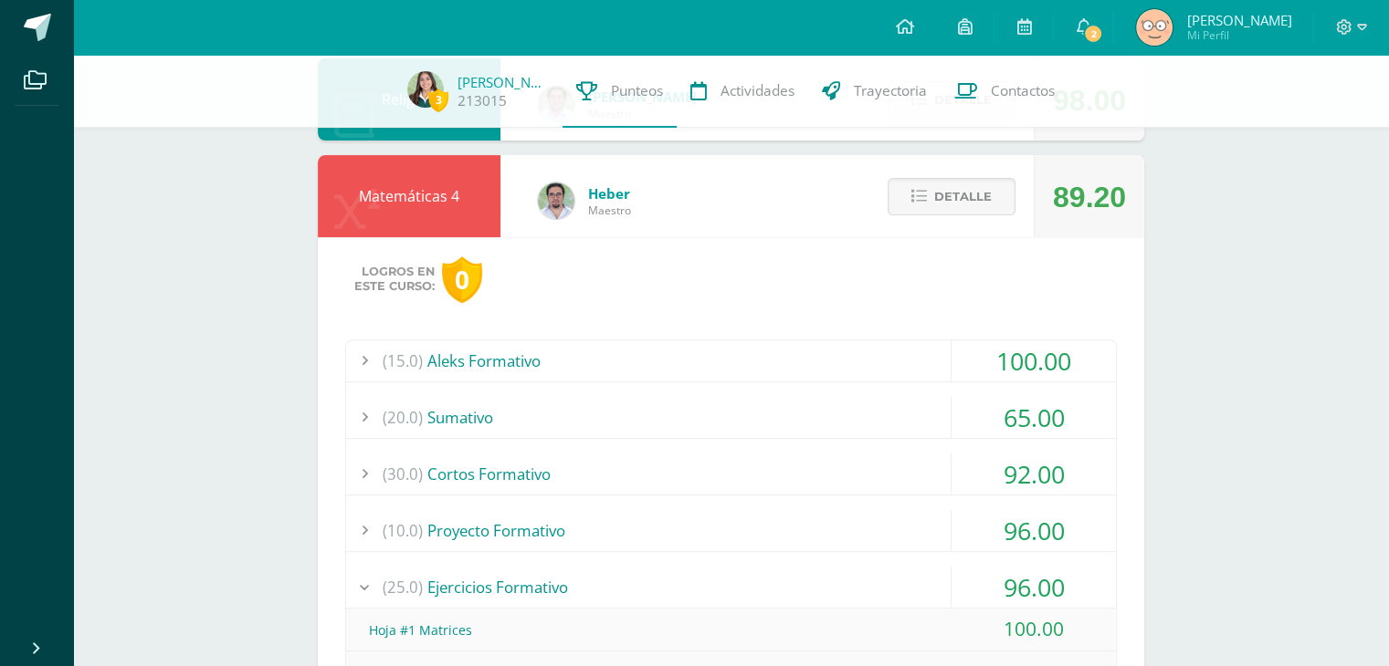
scroll to position [610, 0]
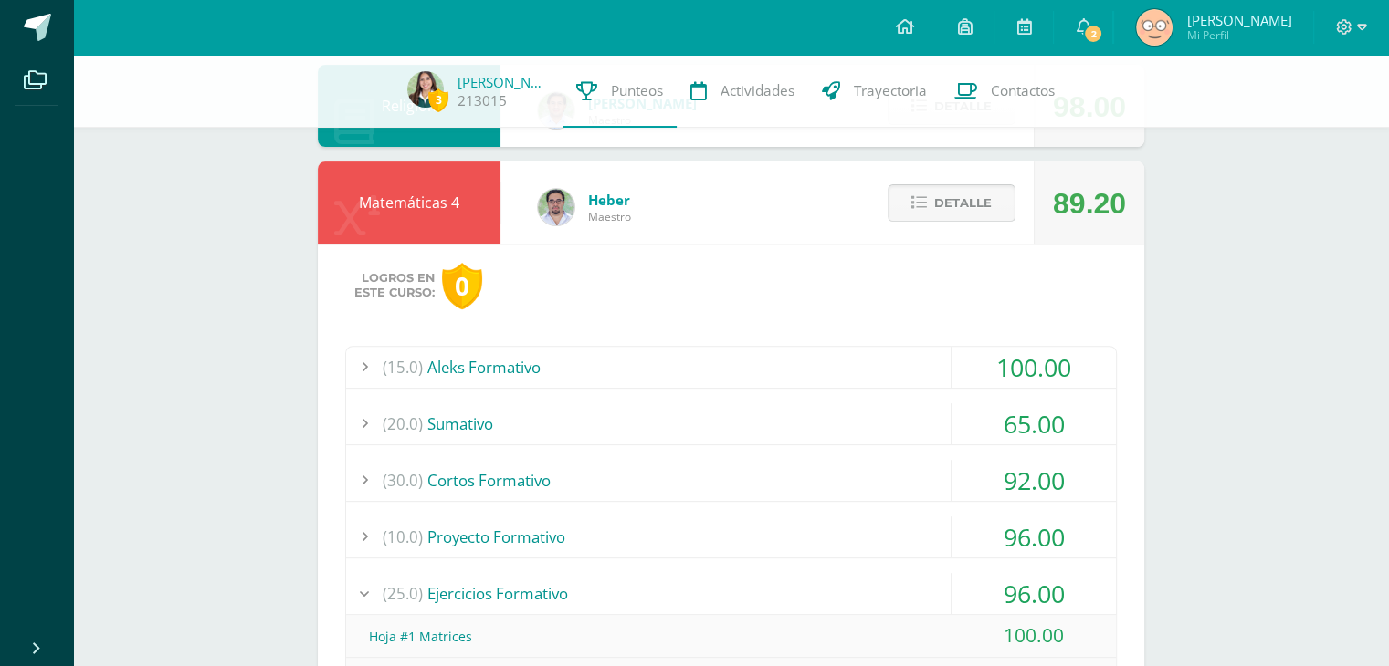
click at [949, 200] on span "Detalle" at bounding box center [963, 203] width 58 height 34
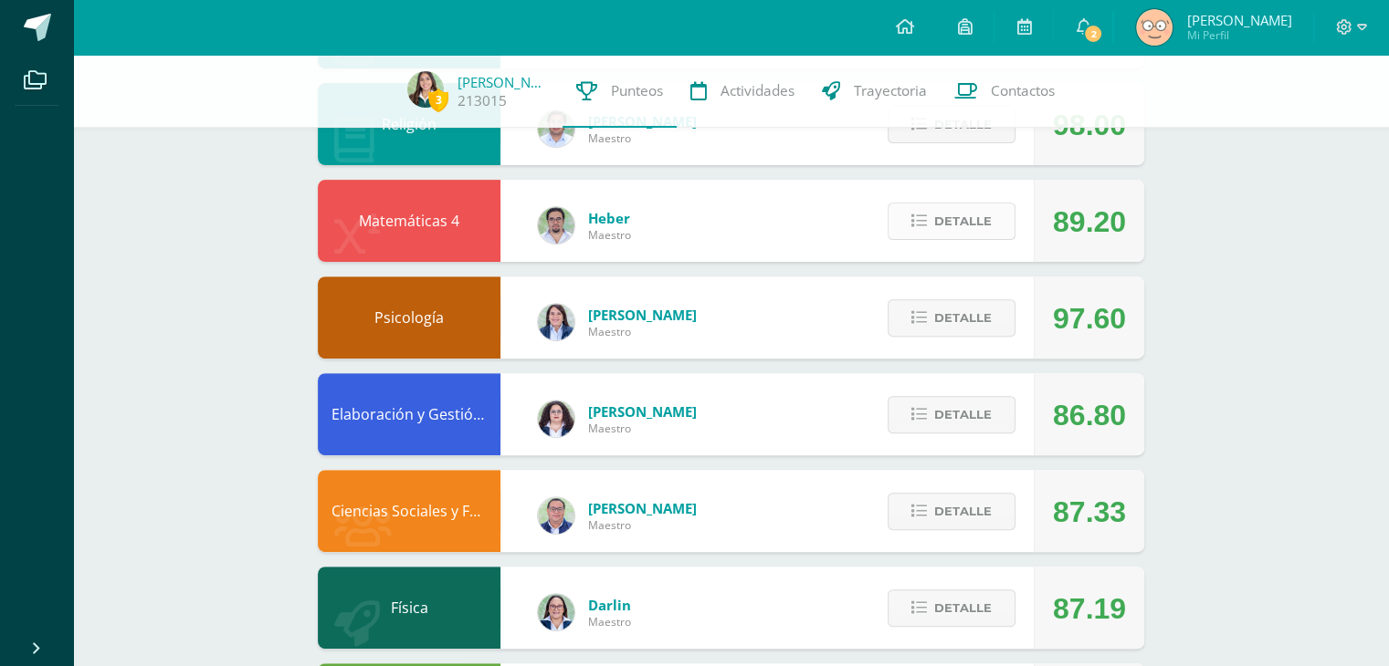
scroll to position [592, 0]
click at [928, 228] on button "Detalle" at bounding box center [951, 221] width 128 height 37
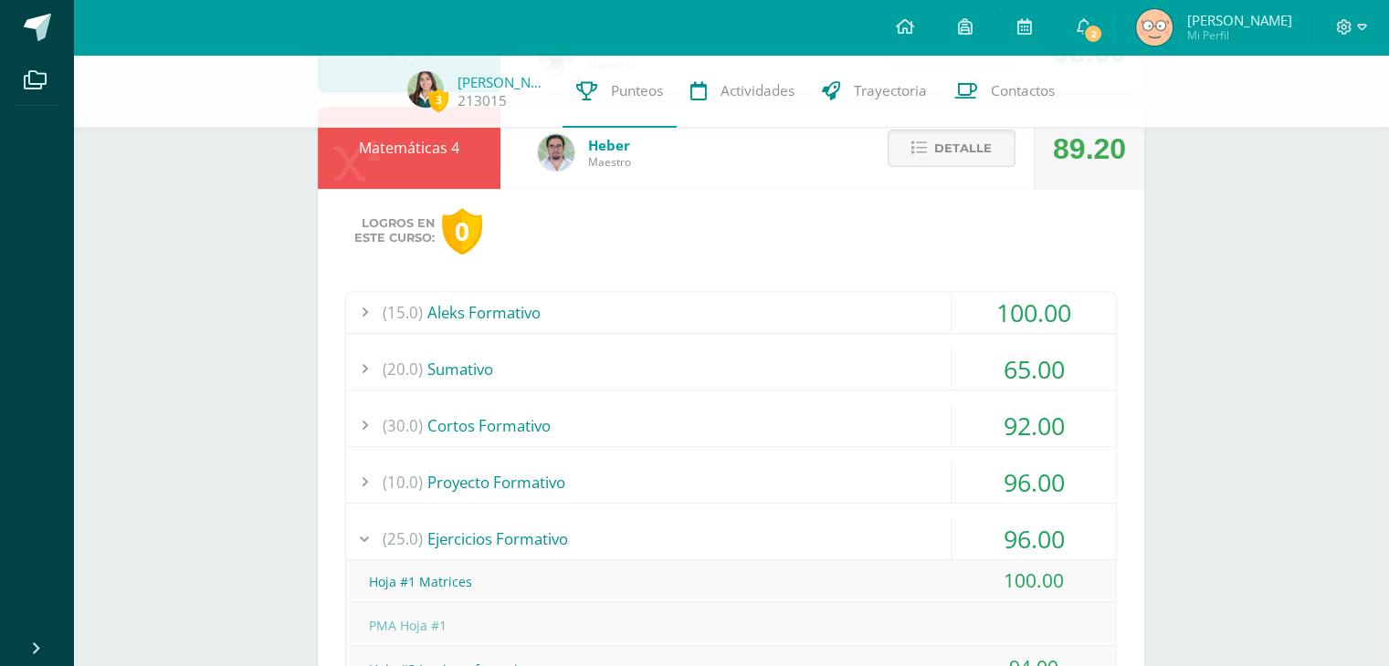
scroll to position [789, 0]
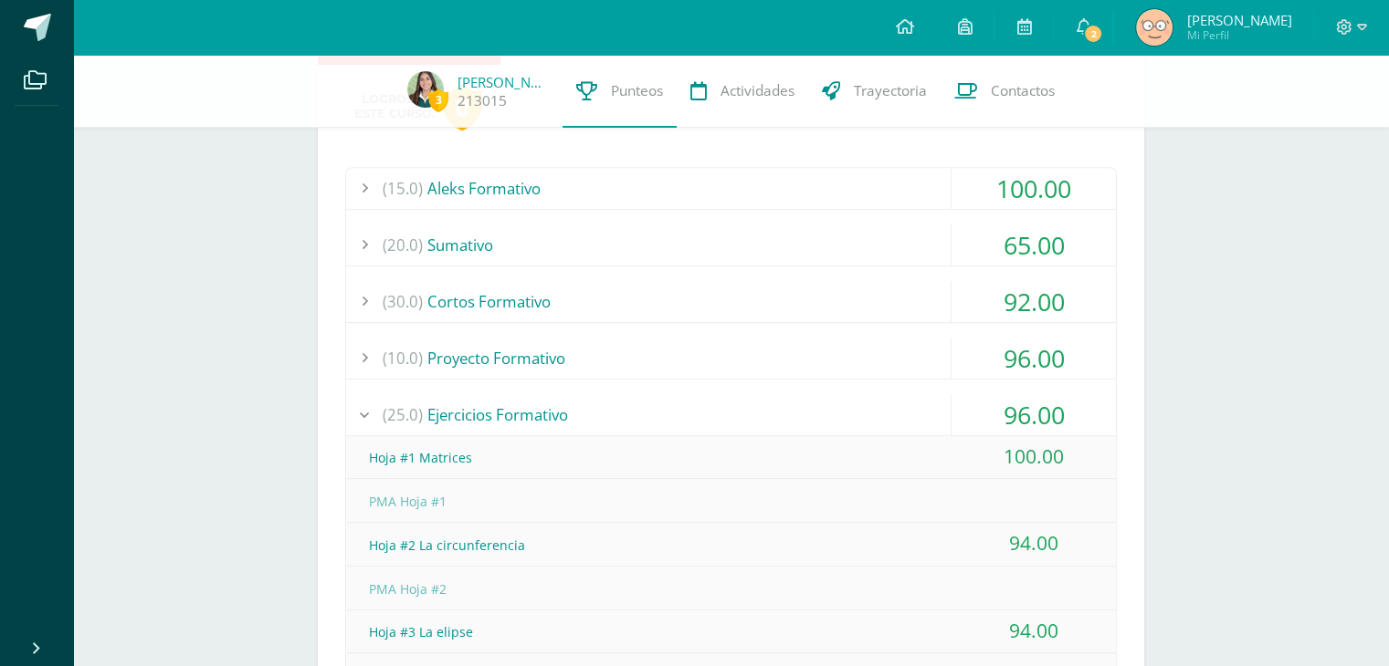
click at [484, 300] on div "(30.0) Cortos Formativo" at bounding box center [731, 301] width 770 height 41
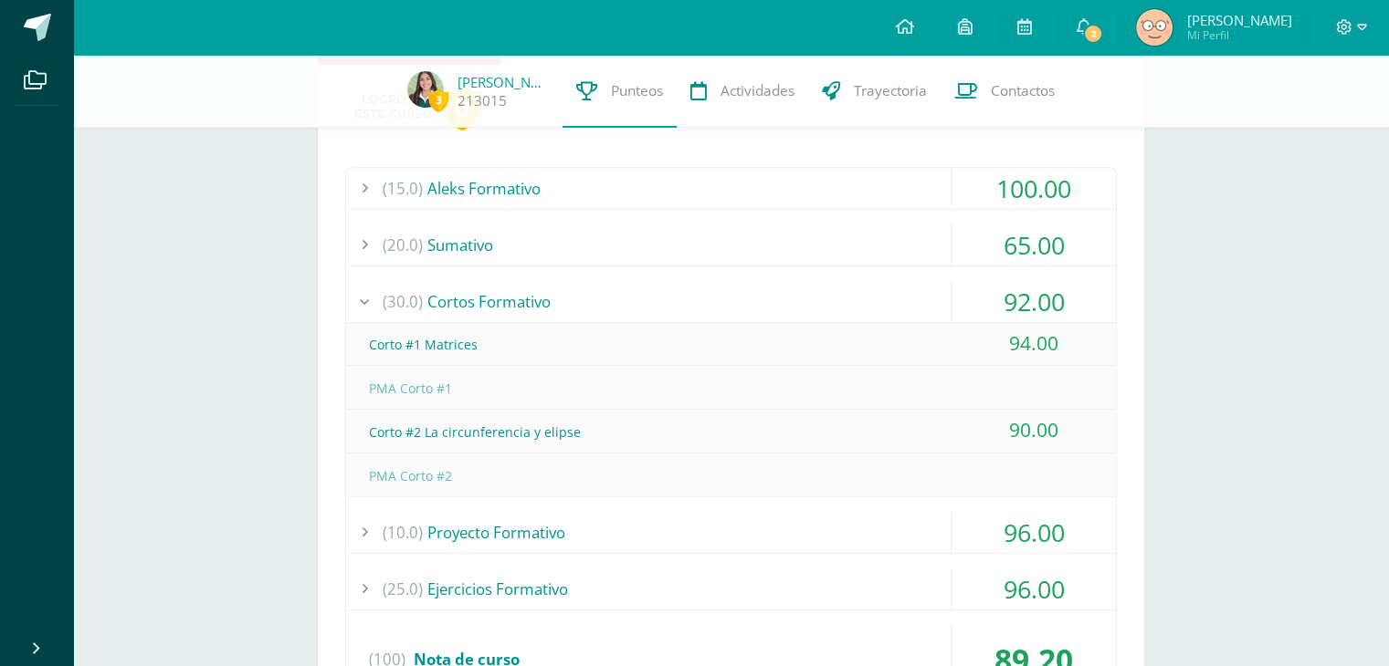
click at [555, 295] on div "(30.0) Cortos Formativo" at bounding box center [731, 301] width 770 height 41
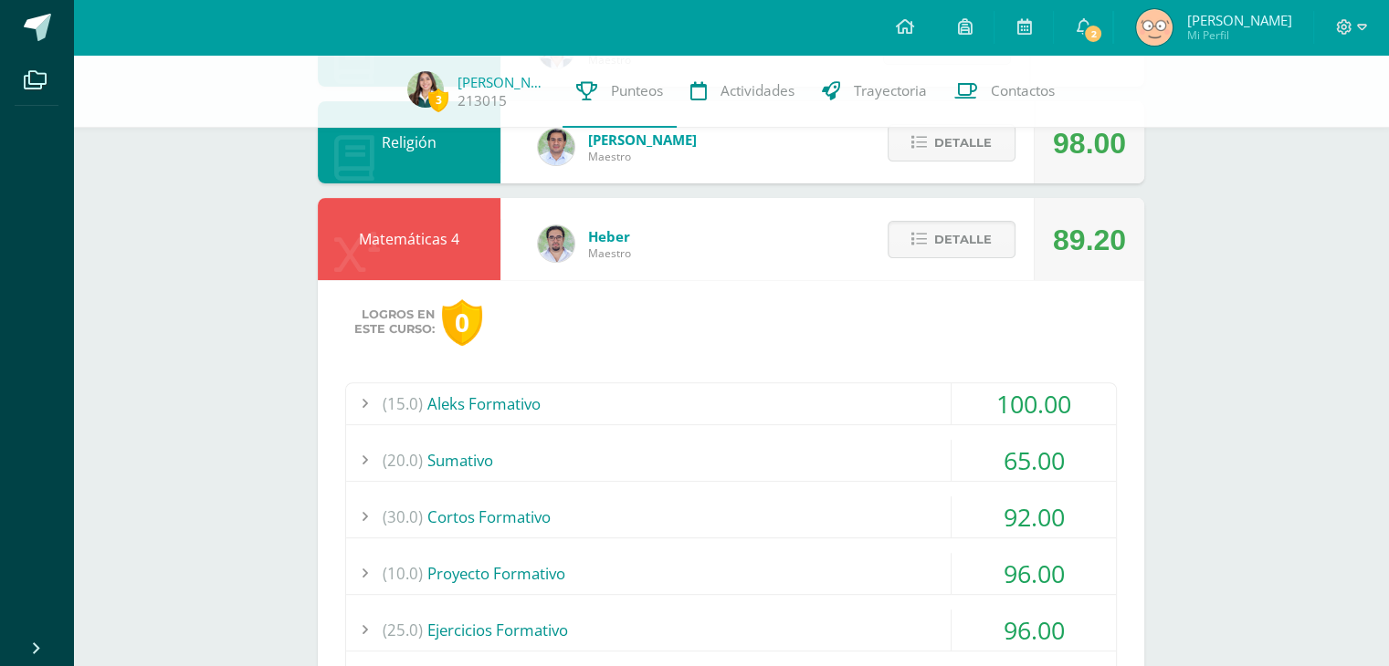
scroll to position [573, 0]
click at [937, 249] on span "Detalle" at bounding box center [963, 240] width 58 height 34
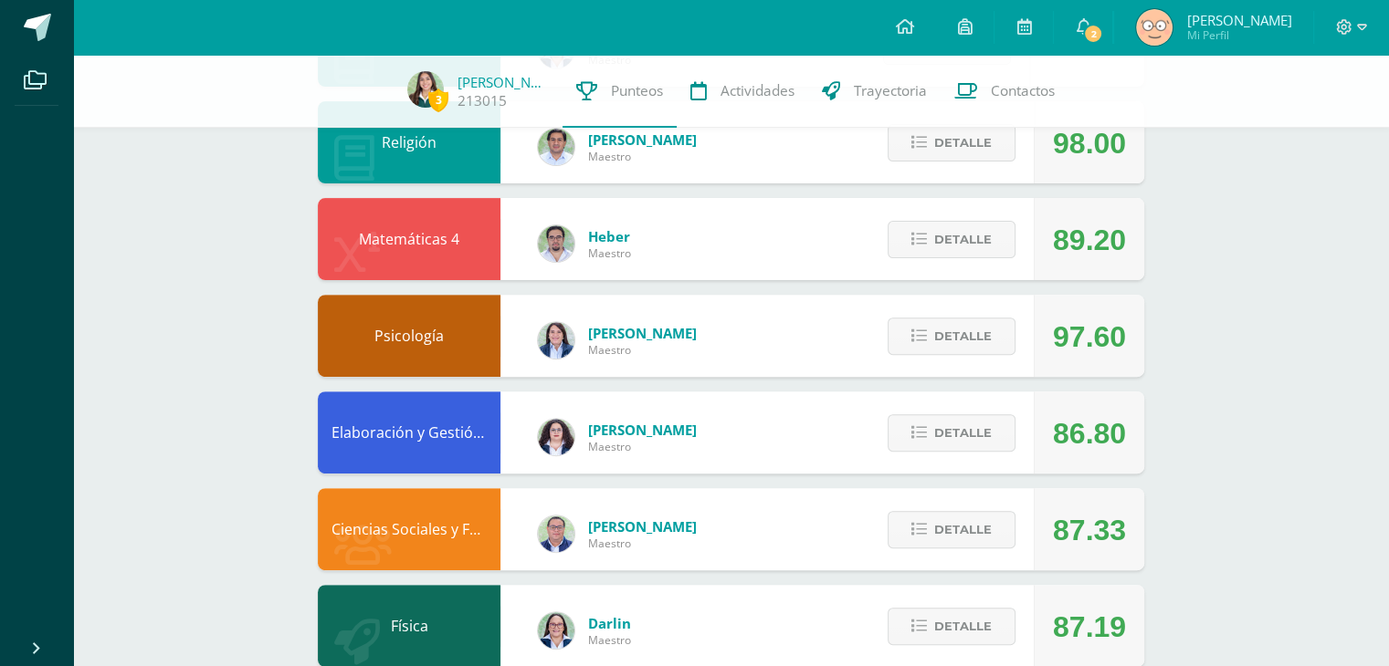
drag, startPoint x: 1055, startPoint y: 235, endPoint x: 1157, endPoint y: 237, distance: 101.4
click at [1157, 237] on div "Pendiente Unidad 4 Unidad 1 Unidad 2 Unidad 3 Unidad 4 Promedio actual: 88.78 D…" at bounding box center [730, 189] width 899 height 1416
drag, startPoint x: 1131, startPoint y: 238, endPoint x: 1052, endPoint y: 247, distance: 79.9
click at [1052, 247] on div "89.20" at bounding box center [1088, 239] width 110 height 82
click at [1225, 190] on div "3 [PERSON_NAME] 213015 Punteos Actividades Trayectoria Contactos Pendiente Unid…" at bounding box center [730, 189] width 1315 height 1416
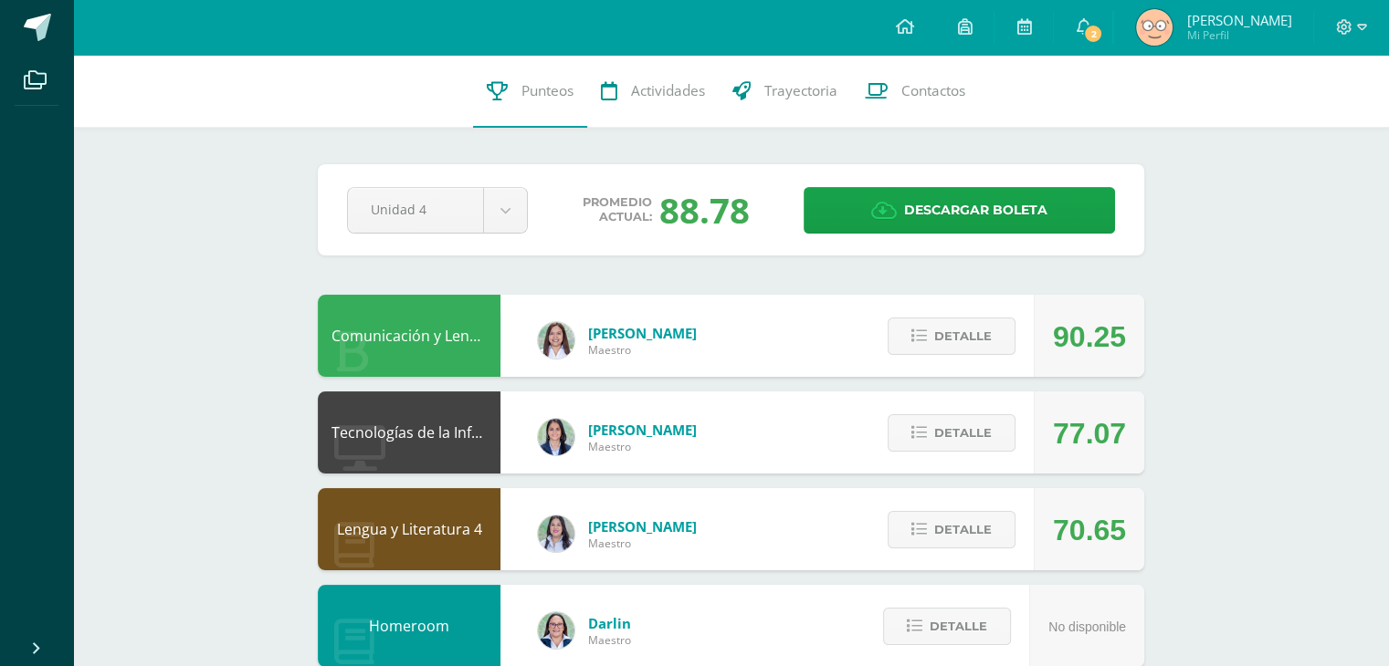
scroll to position [21, 0]
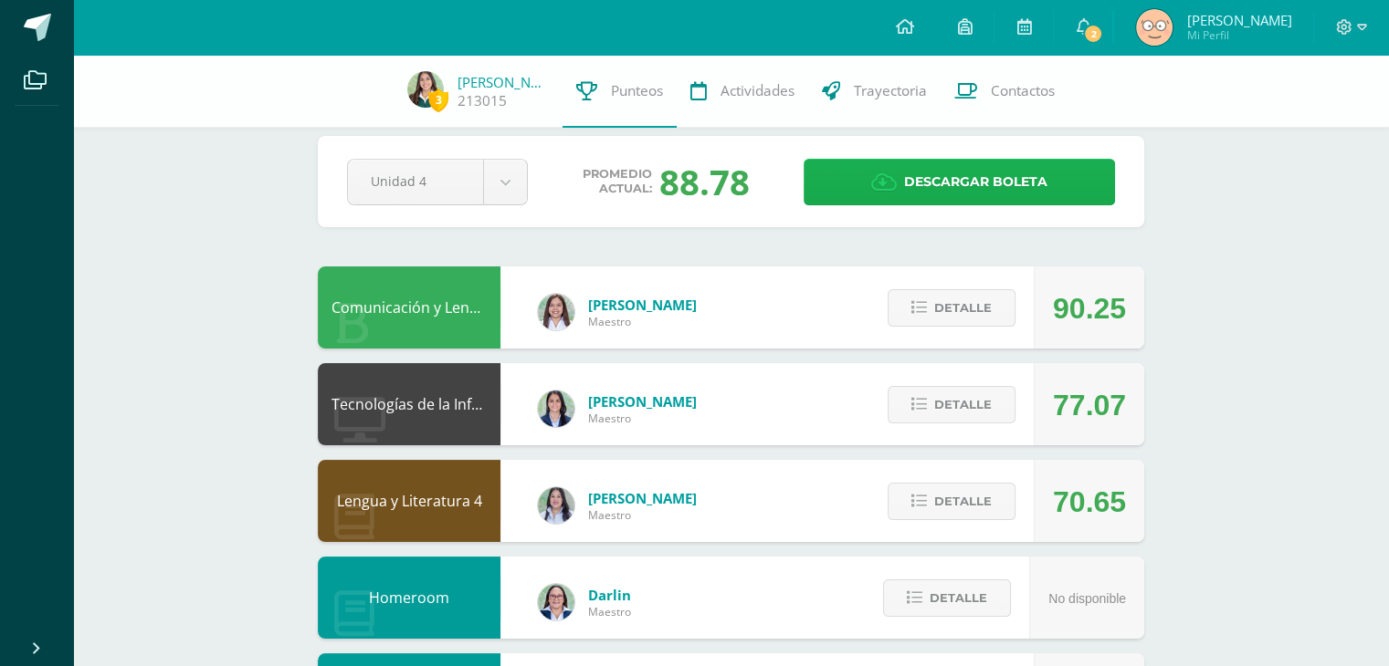
click at [878, 174] on icon at bounding box center [884, 183] width 26 height 20
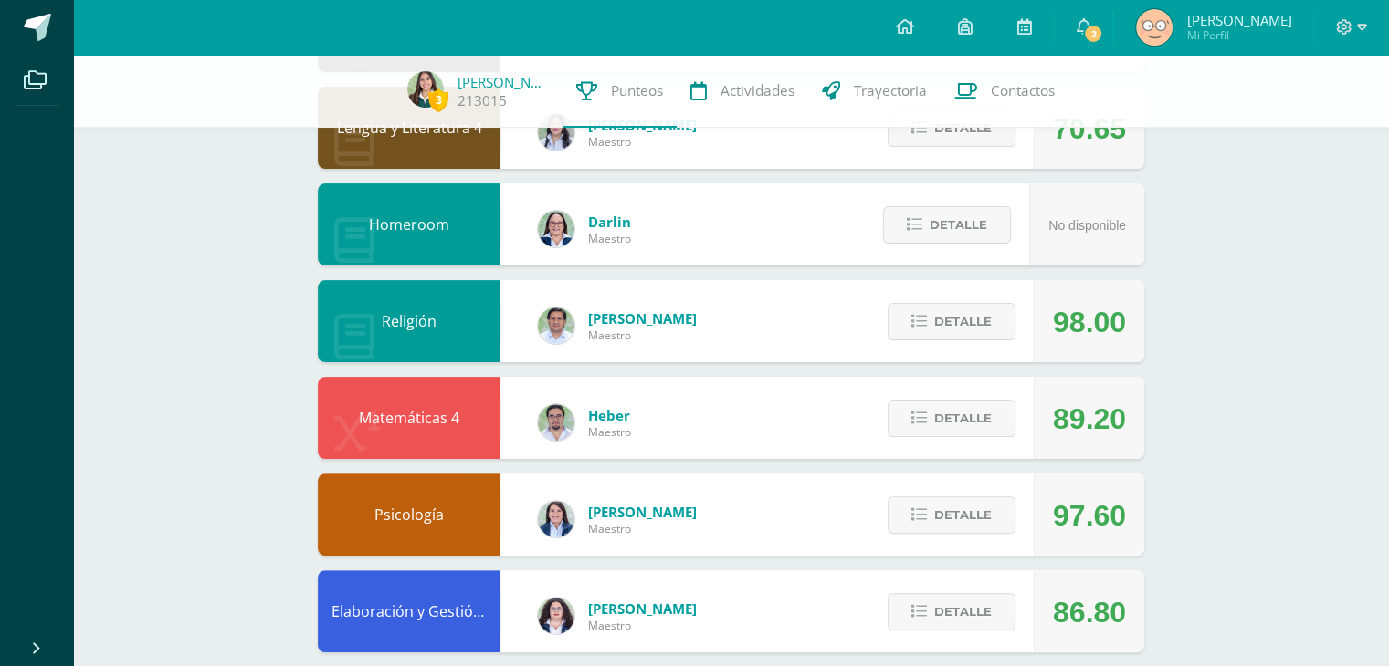
scroll to position [394, 0]
click at [932, 517] on button "Detalle" at bounding box center [951, 515] width 128 height 37
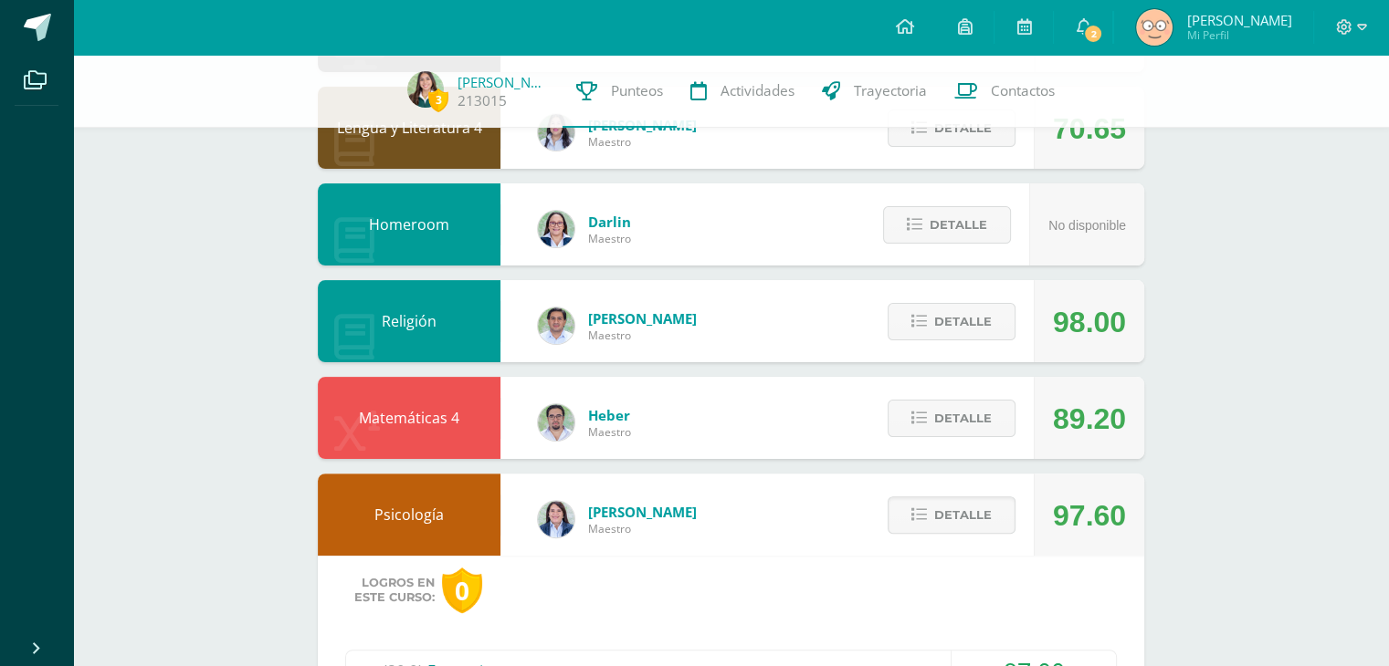
scroll to position [711, 0]
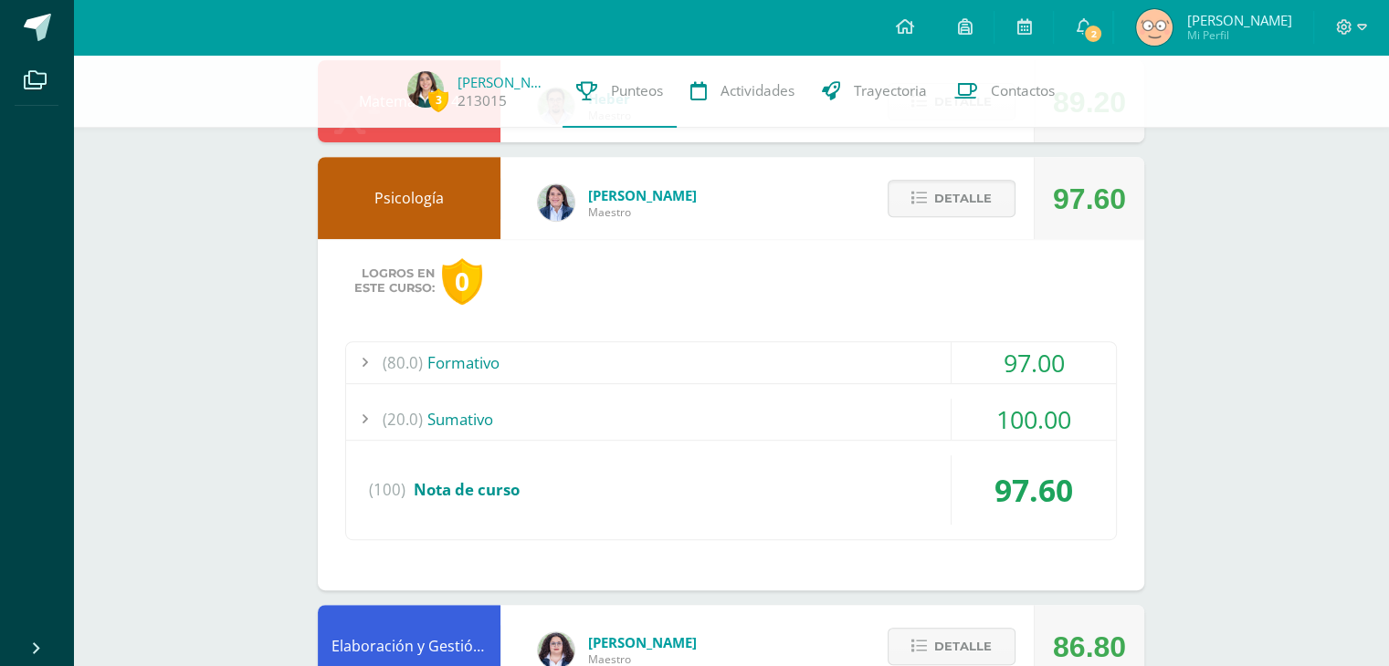
click at [595, 362] on div "(80.0) Formativo" at bounding box center [731, 362] width 770 height 41
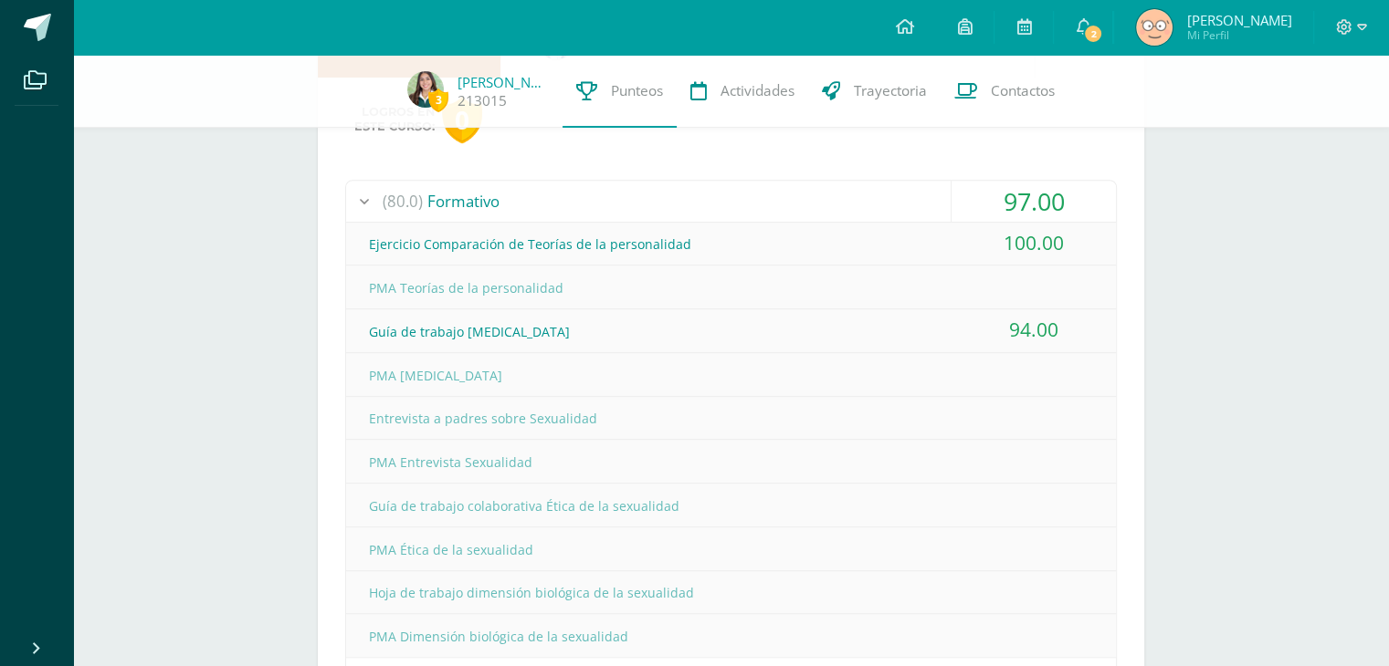
scroll to position [872, 0]
click at [645, 188] on div "(80.0) Formativo" at bounding box center [731, 202] width 770 height 41
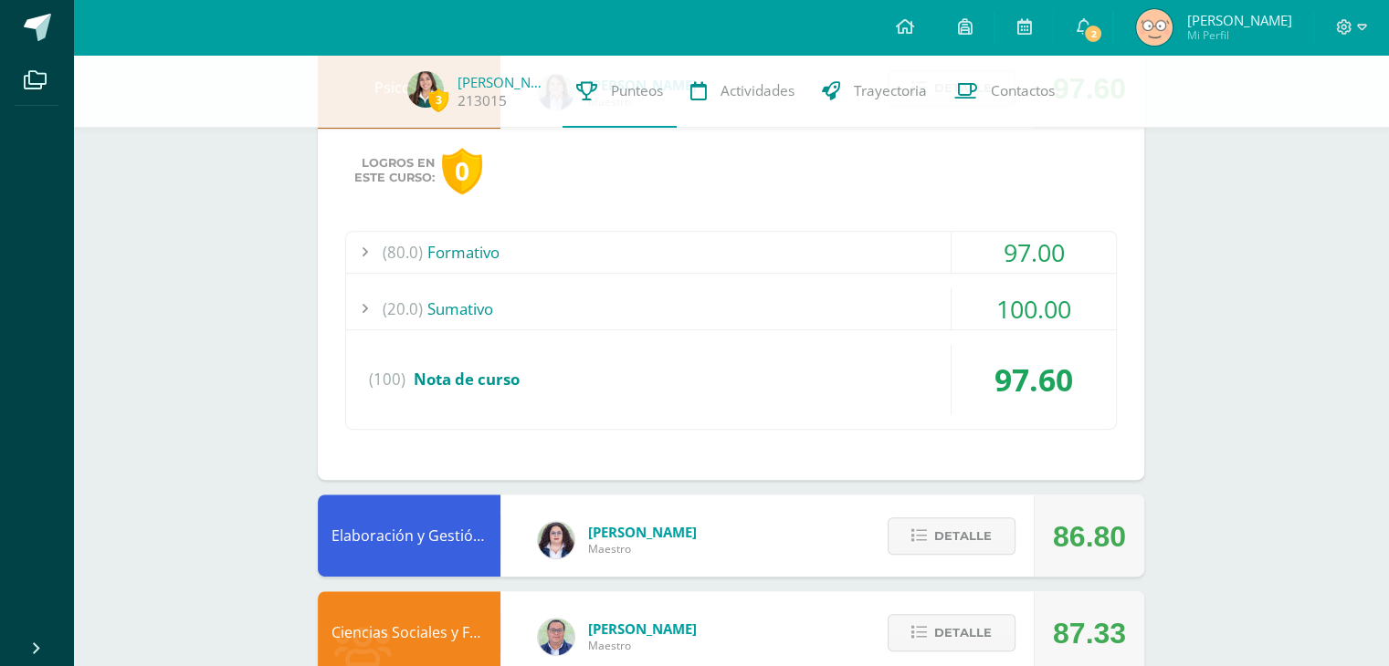
scroll to position [821, 0]
click at [603, 304] on div "(20.0) [GEOGRAPHIC_DATA]" at bounding box center [731, 309] width 770 height 41
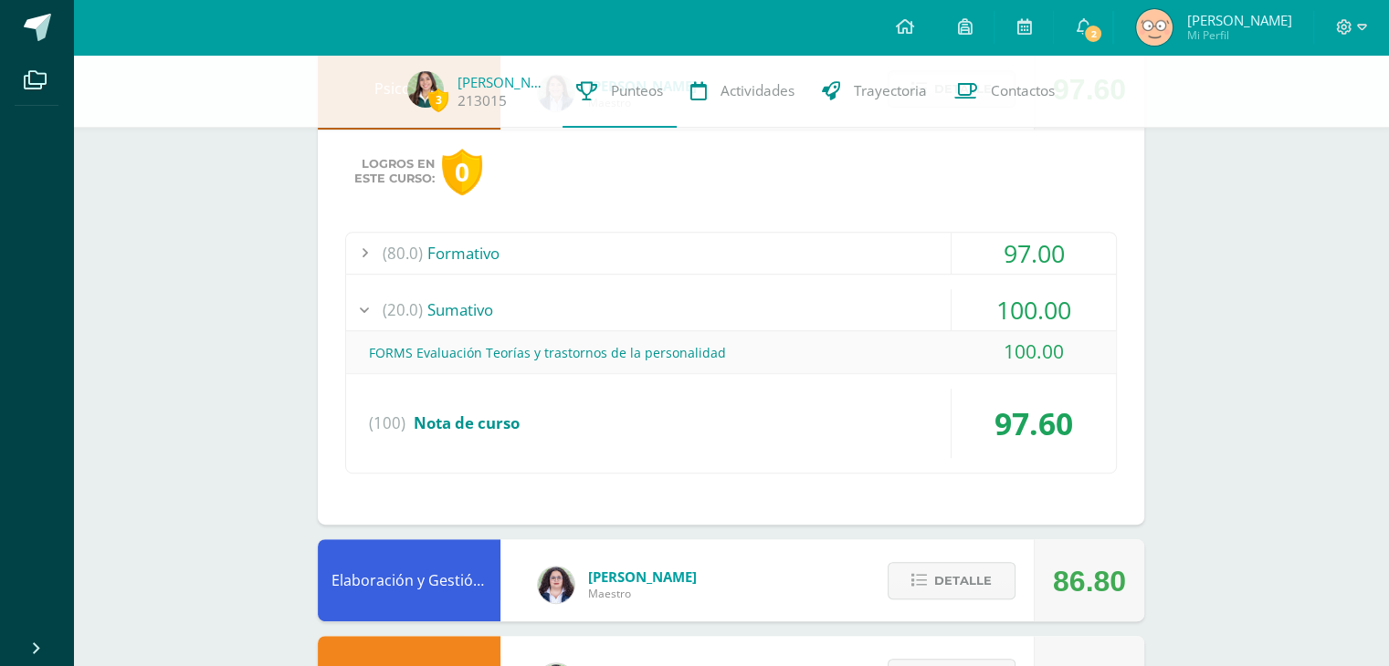
click at [587, 242] on div "(80.0) Formativo" at bounding box center [731, 253] width 770 height 41
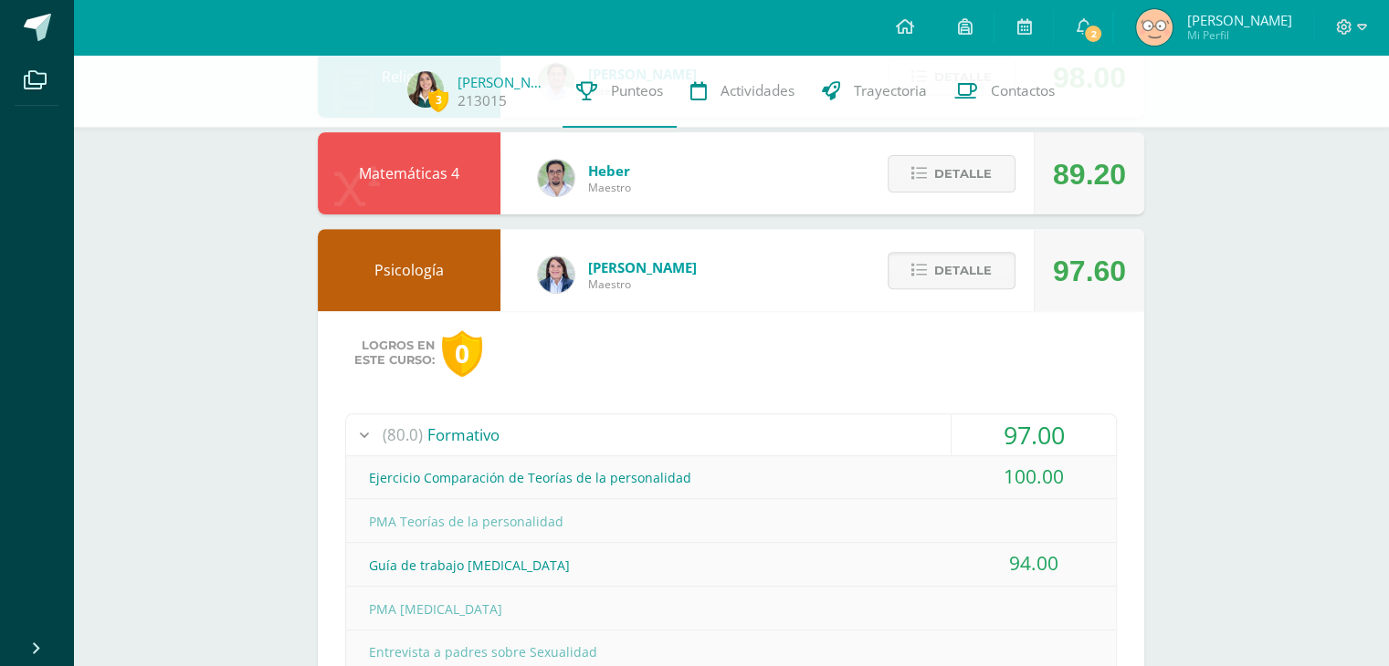
scroll to position [639, 0]
click at [913, 261] on button "Detalle" at bounding box center [951, 270] width 128 height 37
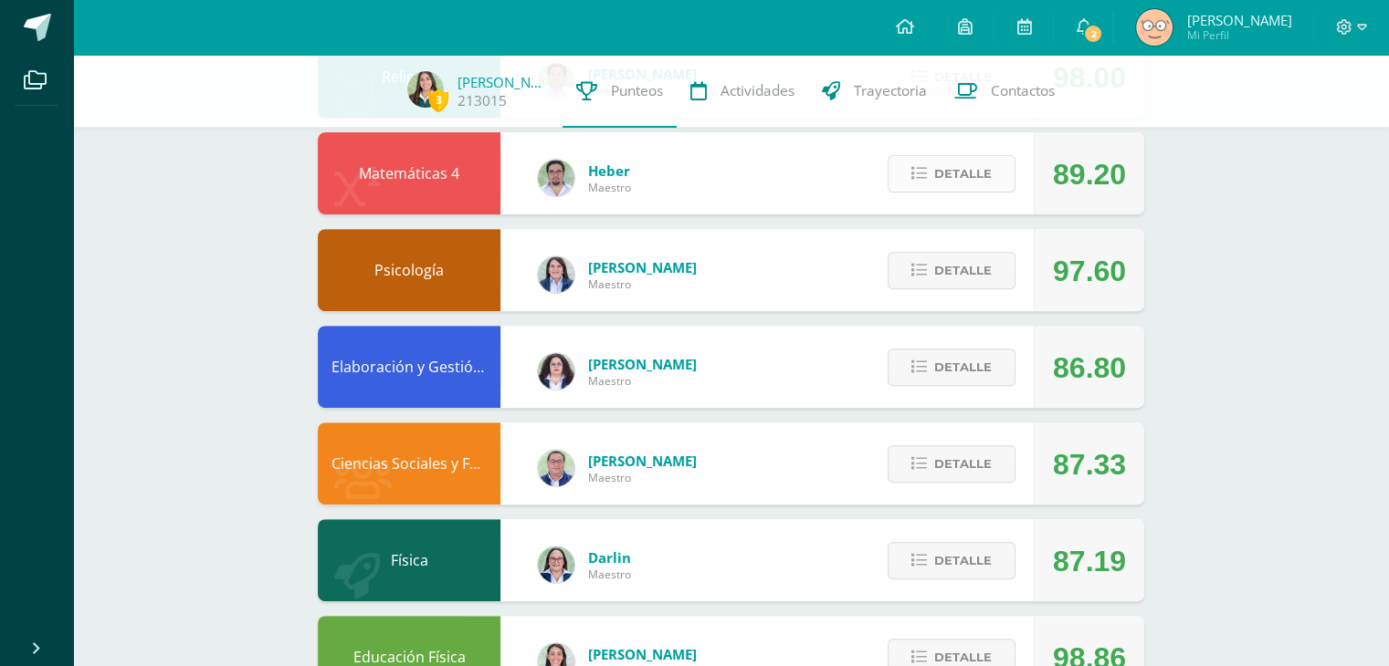
click at [938, 173] on span "Detalle" at bounding box center [963, 174] width 58 height 34
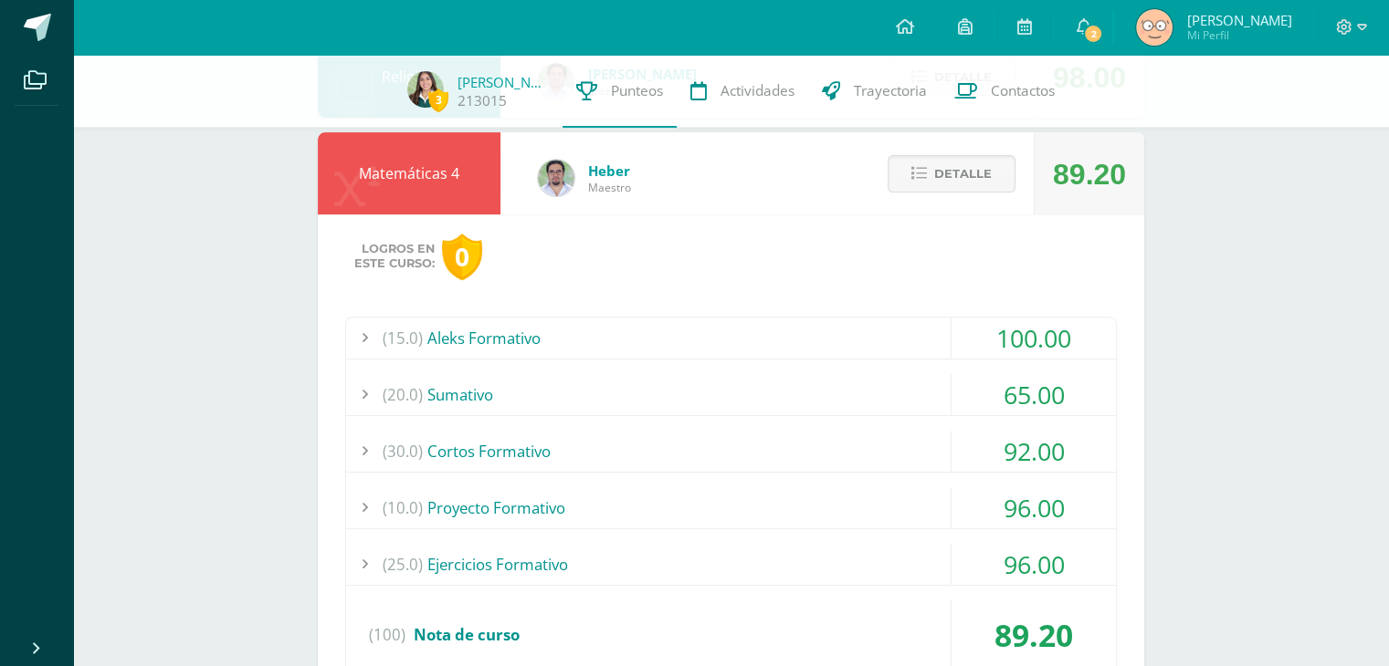
click at [561, 393] on div "(20.0) [GEOGRAPHIC_DATA]" at bounding box center [731, 394] width 770 height 41
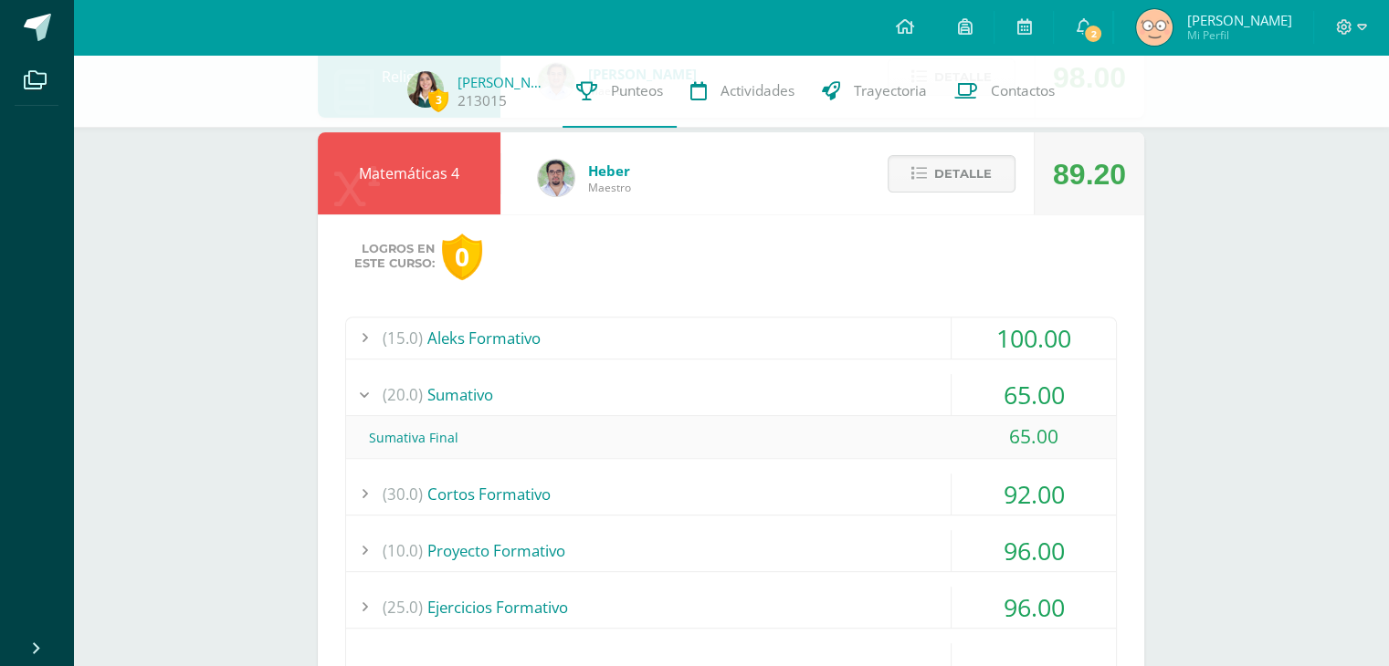
click at [557, 391] on div "(20.0) [GEOGRAPHIC_DATA]" at bounding box center [731, 394] width 770 height 41
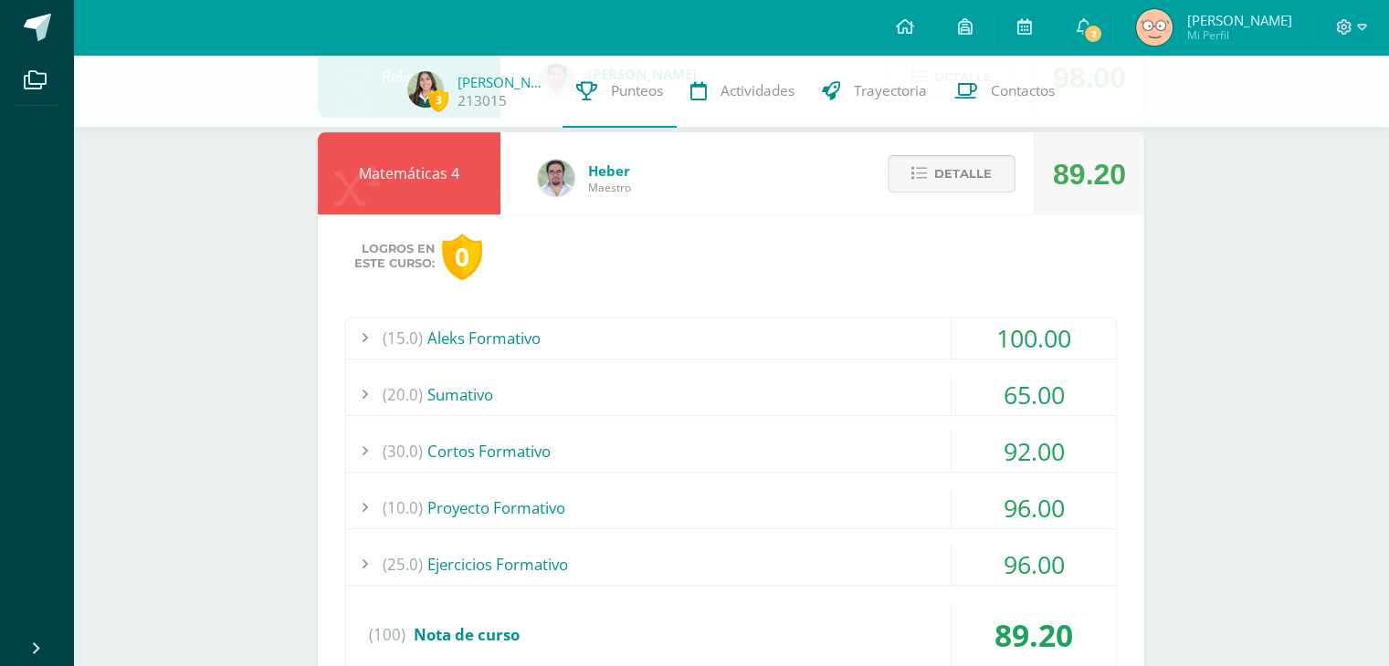
click at [937, 170] on span "Detalle" at bounding box center [963, 174] width 58 height 34
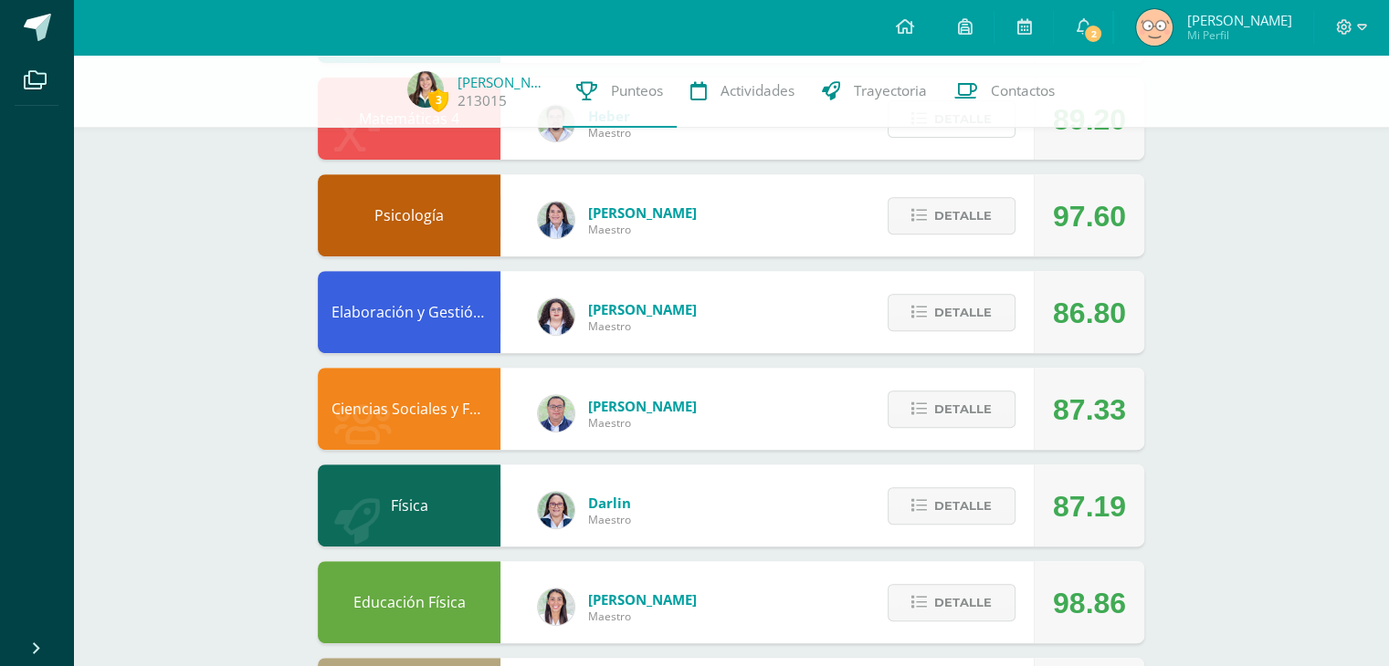
scroll to position [694, 0]
click at [925, 316] on icon at bounding box center [919, 313] width 16 height 16
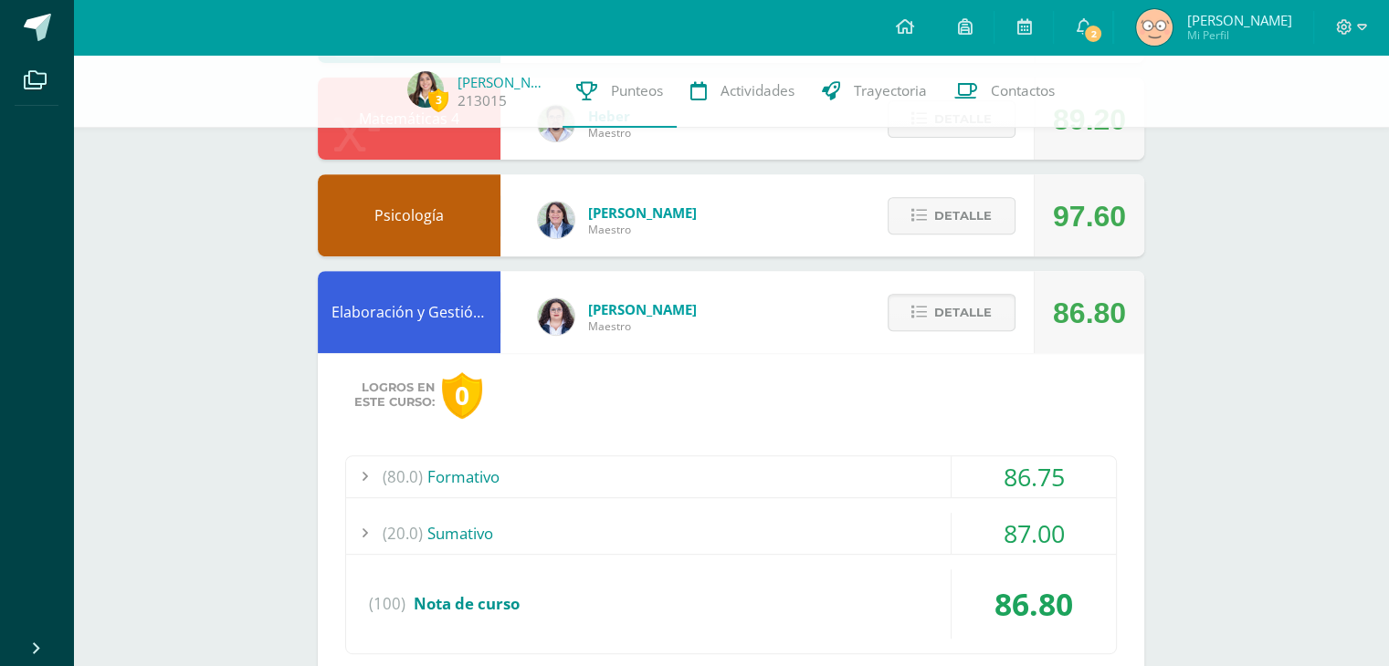
scroll to position [822, 0]
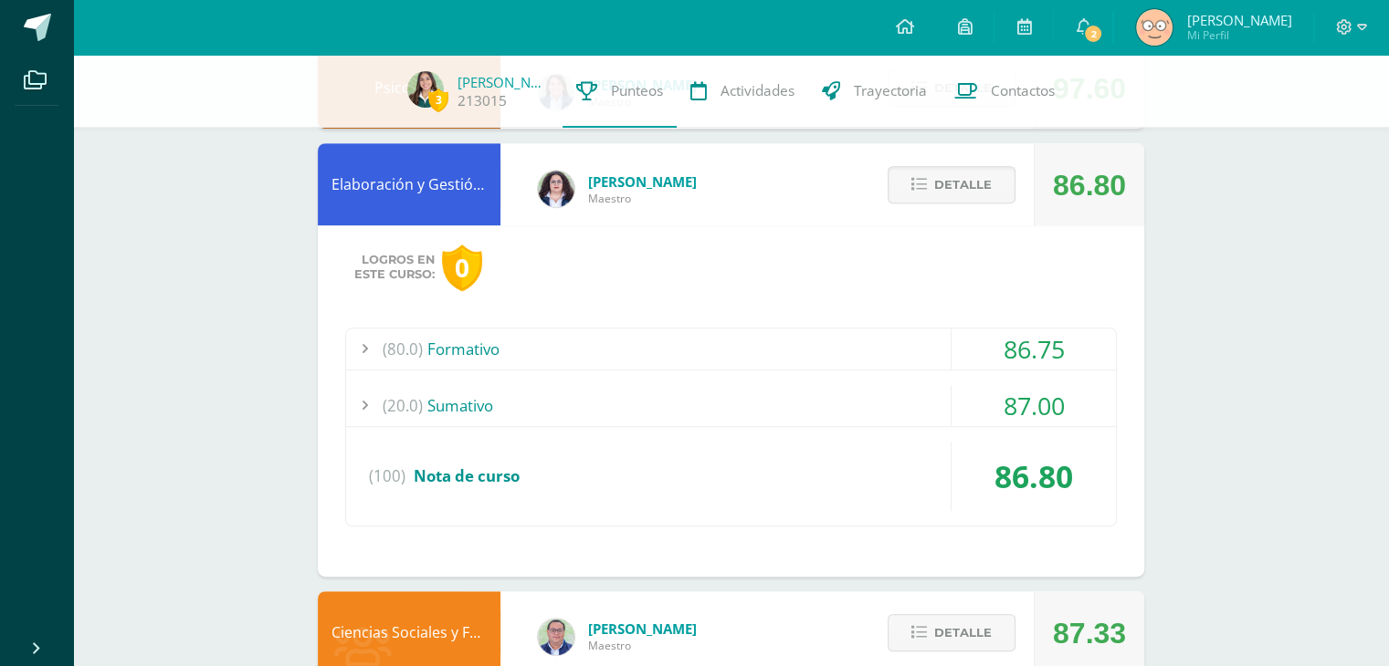
click at [580, 351] on div "(80.0) Formativo" at bounding box center [731, 349] width 770 height 41
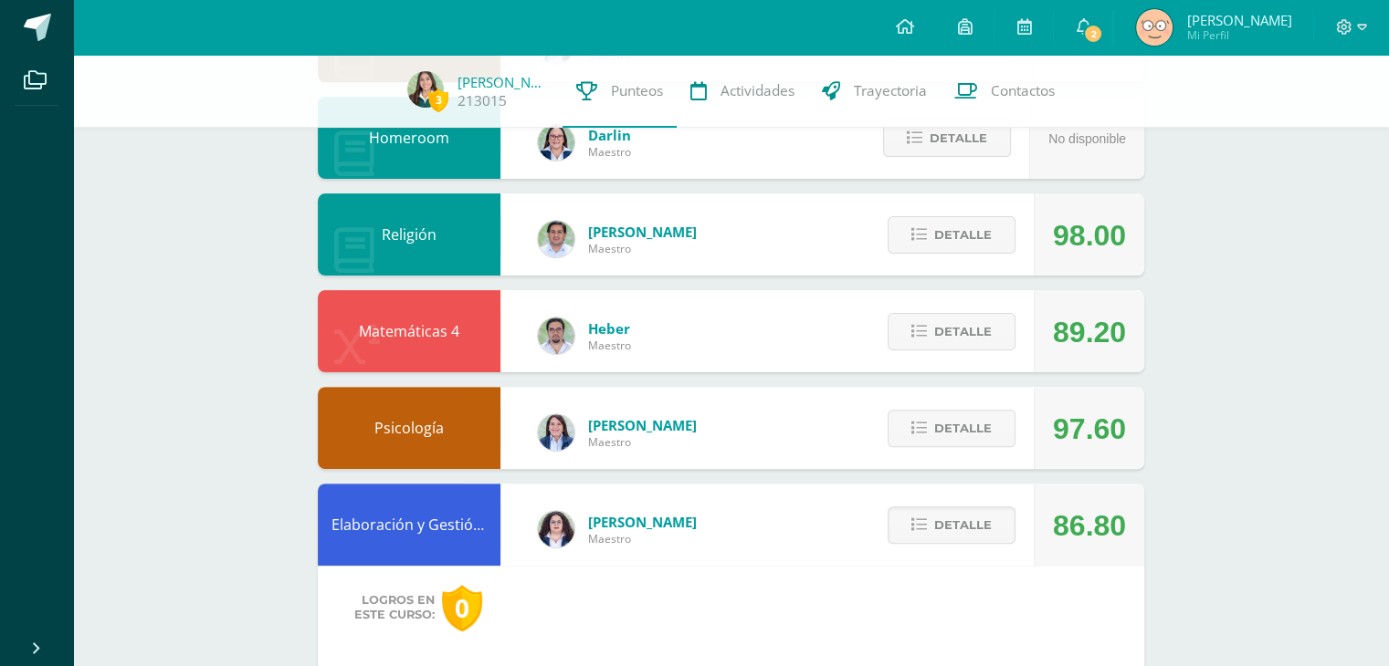
scroll to position [478, 0]
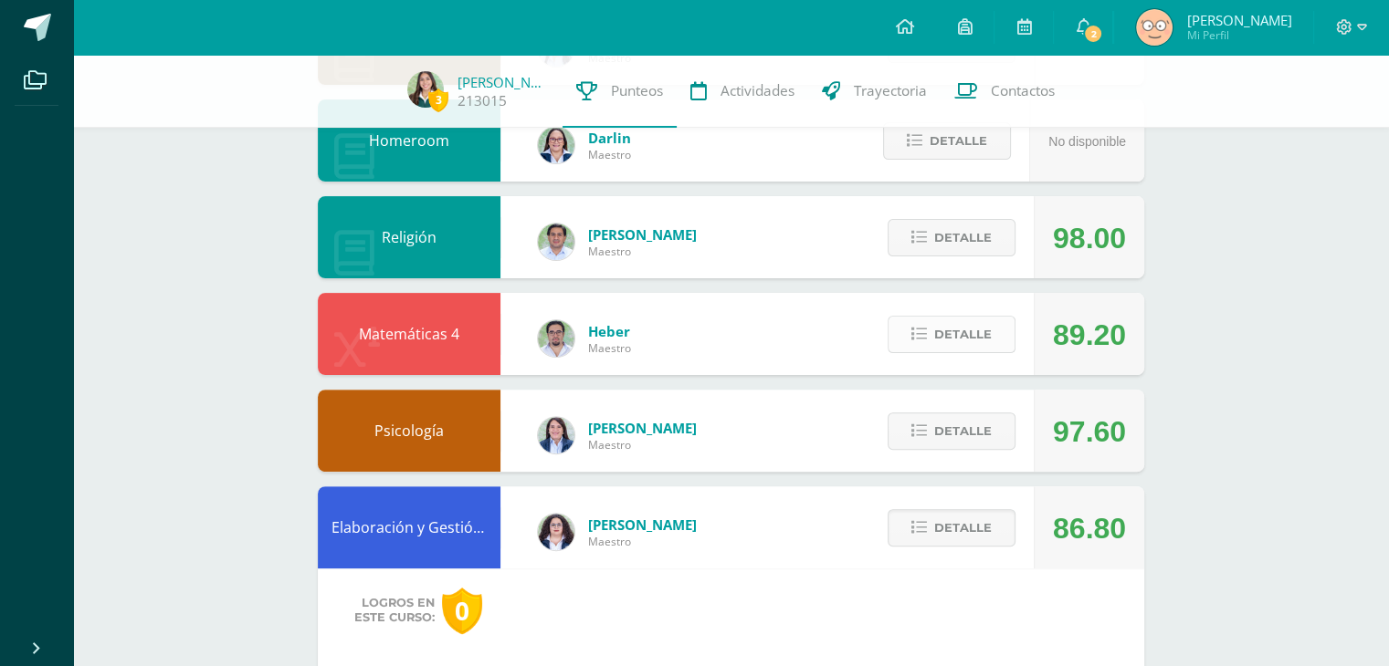
click at [974, 330] on span "Detalle" at bounding box center [963, 335] width 58 height 34
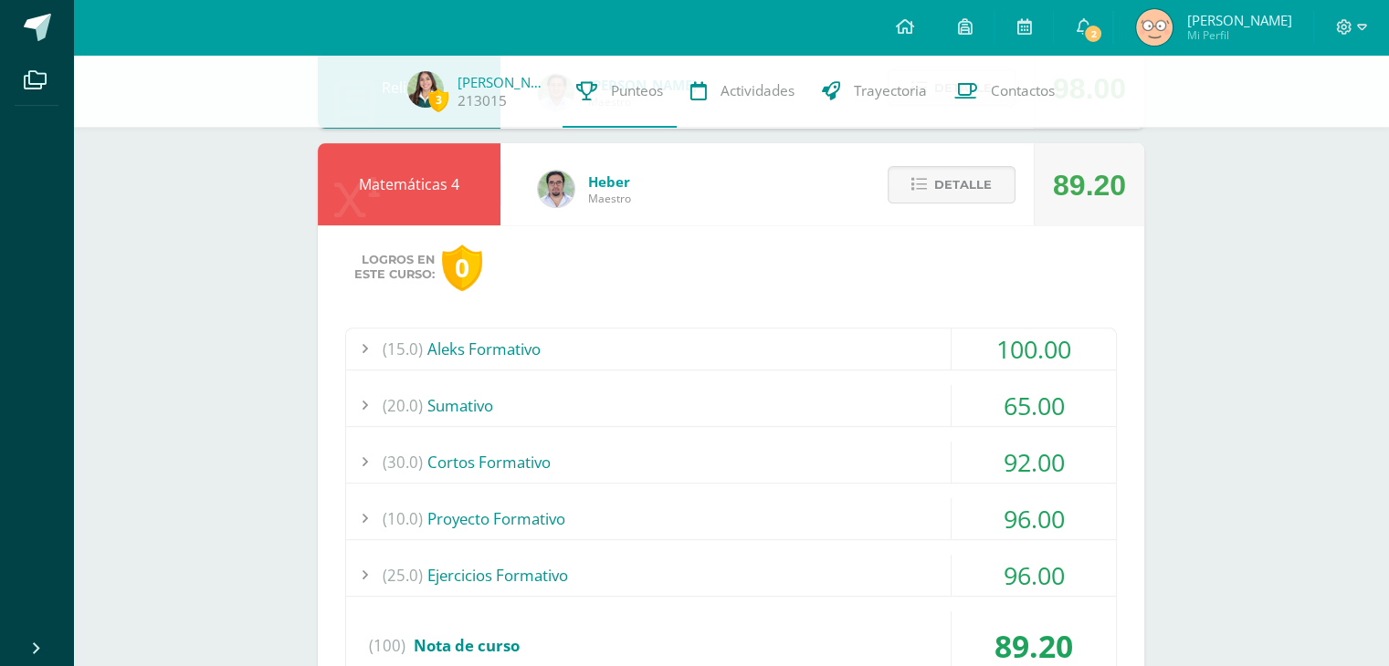
scroll to position [627, 0]
click at [971, 182] on span "Detalle" at bounding box center [963, 186] width 58 height 34
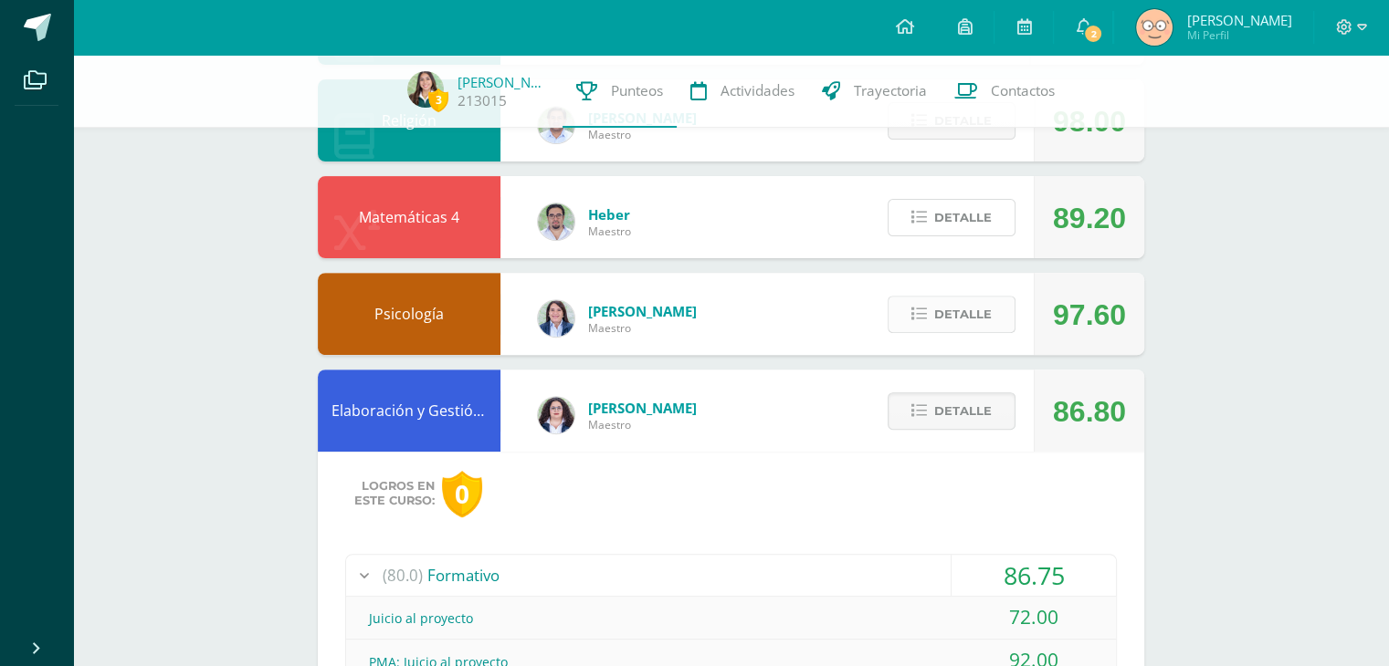
scroll to position [595, 0]
click at [942, 220] on span "Detalle" at bounding box center [963, 218] width 58 height 34
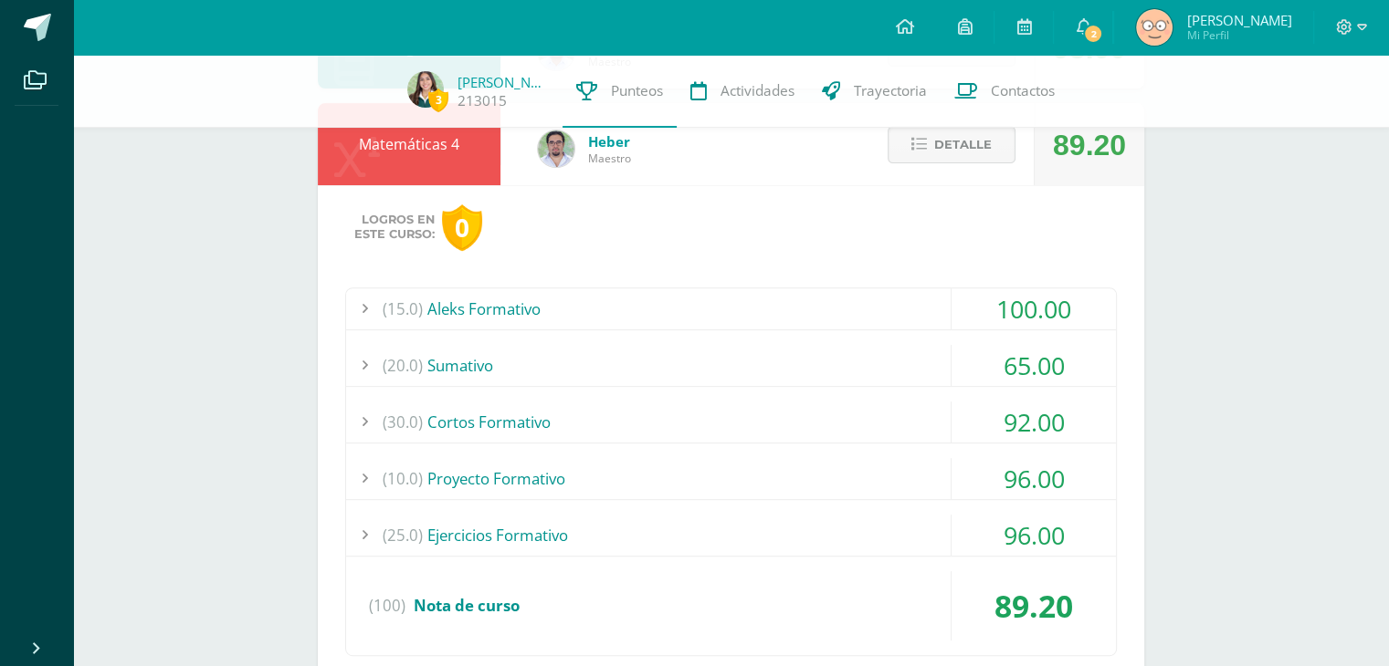
scroll to position [676, 0]
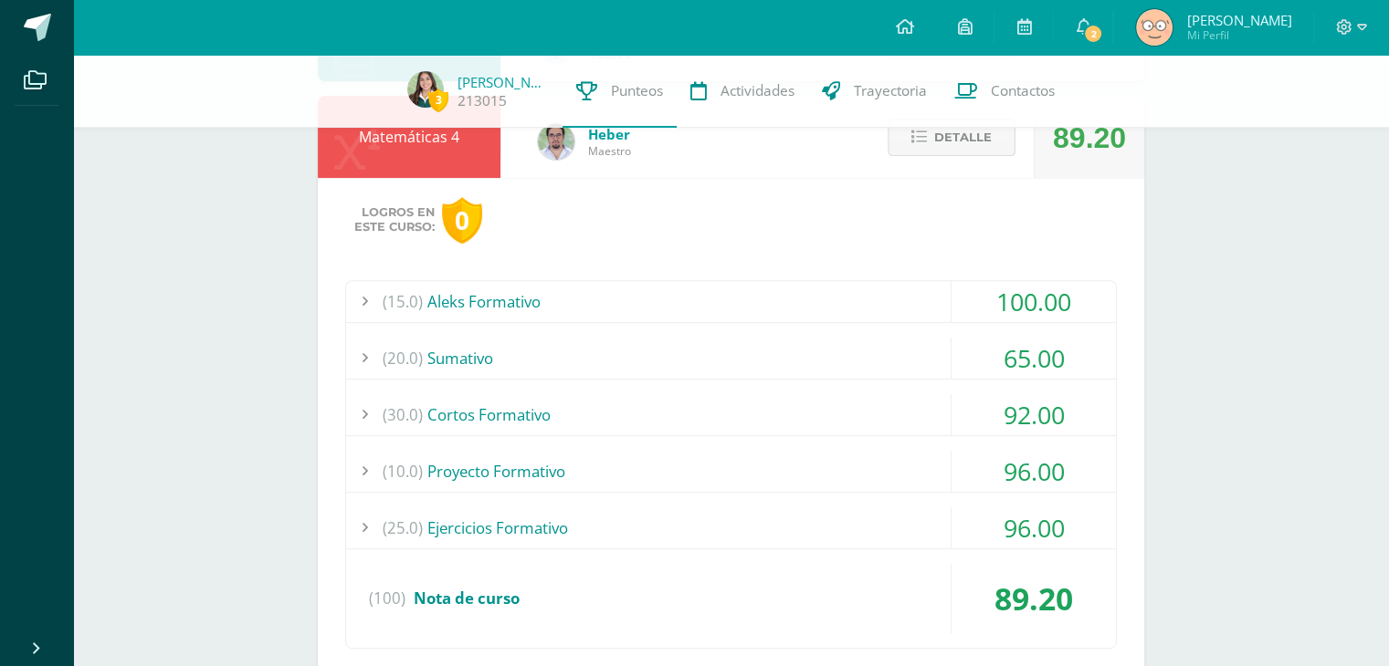
click at [940, 140] on span "Detalle" at bounding box center [963, 138] width 58 height 34
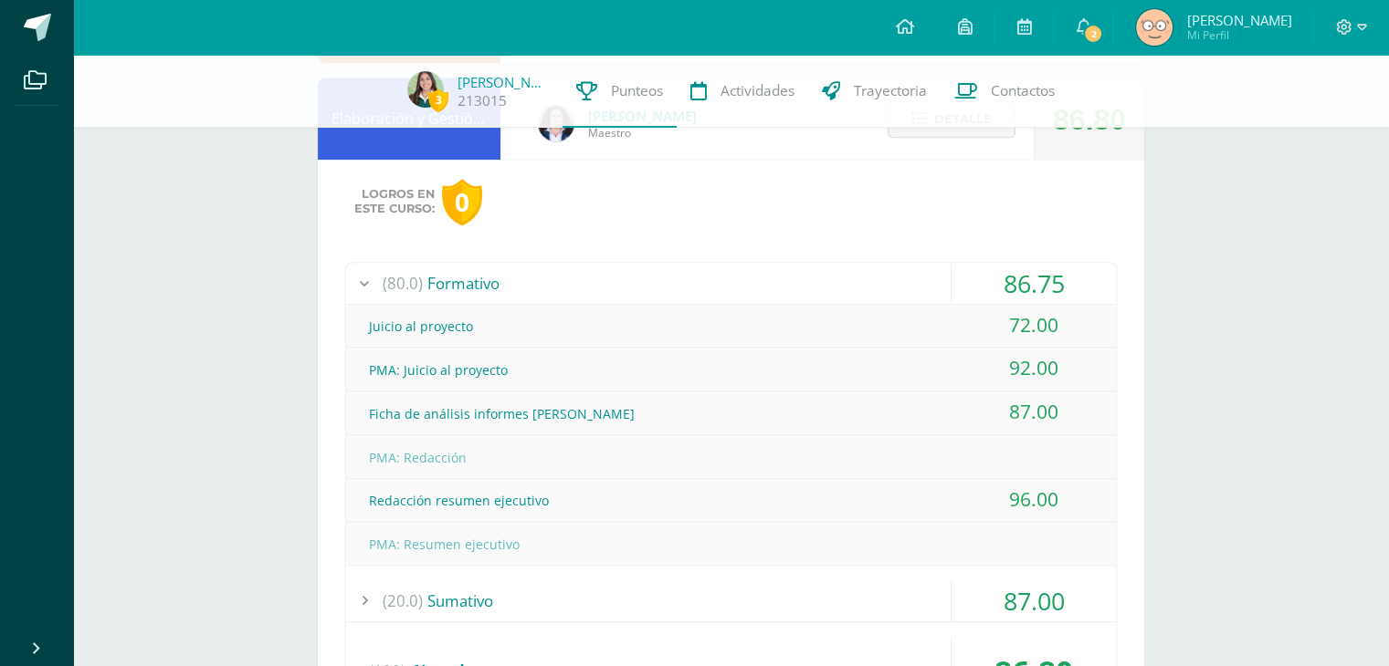
scroll to position [891, 0]
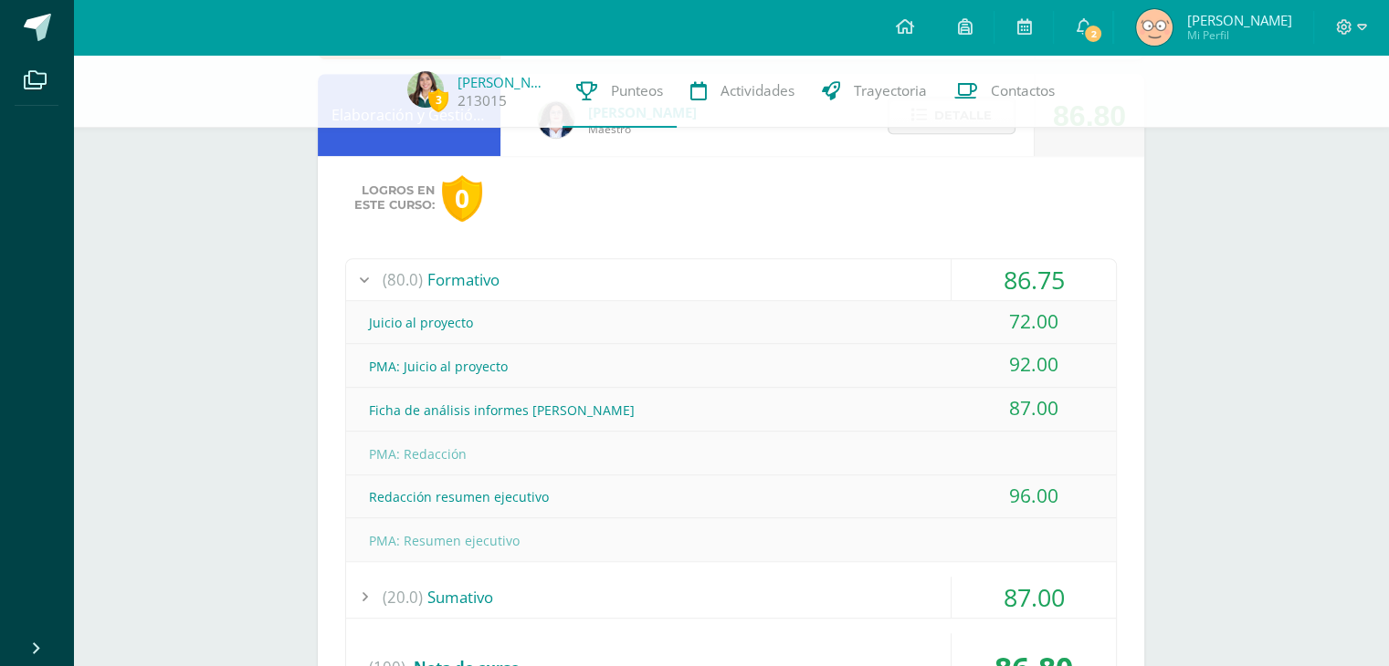
click at [805, 268] on div "(80.0) Formativo" at bounding box center [731, 279] width 770 height 41
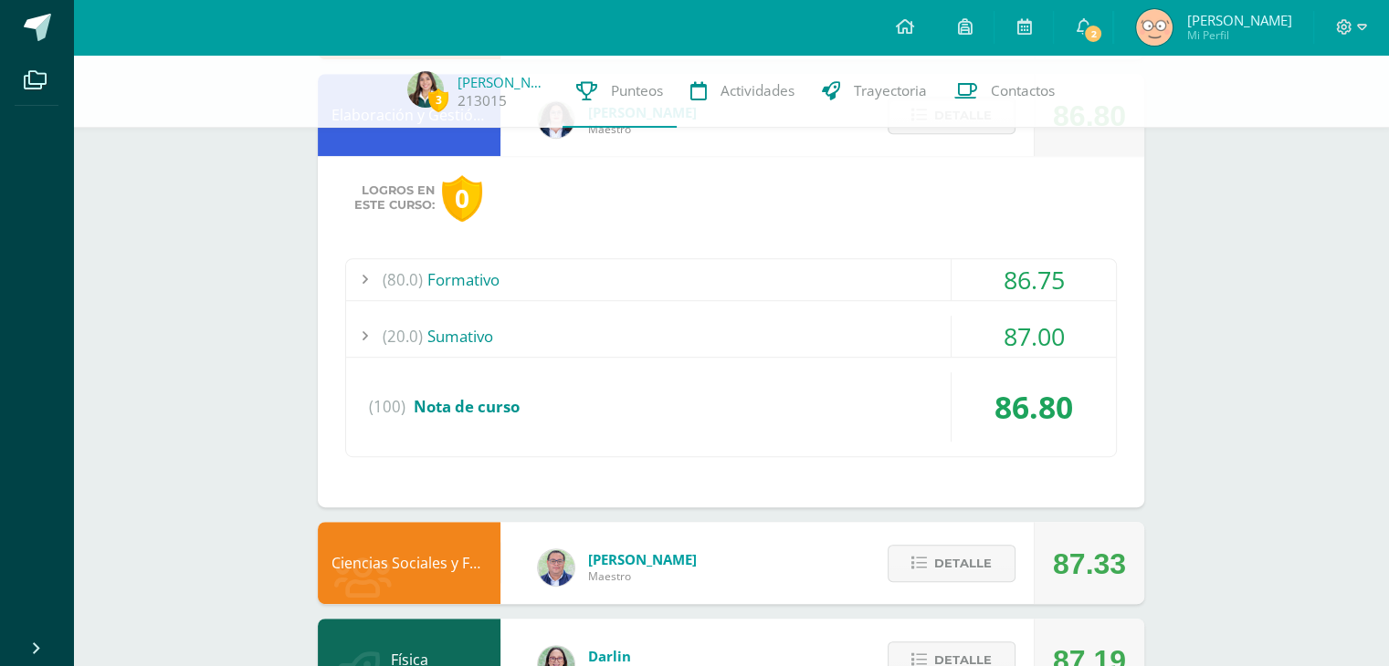
click at [693, 307] on div "(80.0) Formativo 86.75 Juicio al proyecto 72.00" at bounding box center [730, 357] width 771 height 199
click at [693, 342] on div "(20.0) [GEOGRAPHIC_DATA]" at bounding box center [731, 336] width 770 height 41
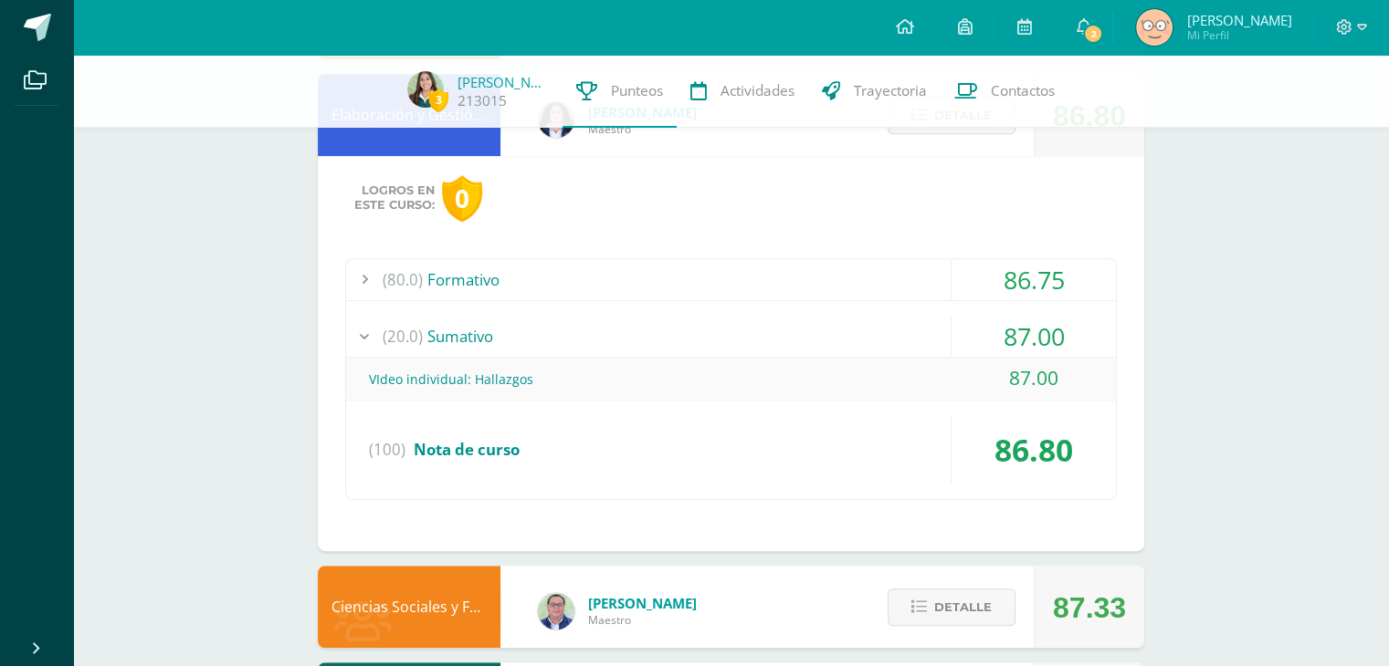
click at [693, 342] on div "(20.0) [GEOGRAPHIC_DATA]" at bounding box center [731, 336] width 770 height 41
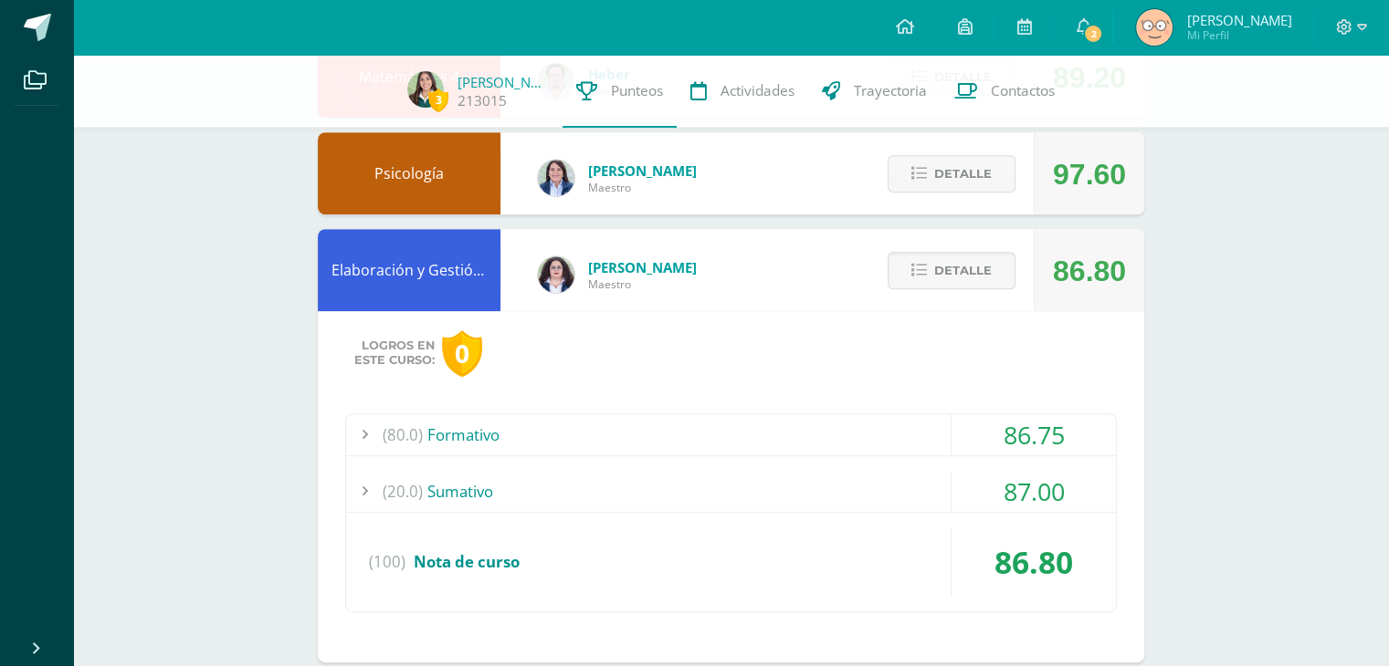
scroll to position [734, 0]
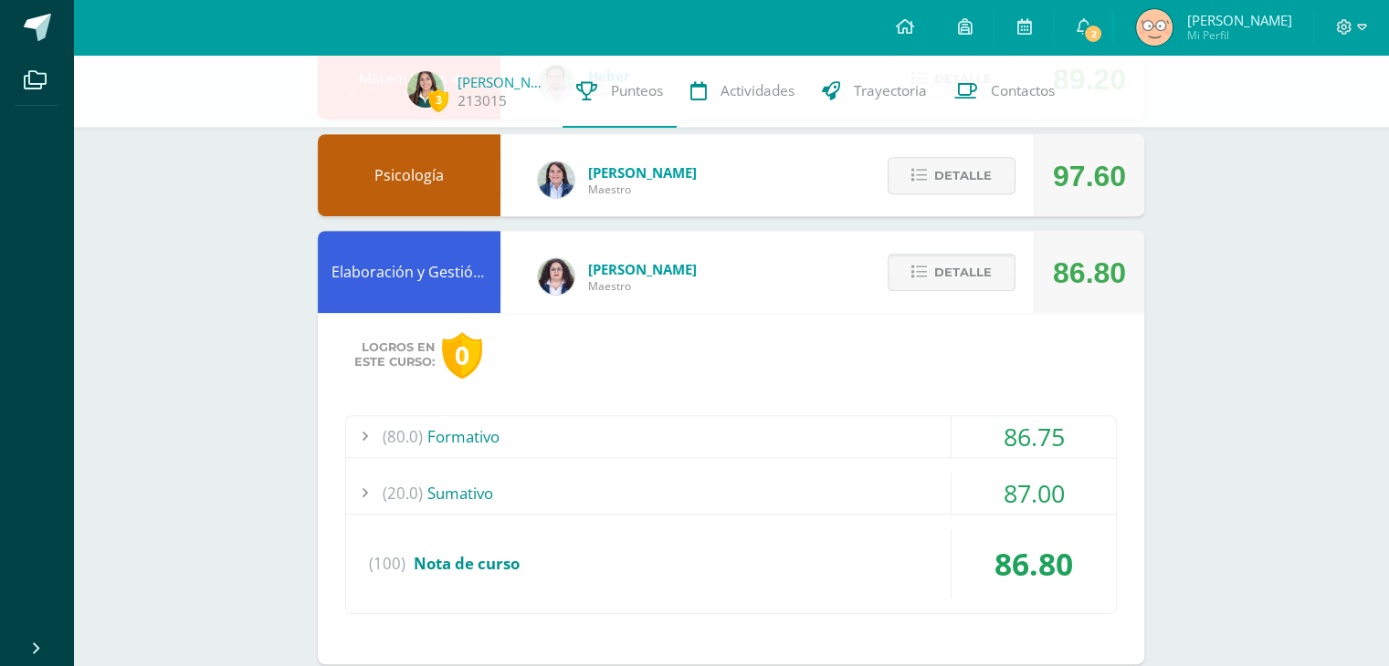
click at [926, 261] on button "Detalle" at bounding box center [951, 272] width 128 height 37
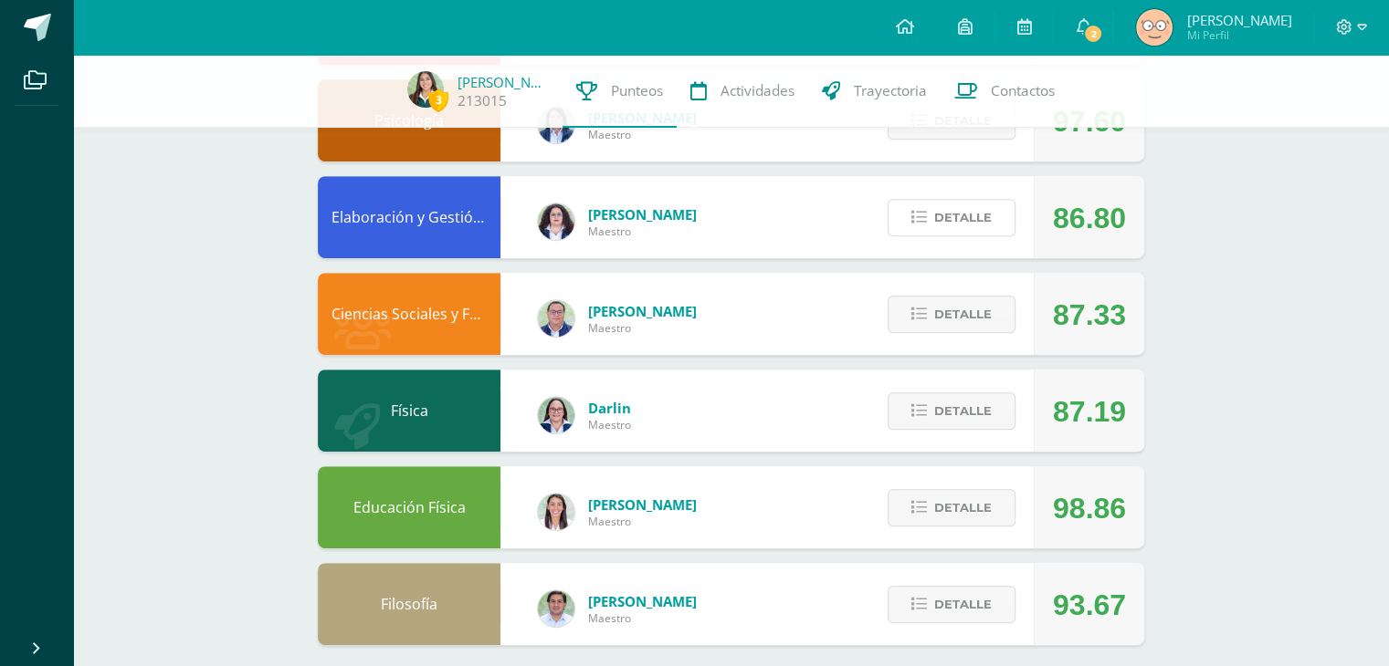
scroll to position [804, 0]
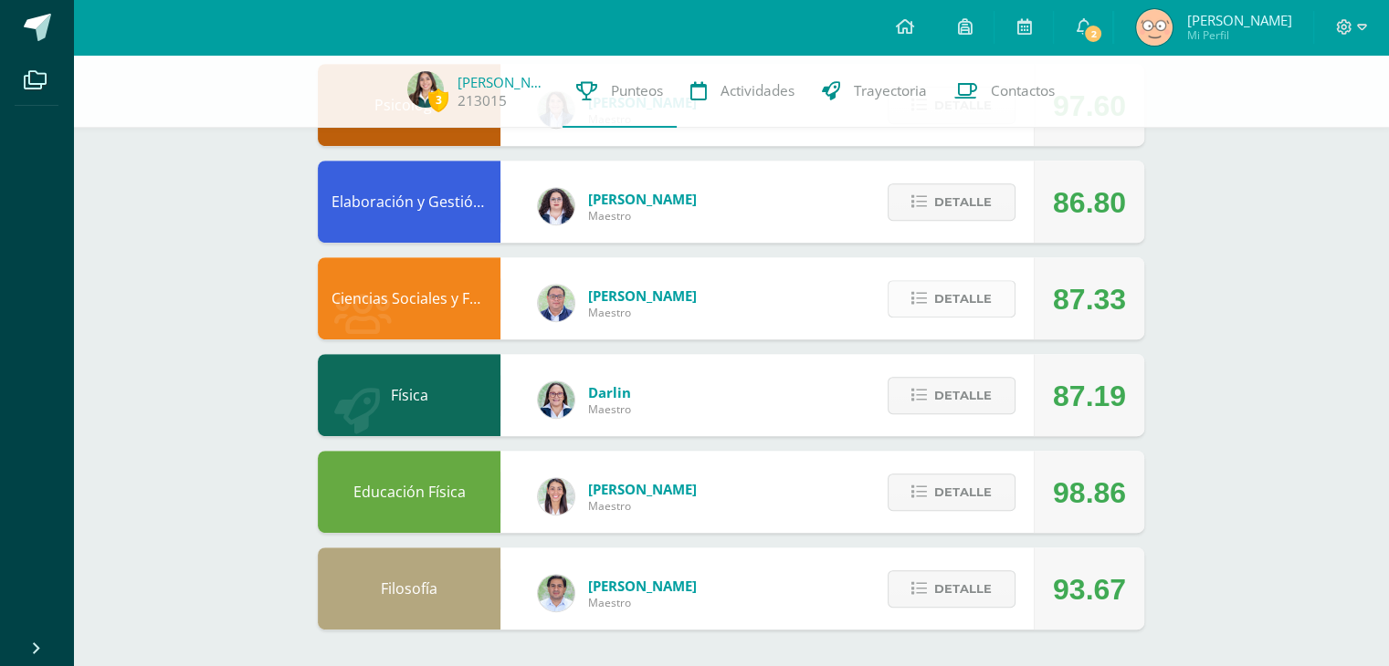
click at [934, 283] on button "Detalle" at bounding box center [951, 298] width 128 height 37
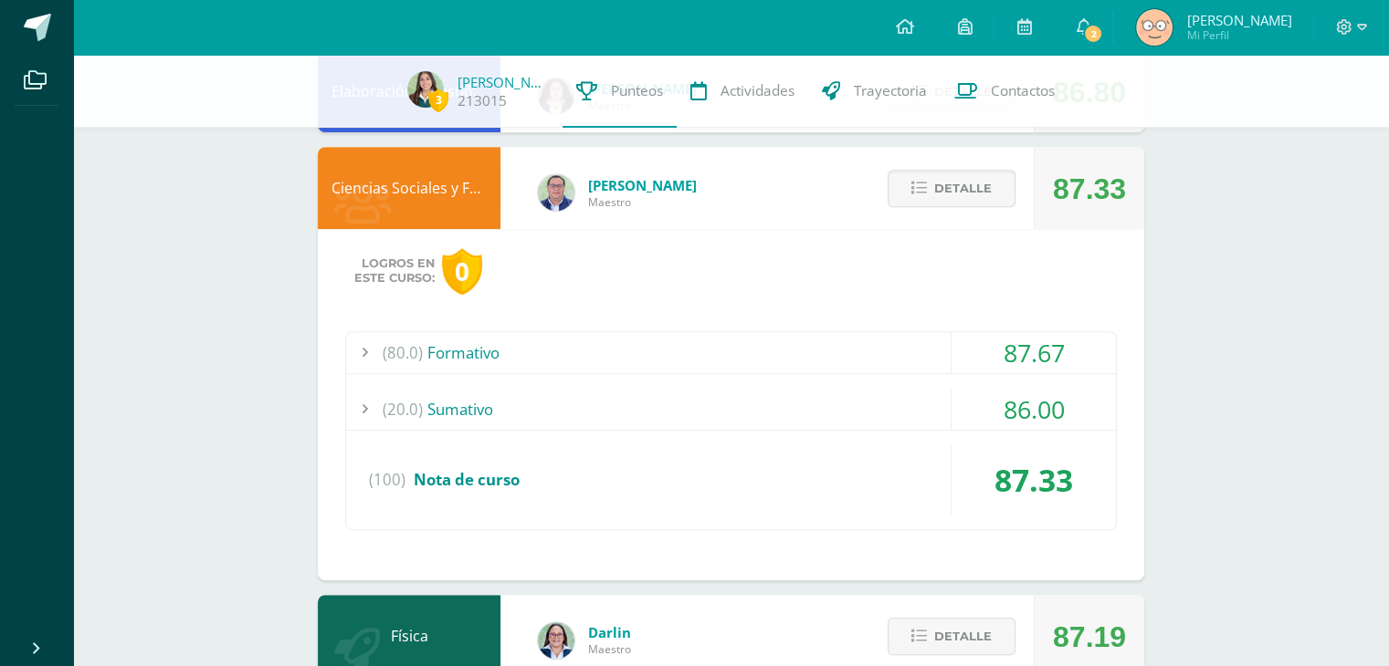
click at [643, 346] on div "(80.0) Formativo" at bounding box center [731, 352] width 770 height 41
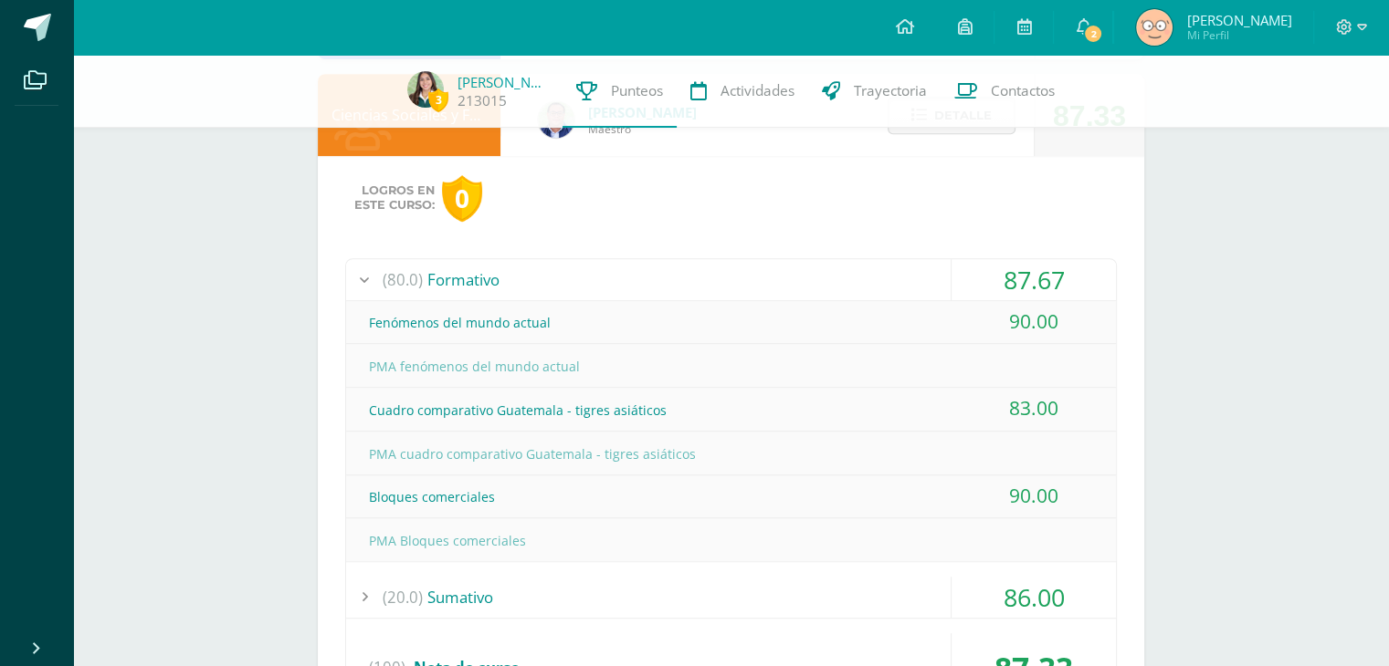
scroll to position [1015, 0]
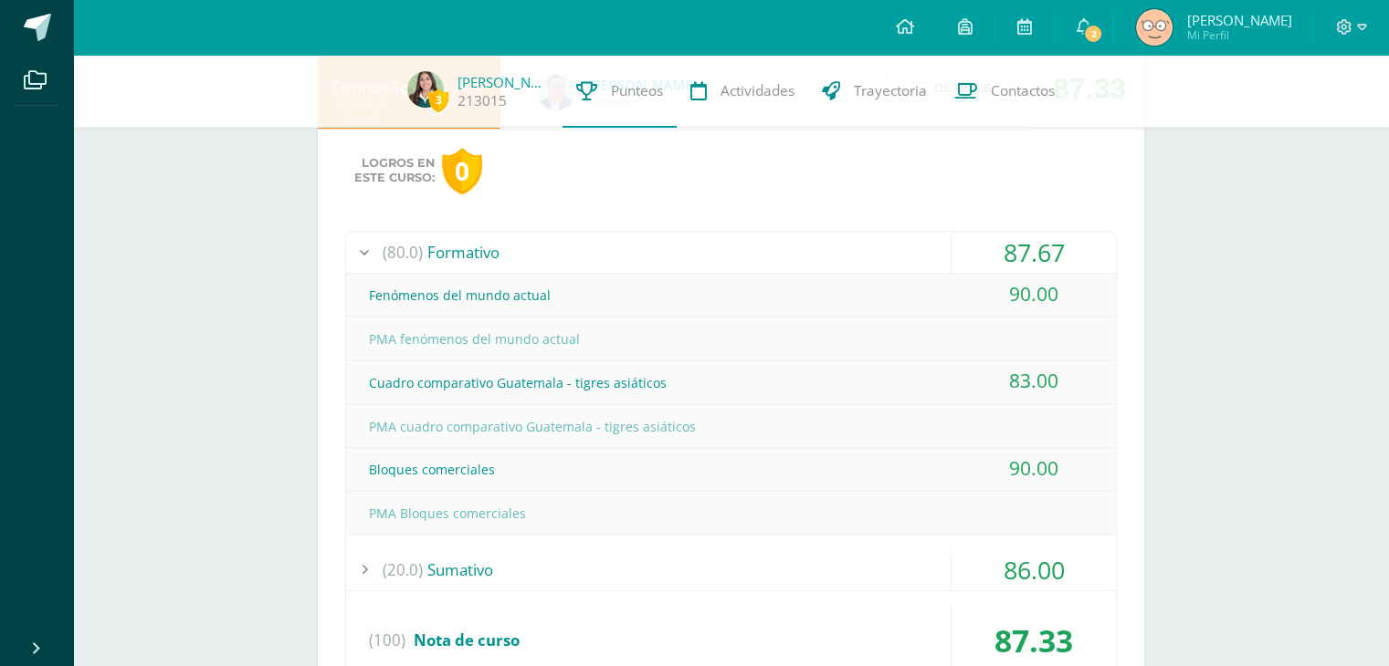
click at [592, 246] on div "(80.0) Formativo" at bounding box center [731, 252] width 770 height 41
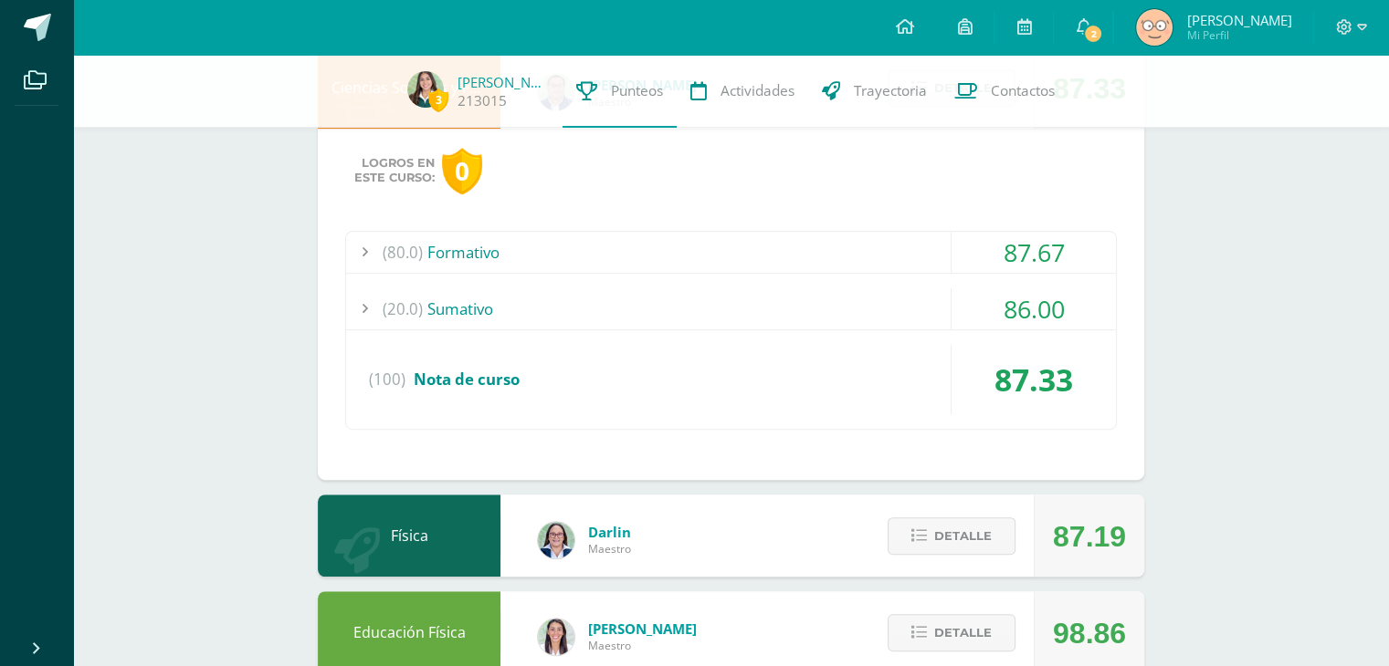
click at [460, 304] on div "(20.0) [GEOGRAPHIC_DATA]" at bounding box center [731, 308] width 770 height 41
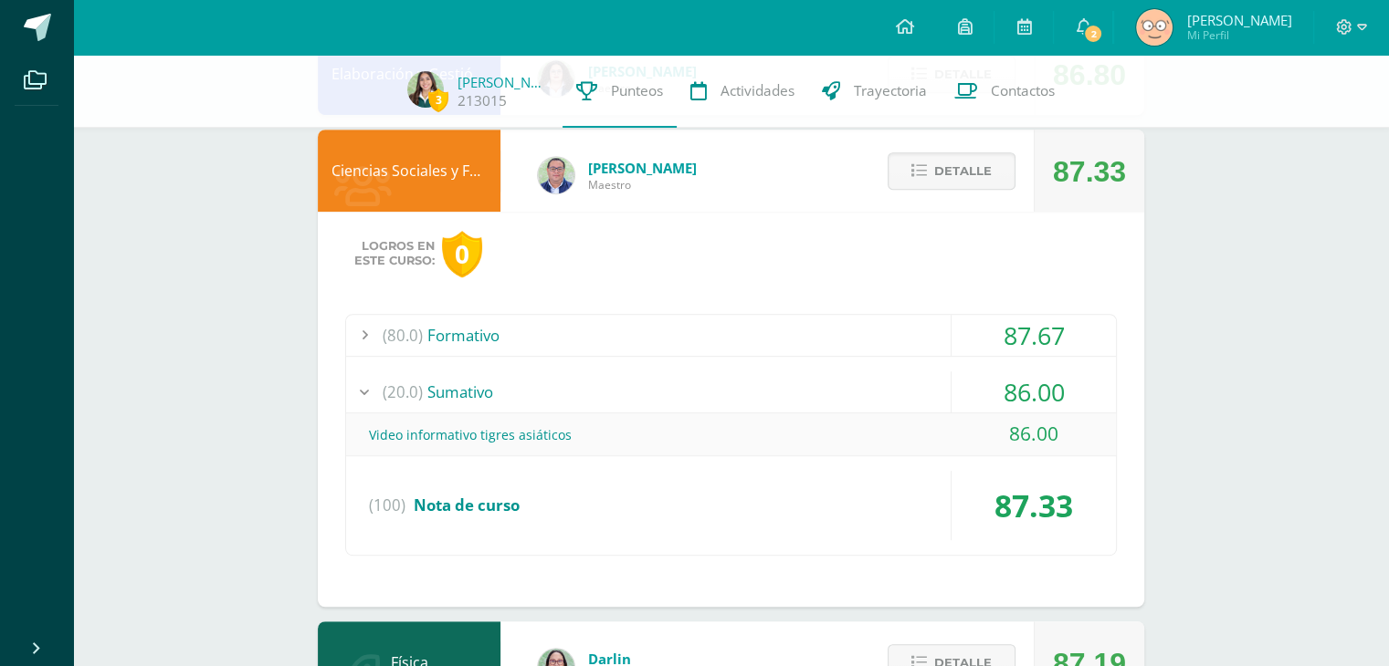
scroll to position [931, 0]
click at [939, 164] on span "Detalle" at bounding box center [963, 172] width 58 height 34
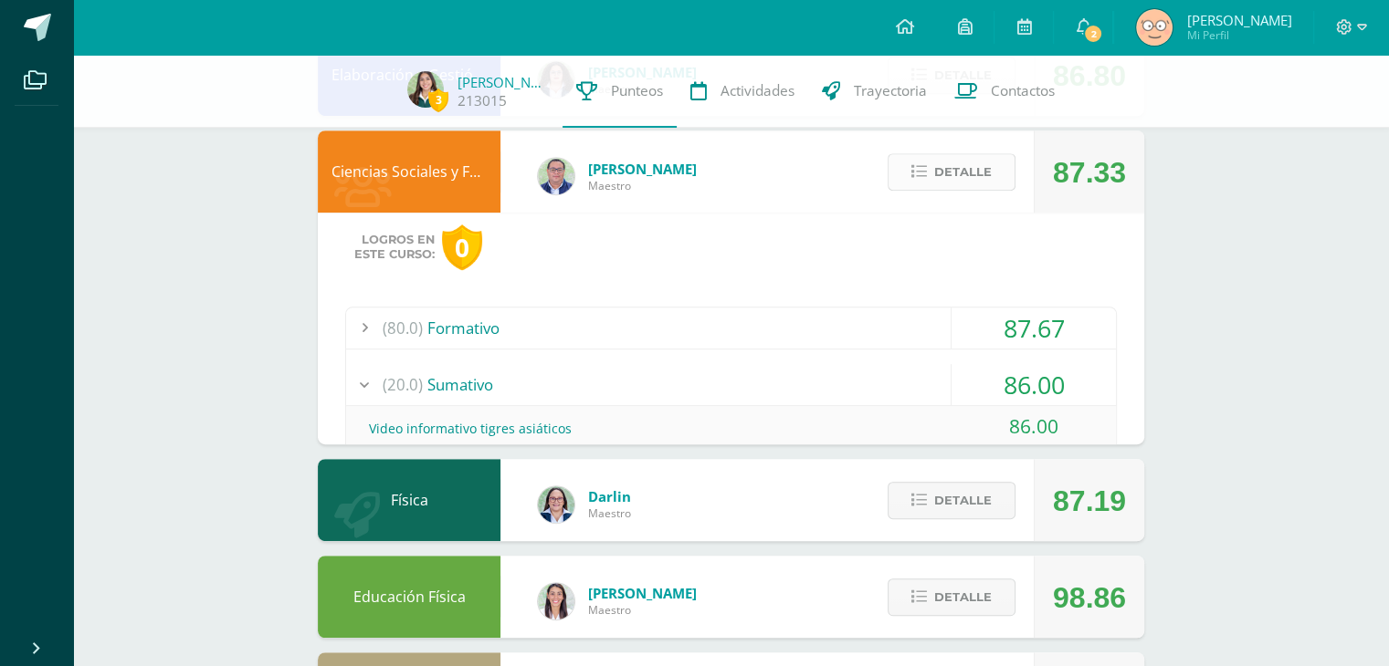
scroll to position [804, 0]
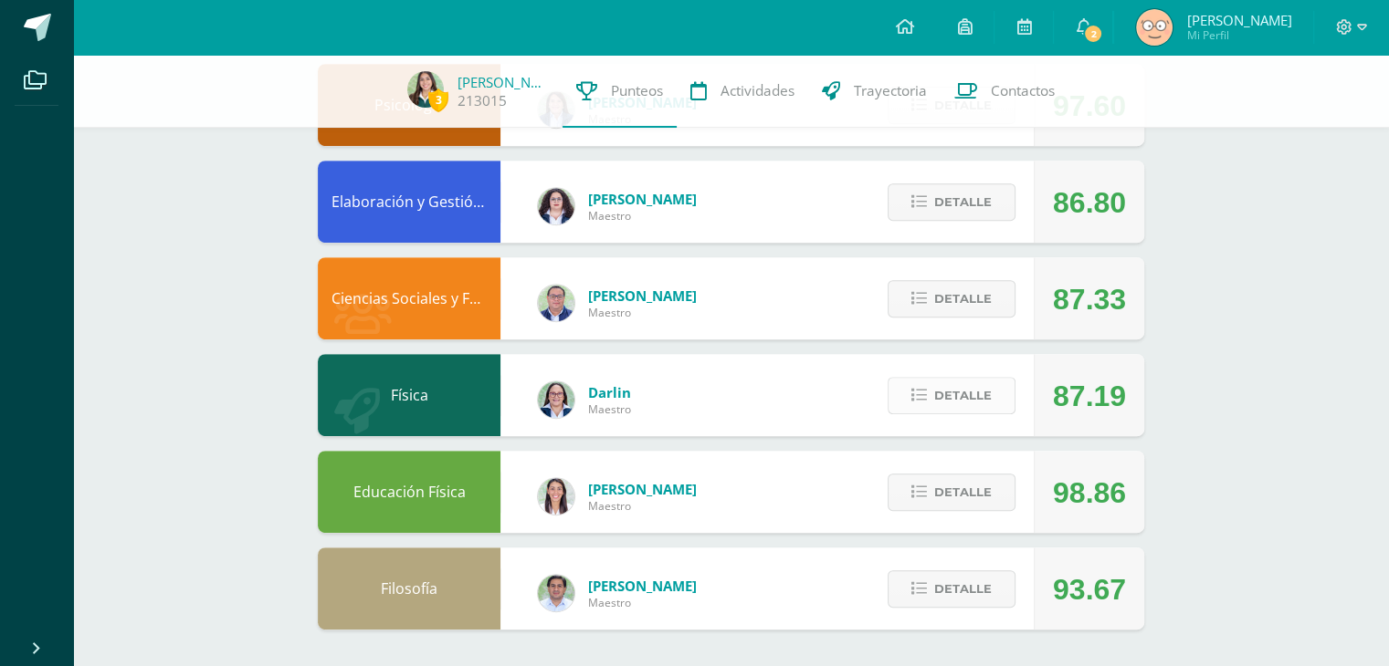
click at [923, 392] on icon at bounding box center [919, 396] width 16 height 16
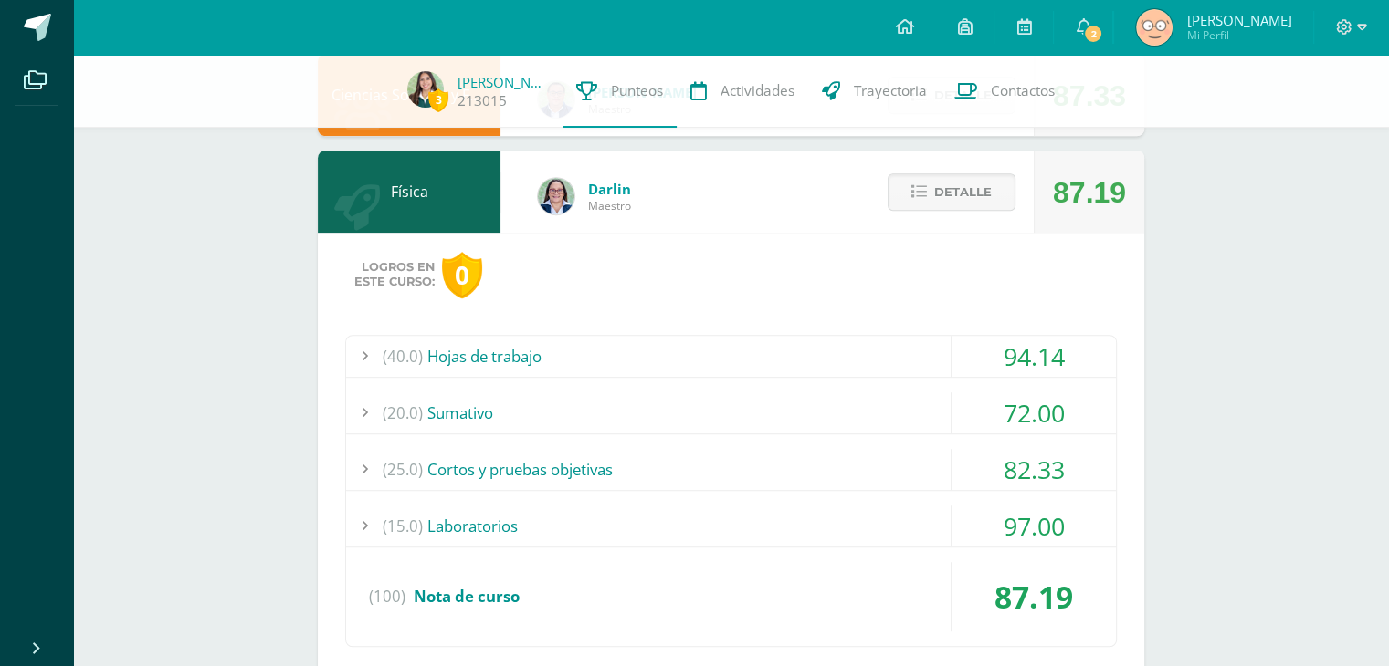
scroll to position [1011, 0]
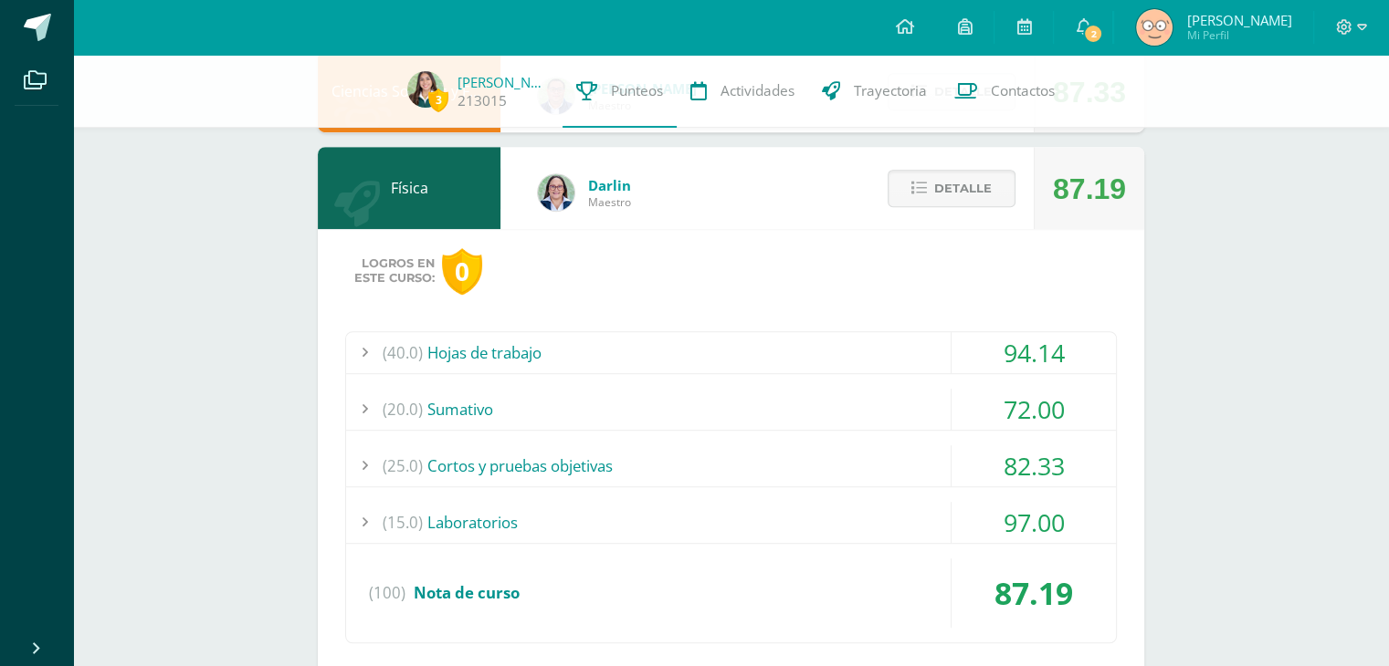
click at [621, 351] on div "(40.0) Hojas de trabajo" at bounding box center [731, 352] width 770 height 41
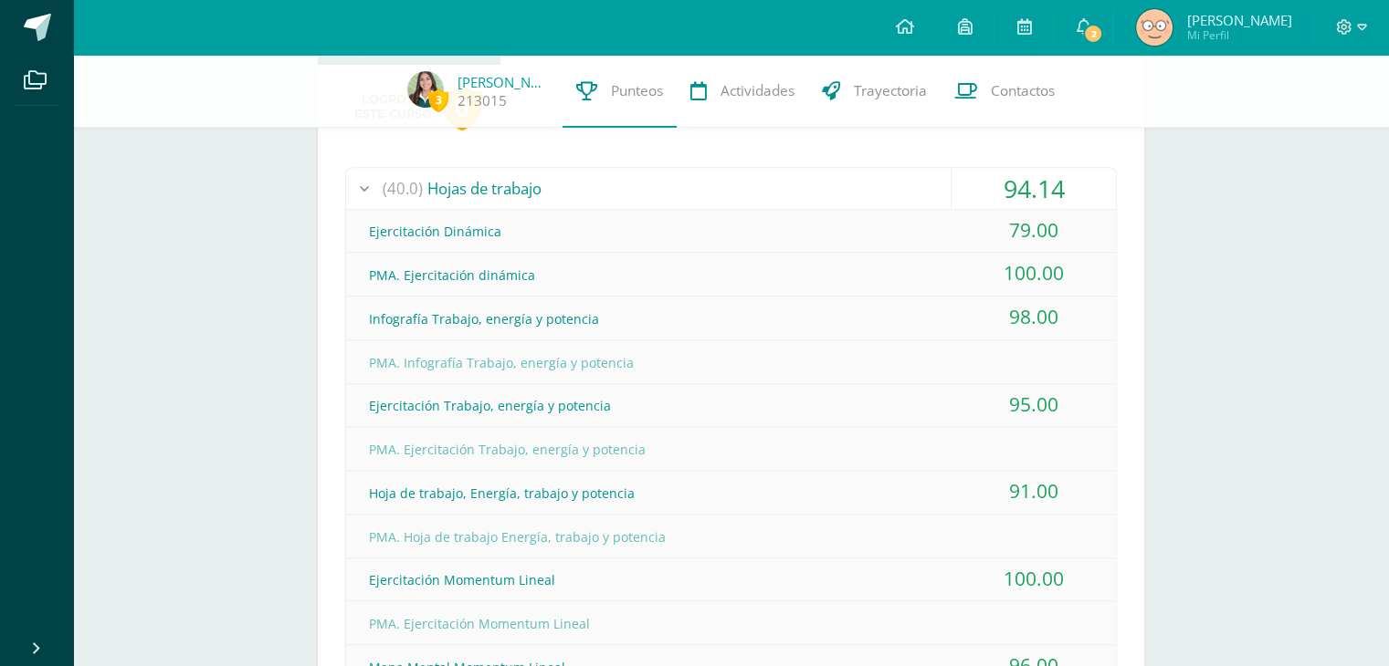
scroll to position [1174, 0]
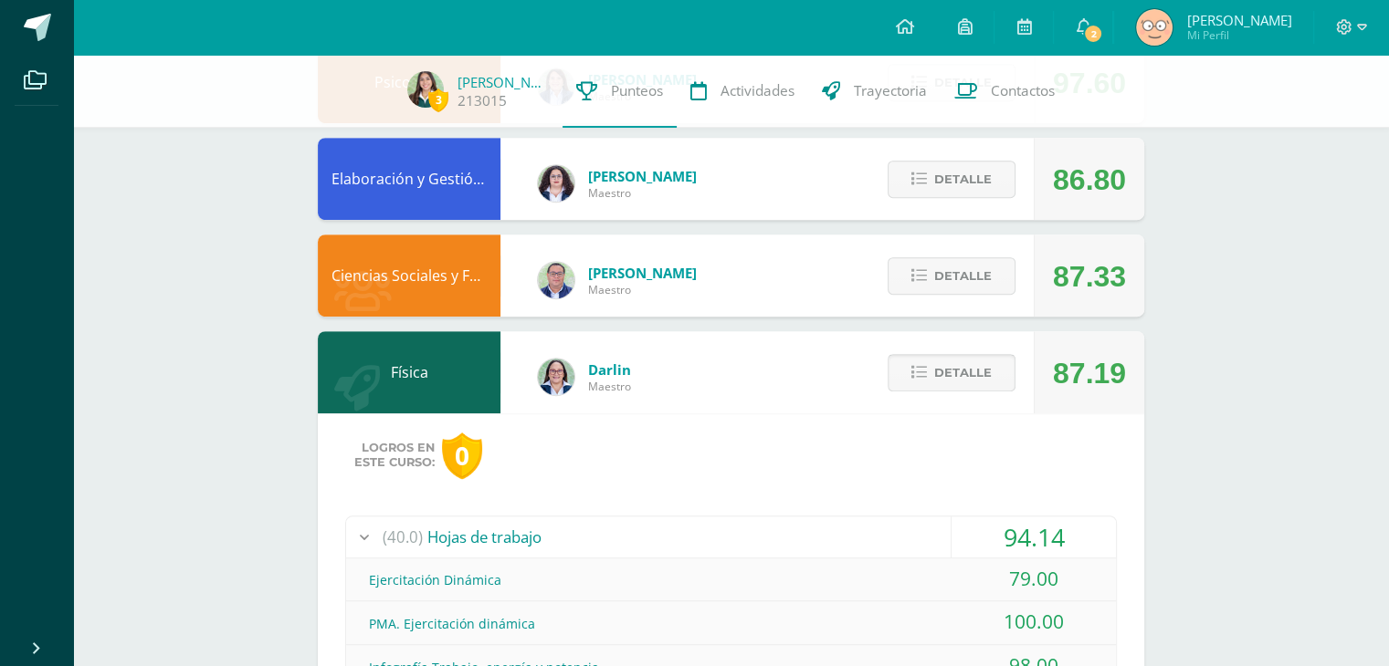
click at [904, 362] on button "Detalle" at bounding box center [951, 372] width 128 height 37
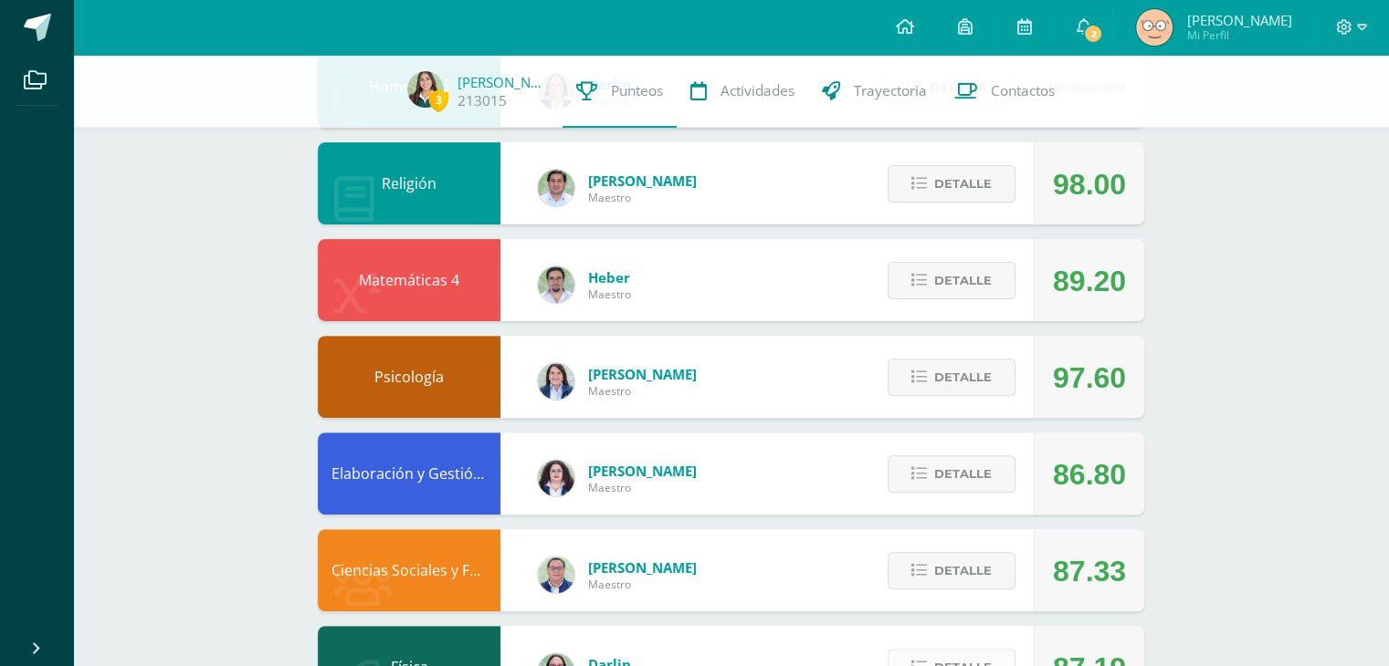
scroll to position [804, 0]
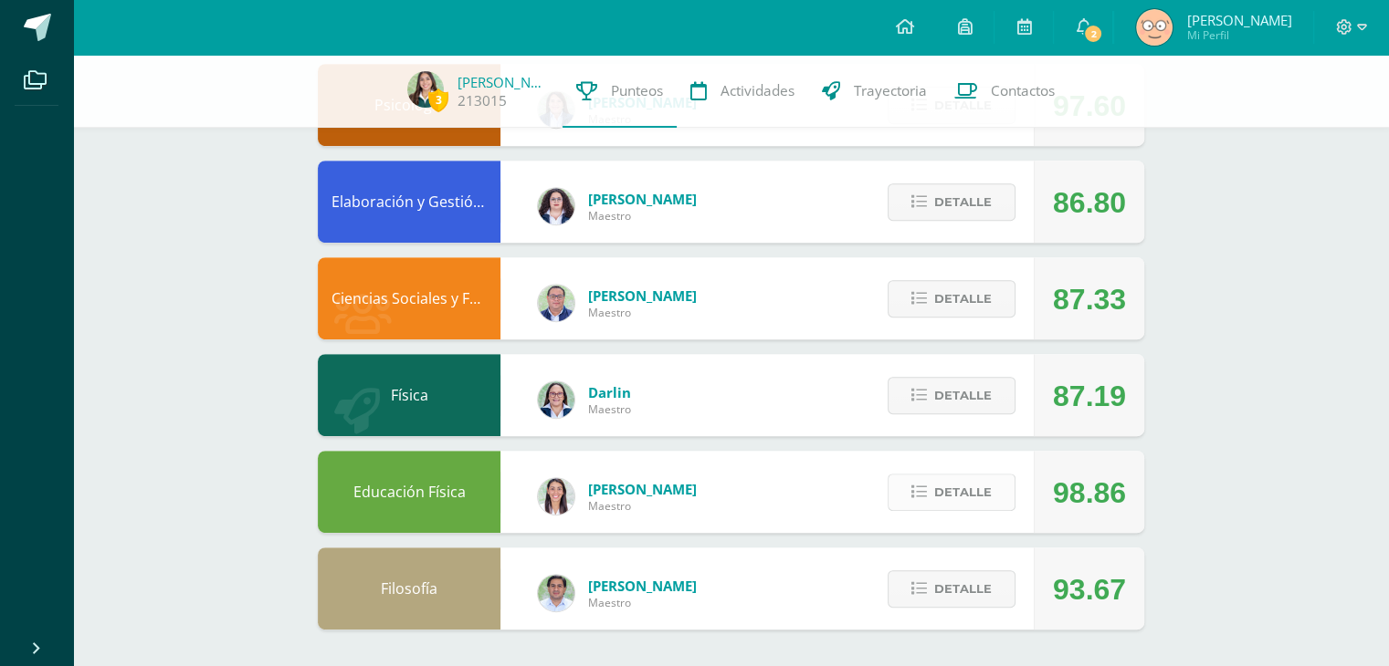
click at [908, 494] on button "Detalle" at bounding box center [951, 492] width 128 height 37
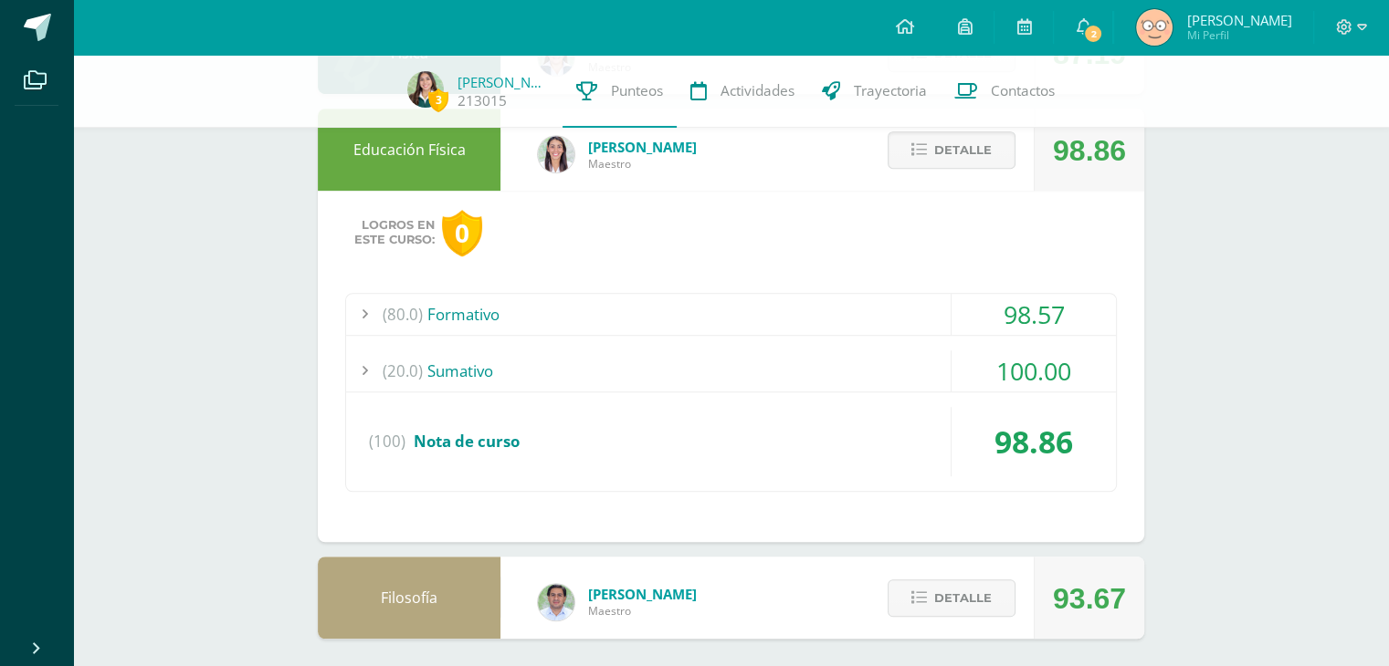
scroll to position [1147, 0]
click at [475, 312] on div "(80.0) Formativo" at bounding box center [731, 314] width 770 height 41
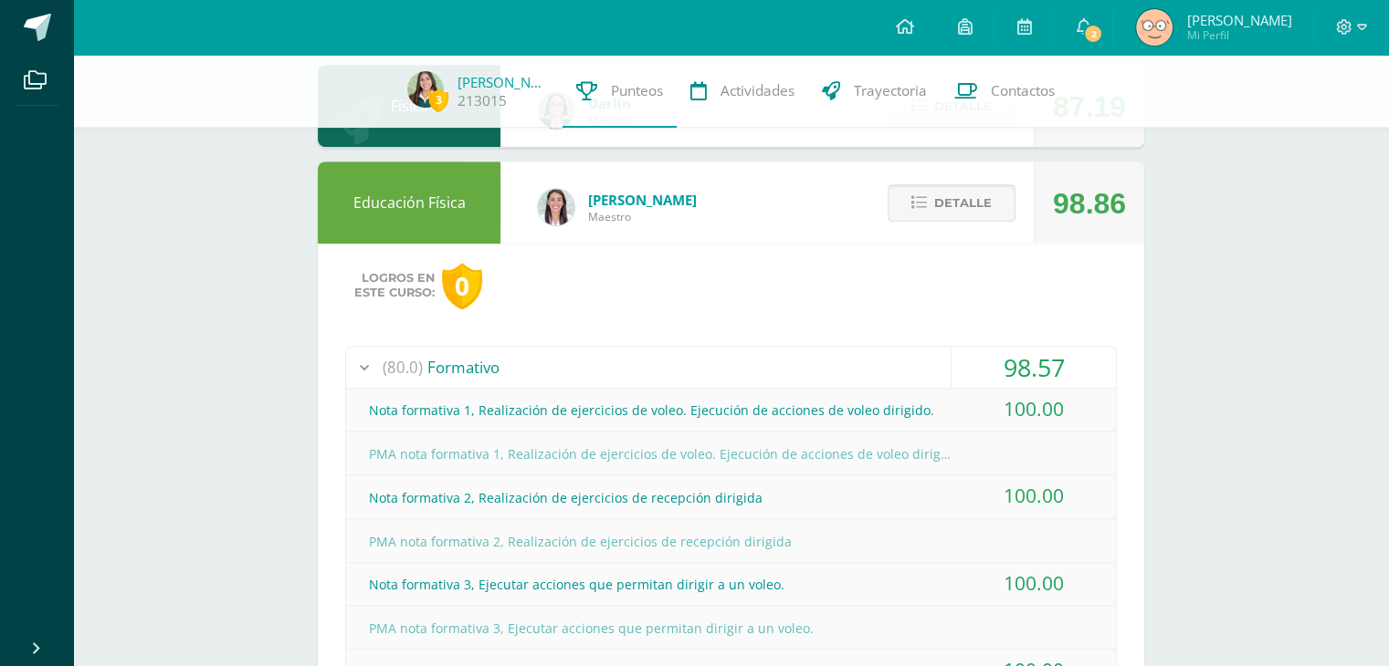
click at [960, 204] on span "Detalle" at bounding box center [963, 203] width 58 height 34
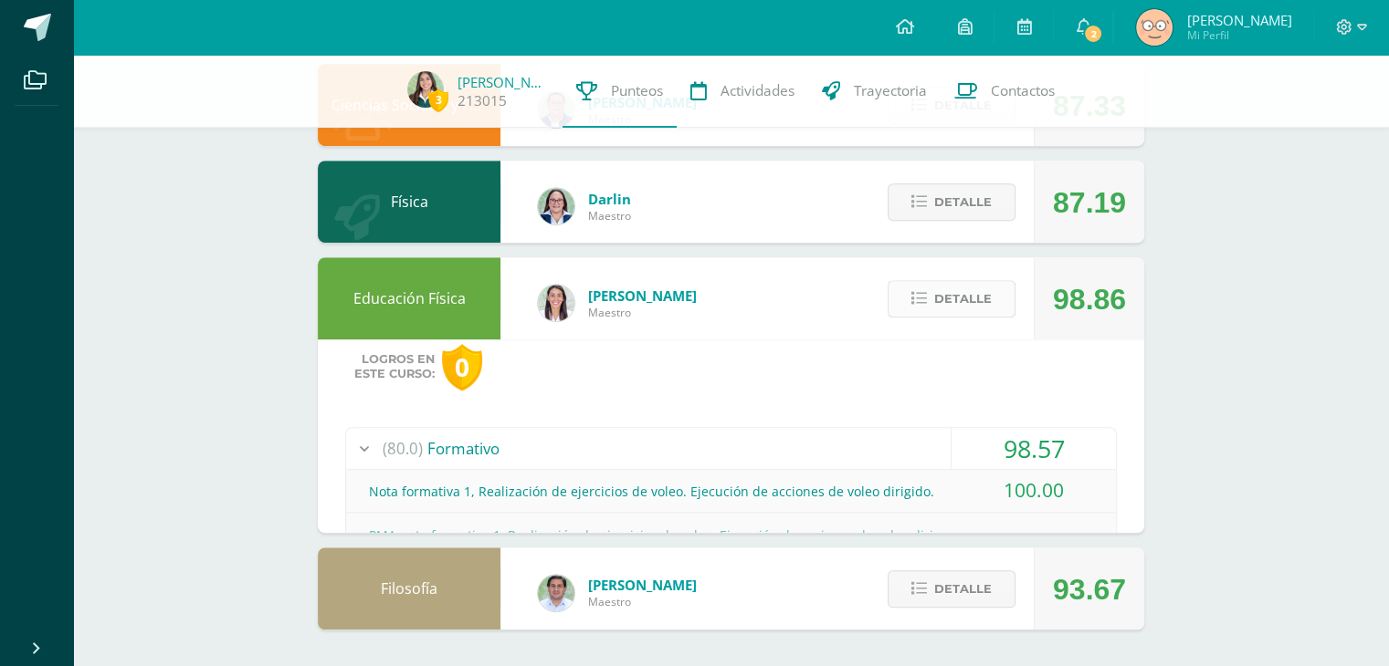
scroll to position [804, 0]
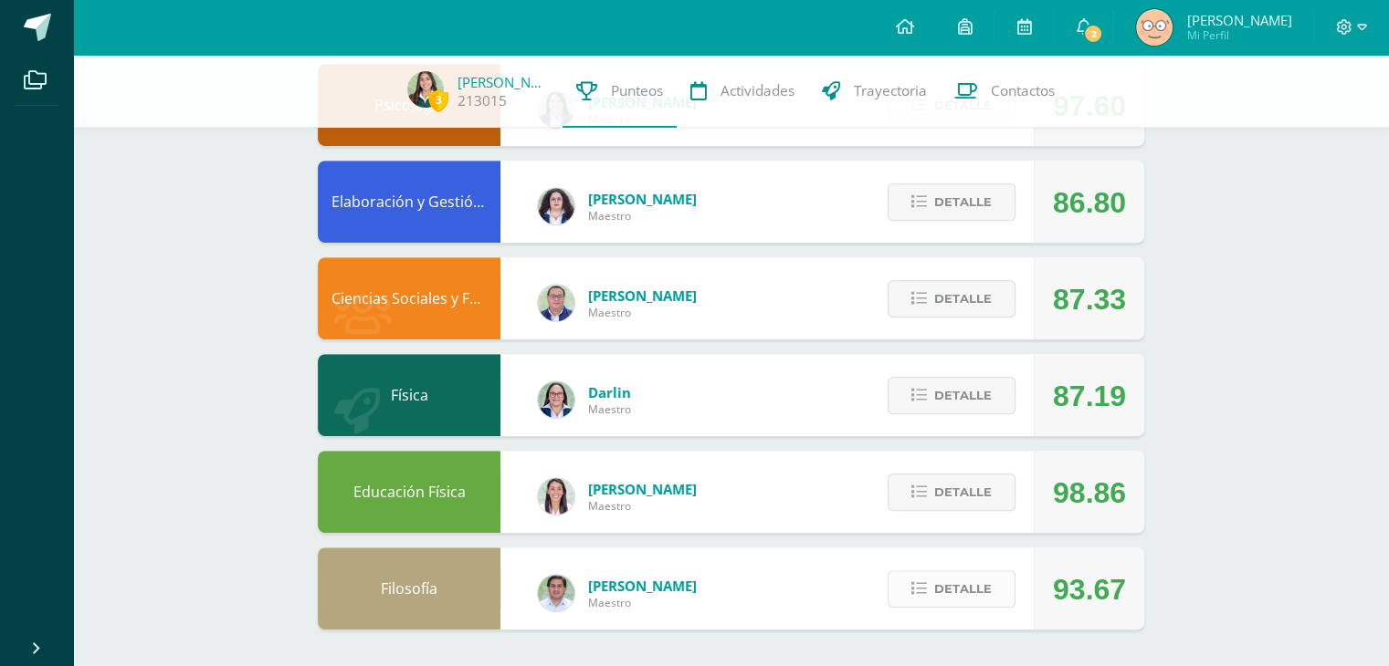
click at [920, 585] on icon at bounding box center [919, 590] width 16 height 16
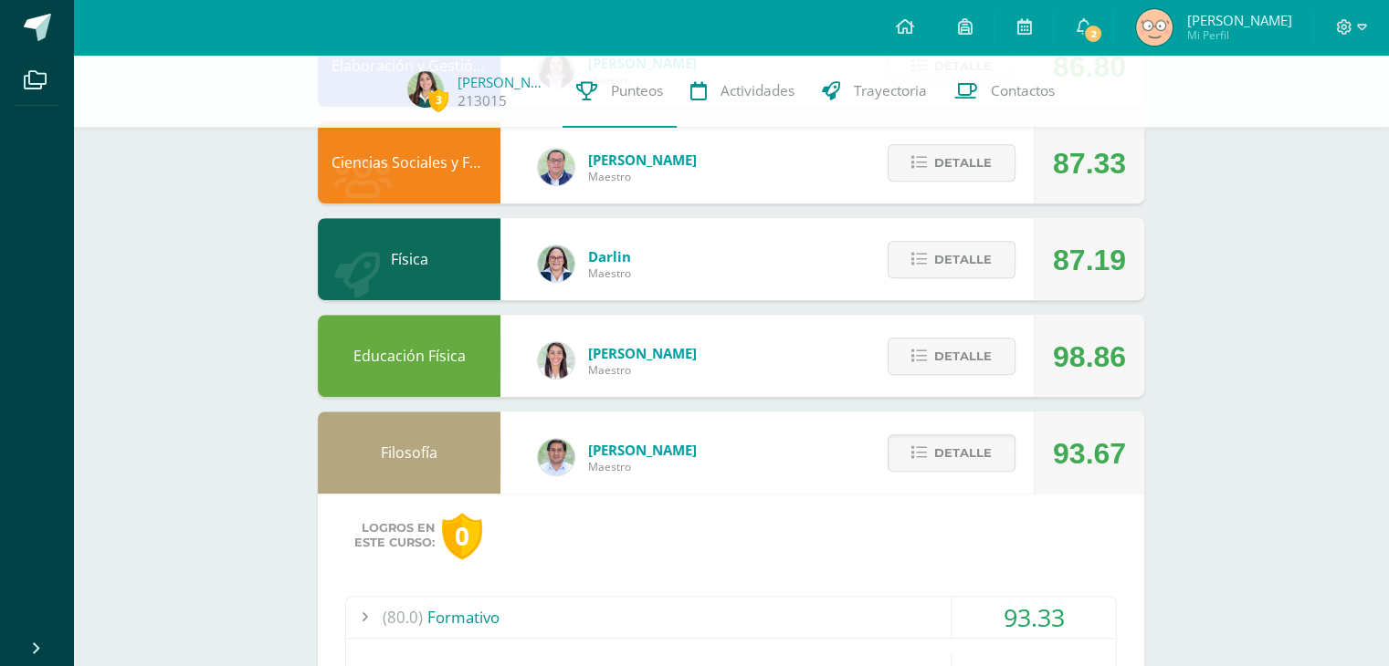
scroll to position [1155, 0]
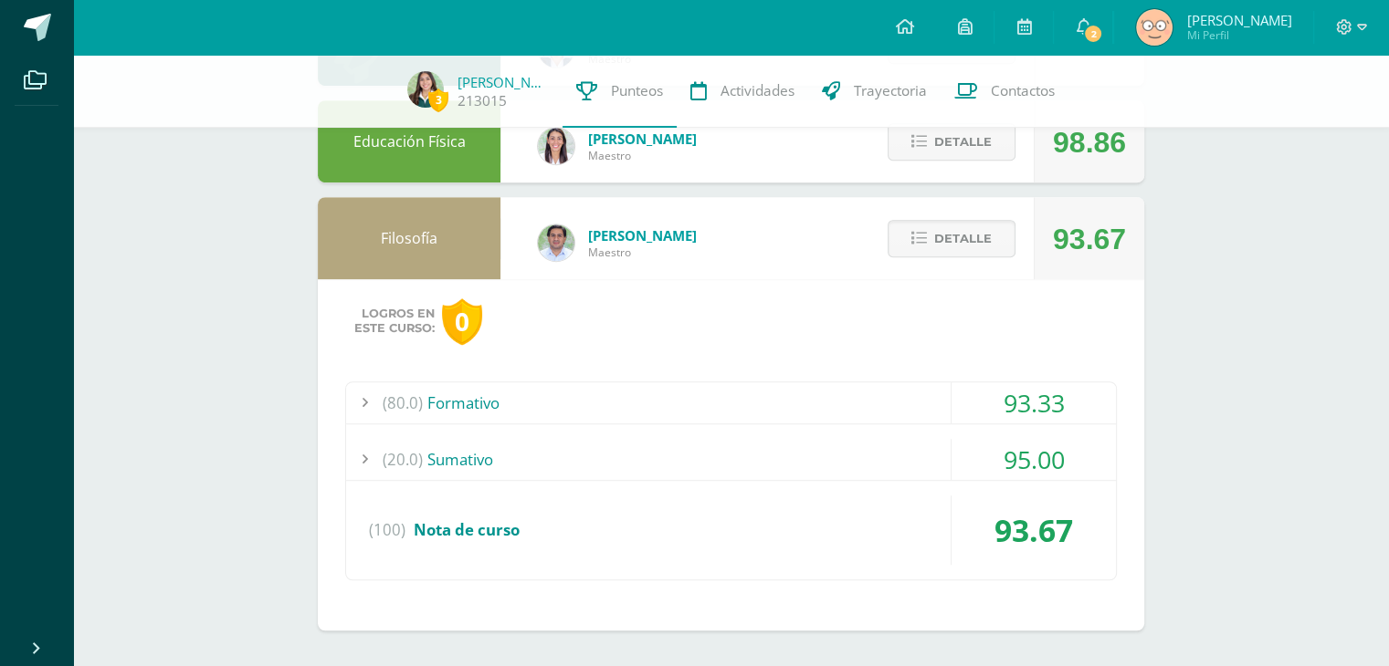
click at [540, 389] on div "(80.0) Formativo" at bounding box center [731, 403] width 770 height 41
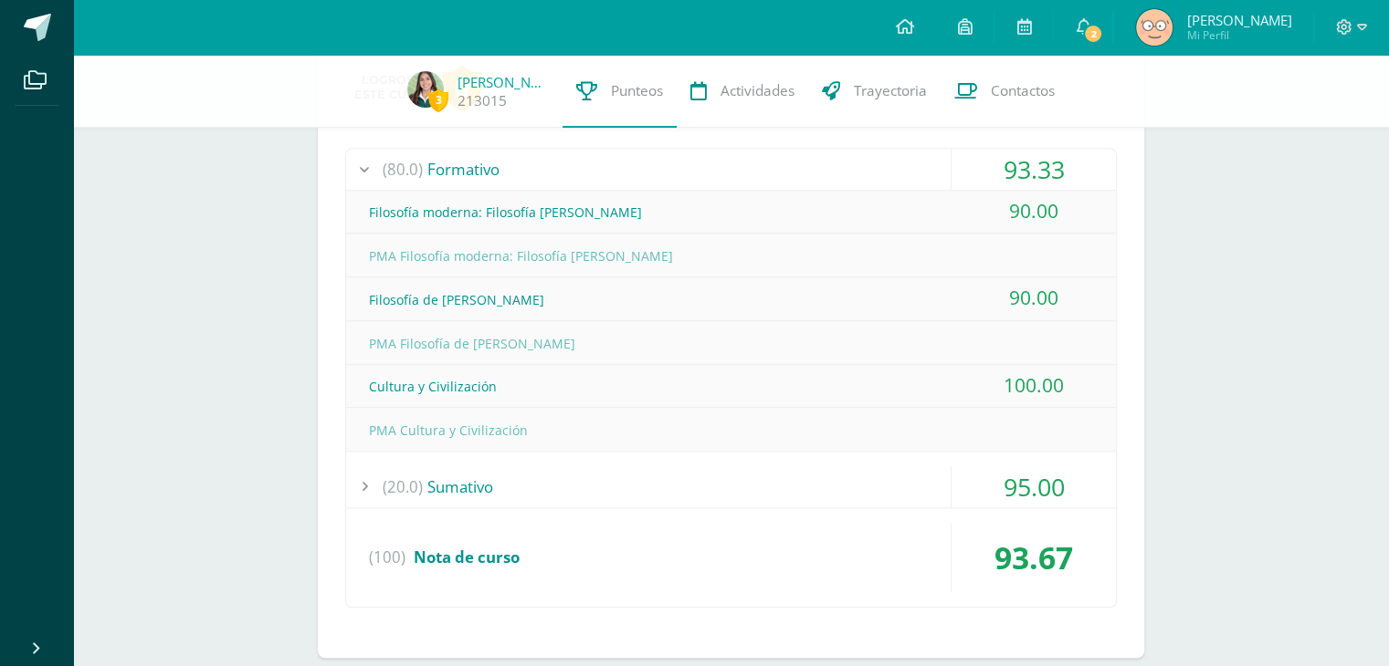
click at [435, 170] on div "(80.0) Formativo" at bounding box center [731, 169] width 770 height 41
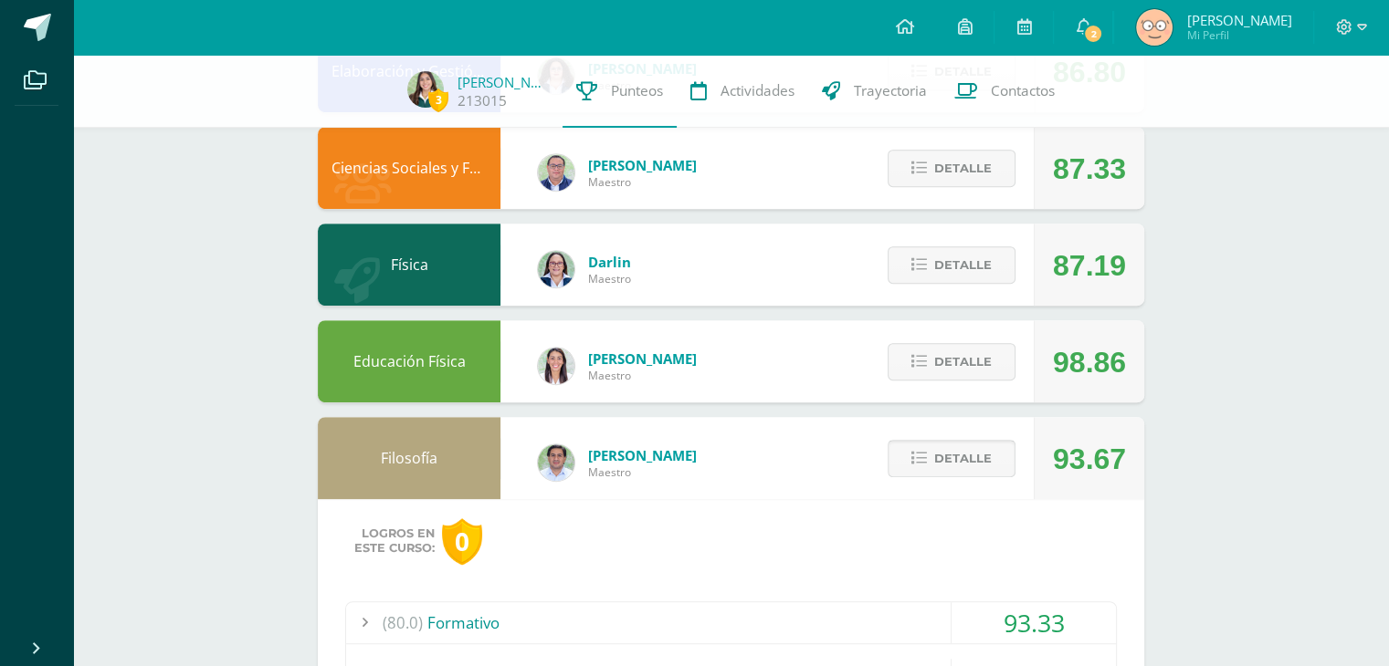
click at [946, 463] on span "Detalle" at bounding box center [963, 459] width 58 height 34
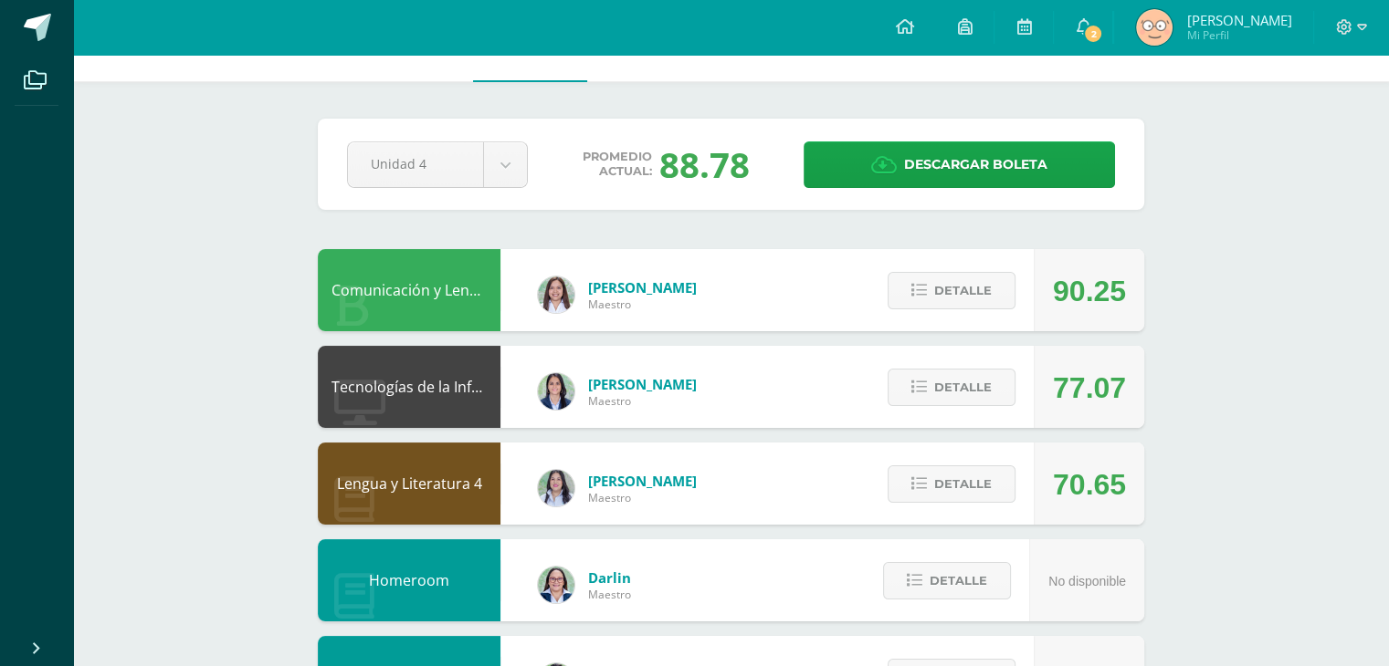
scroll to position [0, 0]
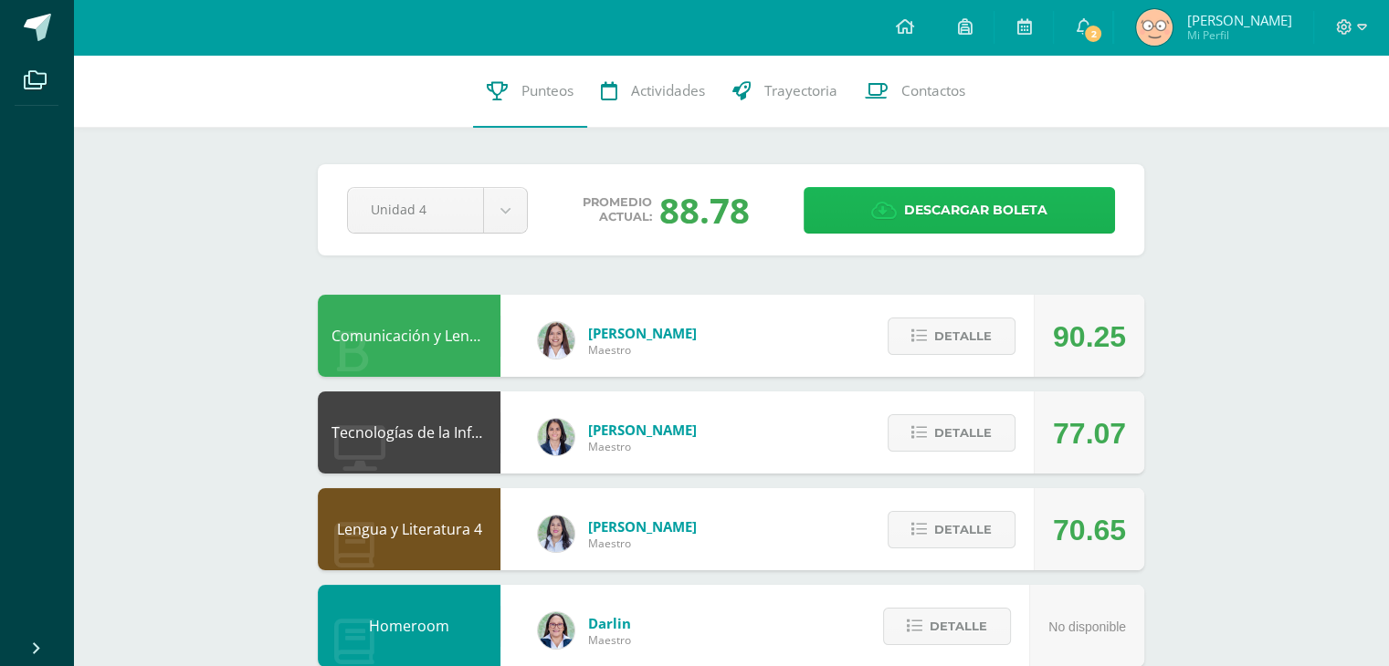
click at [930, 196] on span "Descargar boleta" at bounding box center [975, 210] width 143 height 45
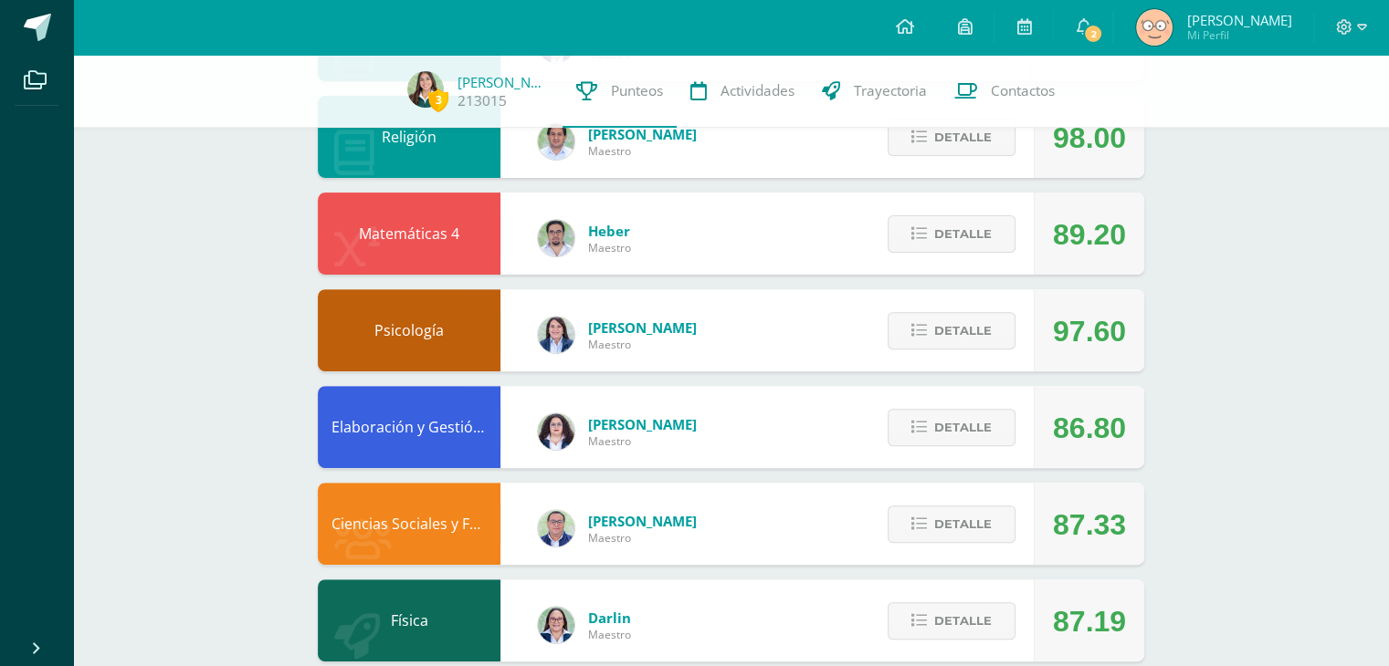
scroll to position [580, 0]
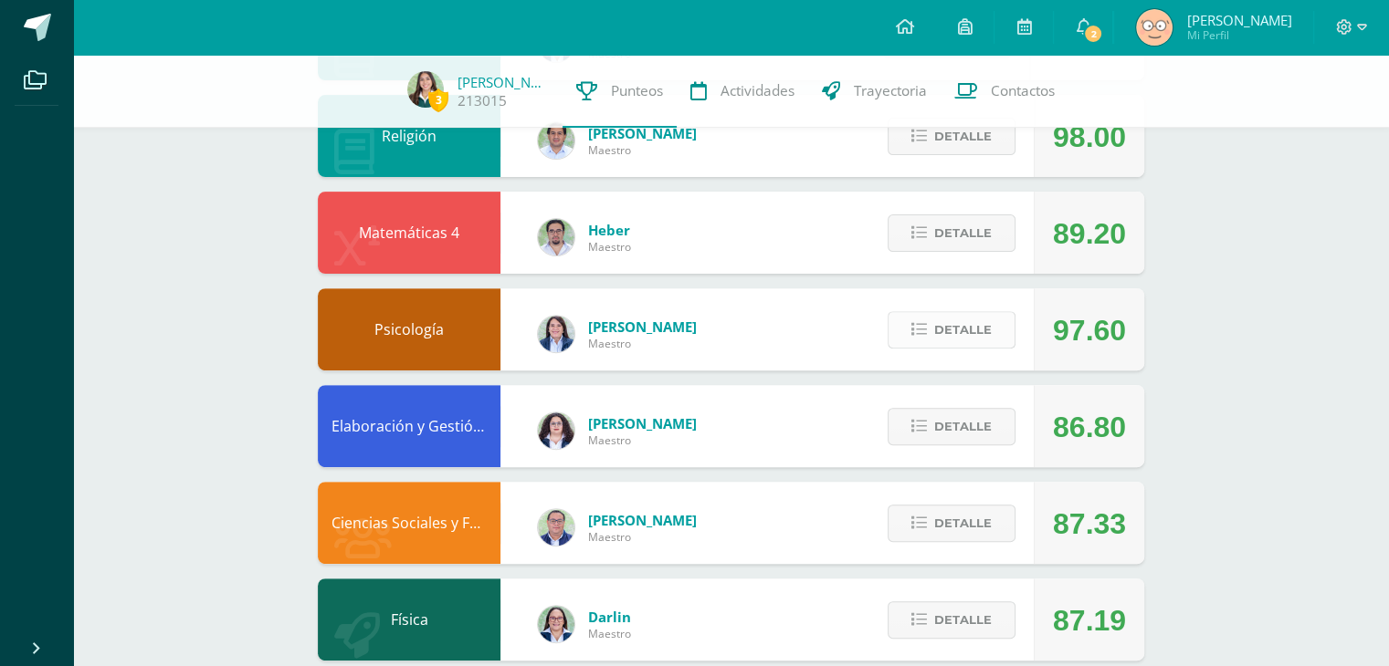
click at [905, 345] on button "Detalle" at bounding box center [951, 329] width 128 height 37
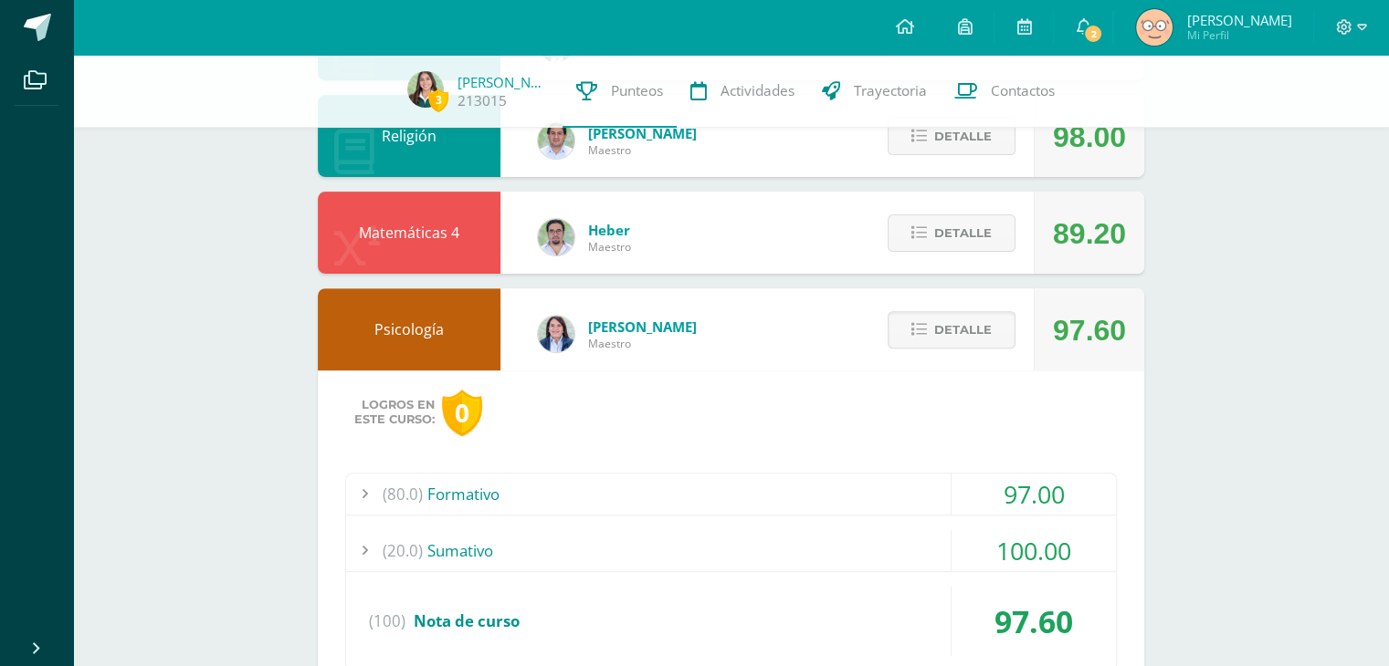
scroll to position [777, 0]
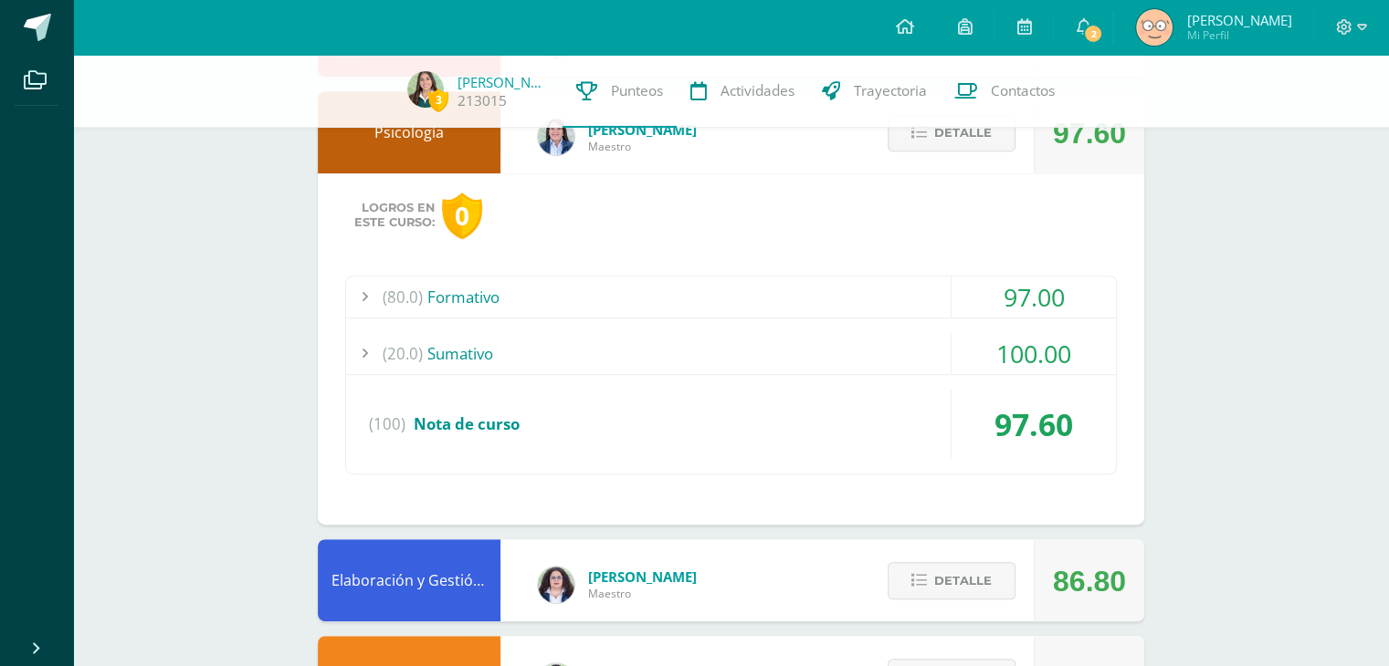
click at [668, 309] on div "(80.0) Formativo" at bounding box center [731, 297] width 770 height 41
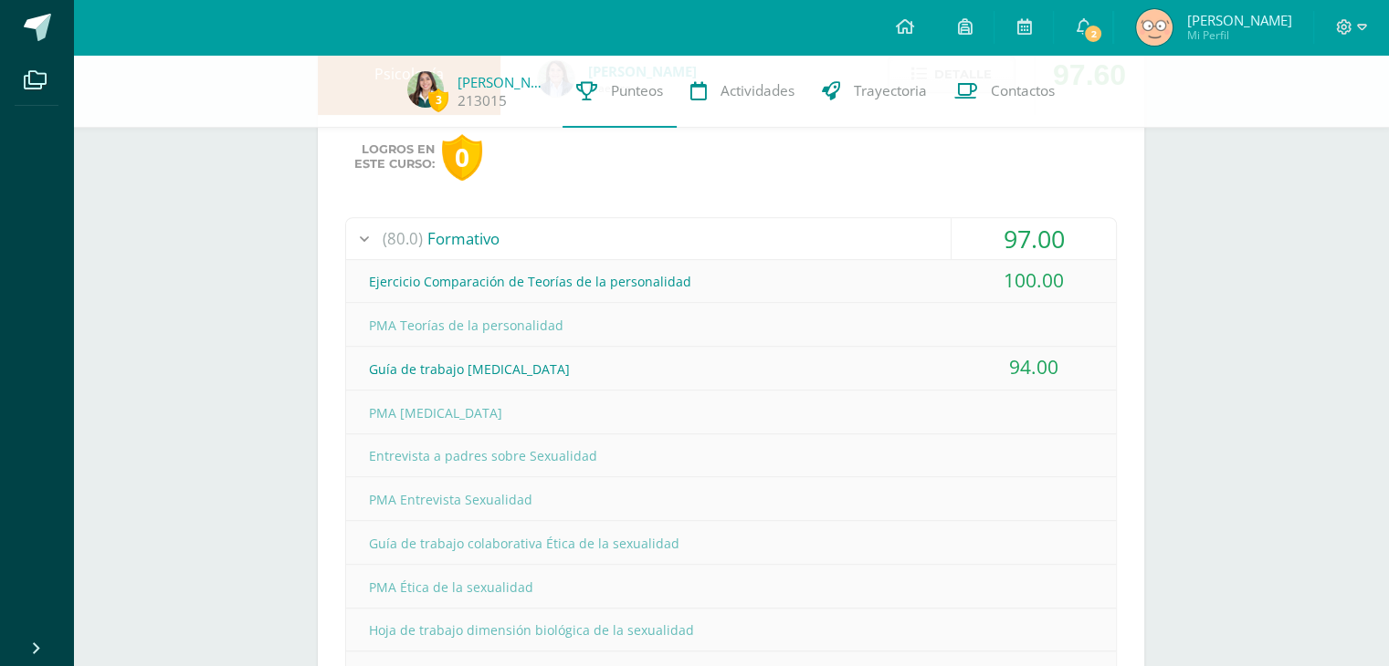
scroll to position [909, 0]
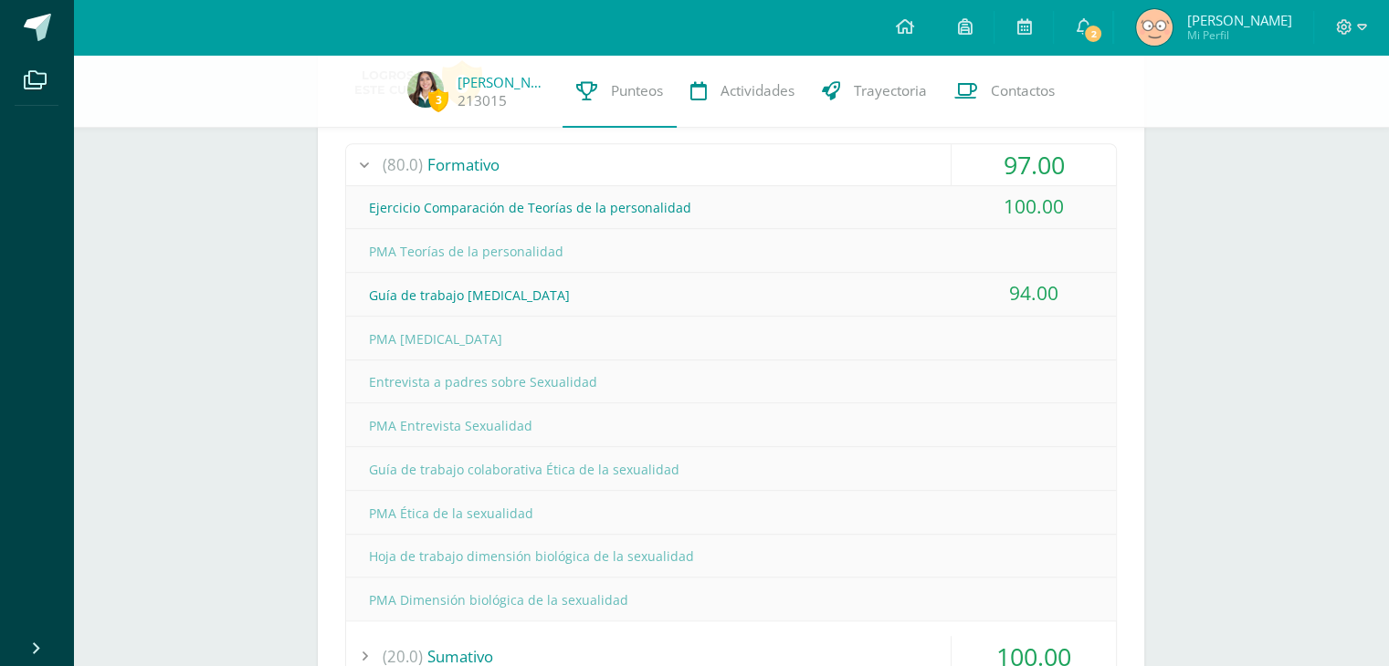
click at [491, 176] on div "(80.0) Formativo" at bounding box center [731, 164] width 770 height 41
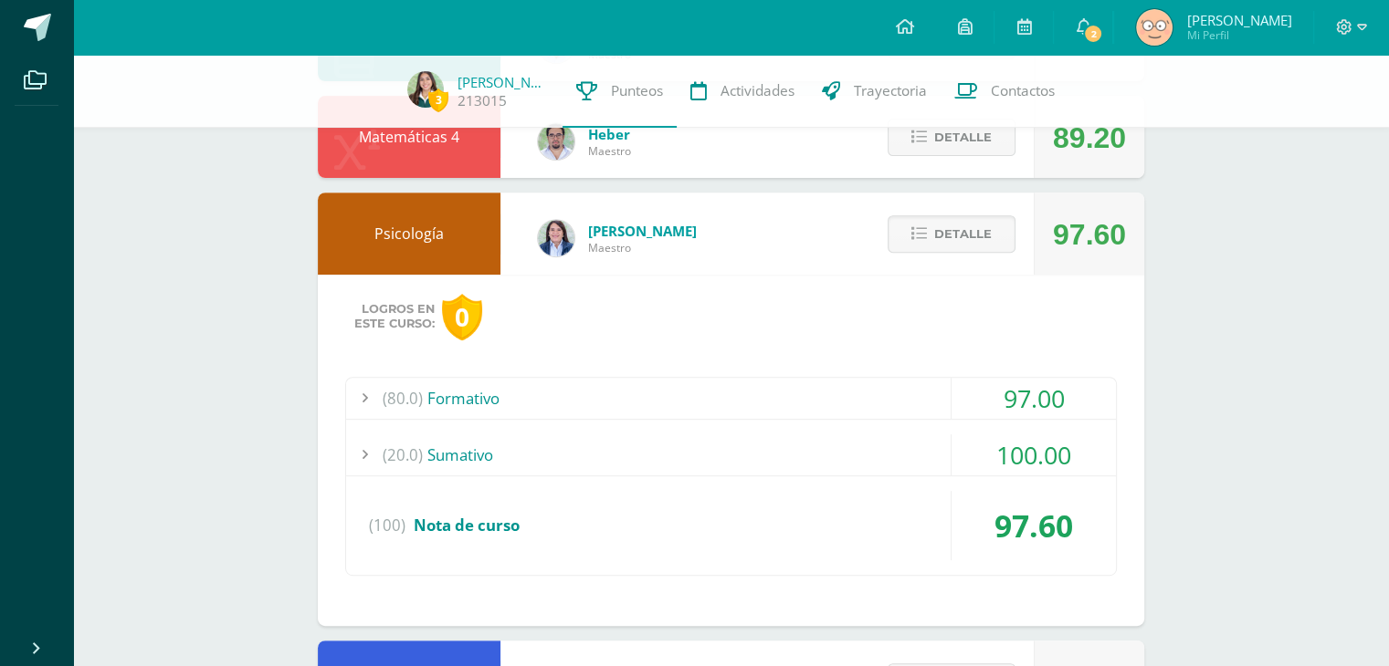
scroll to position [674, 0]
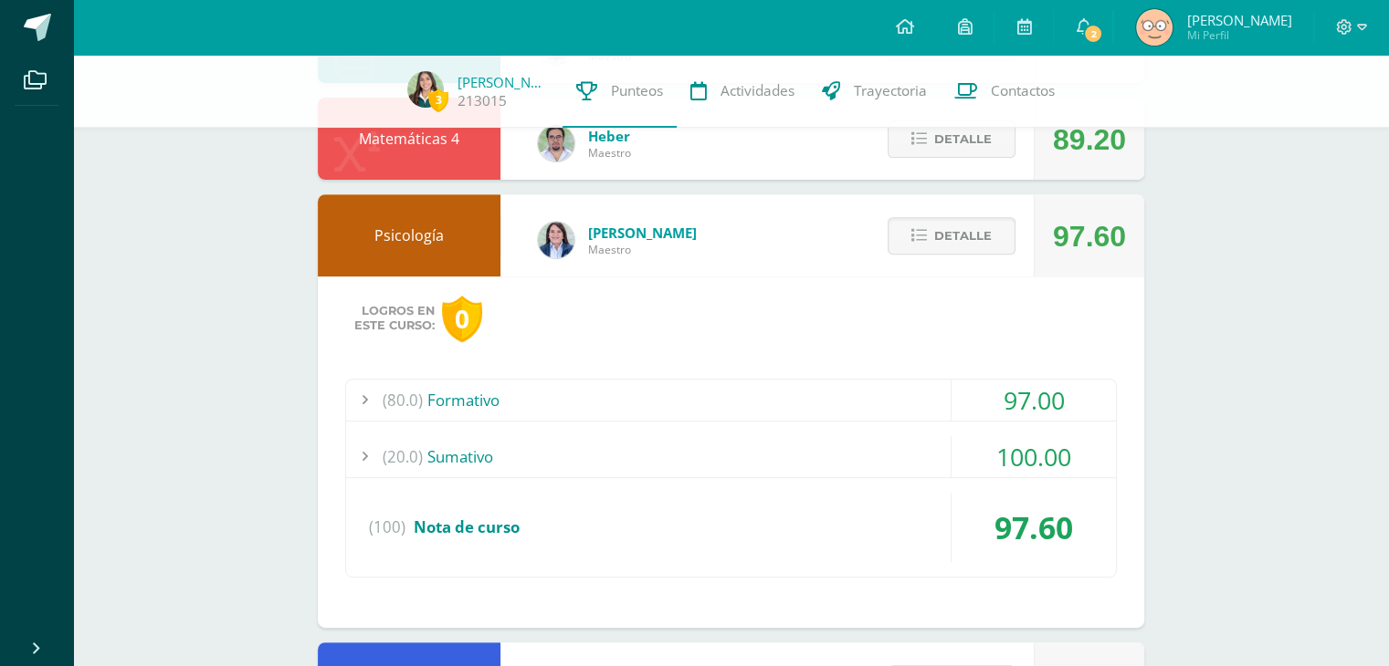
click at [548, 381] on div "(80.0) Formativo" at bounding box center [731, 400] width 770 height 41
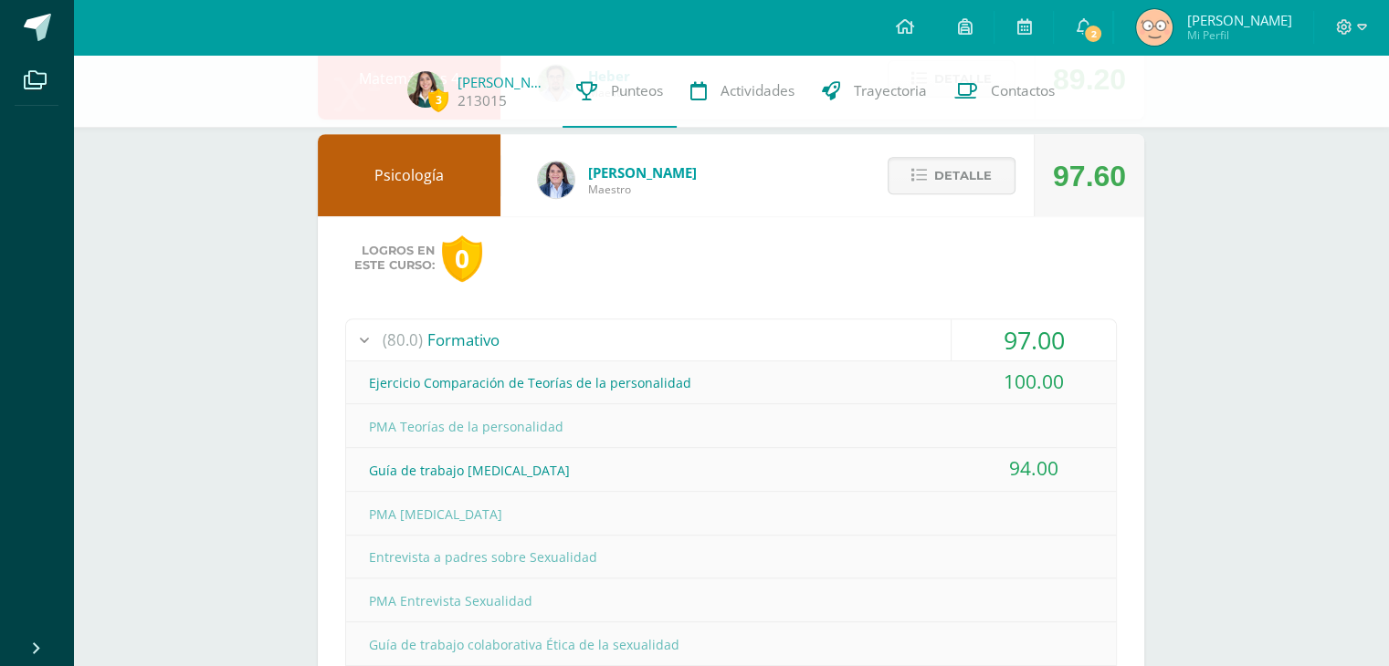
scroll to position [722, 0]
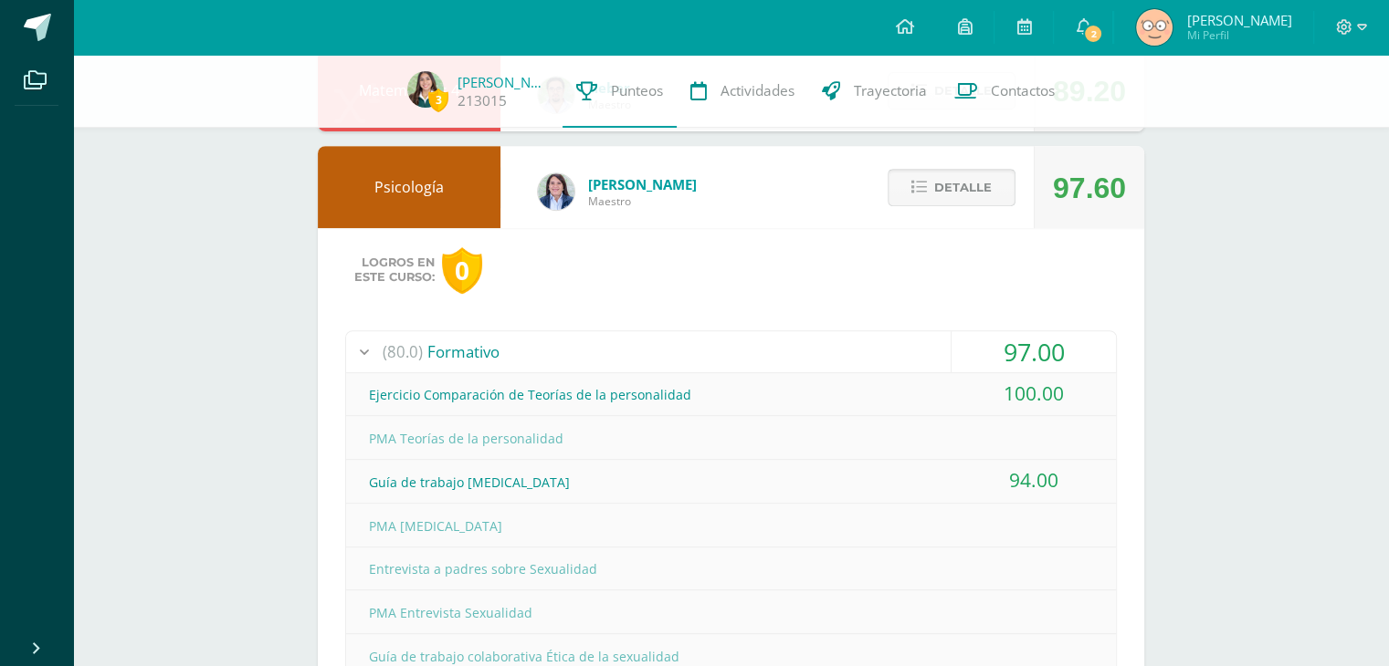
click at [980, 198] on span "Detalle" at bounding box center [963, 188] width 58 height 34
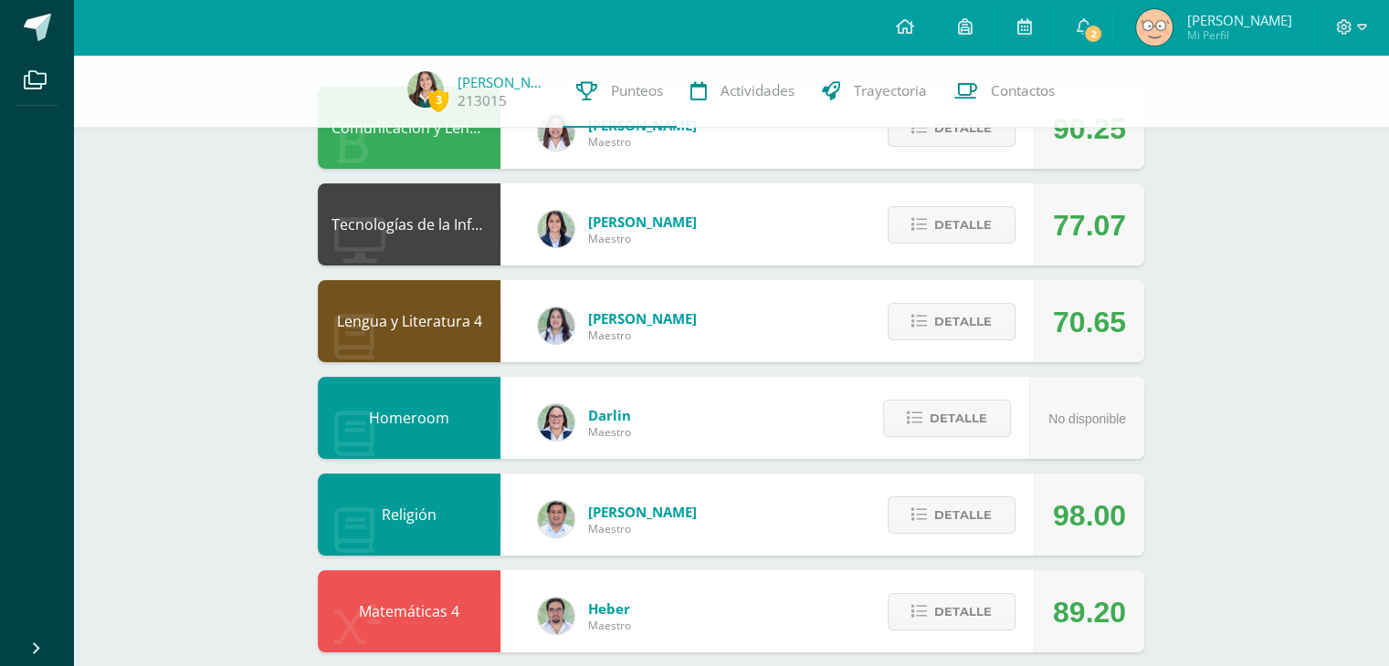
scroll to position [0, 0]
